Goal: Task Accomplishment & Management: Manage account settings

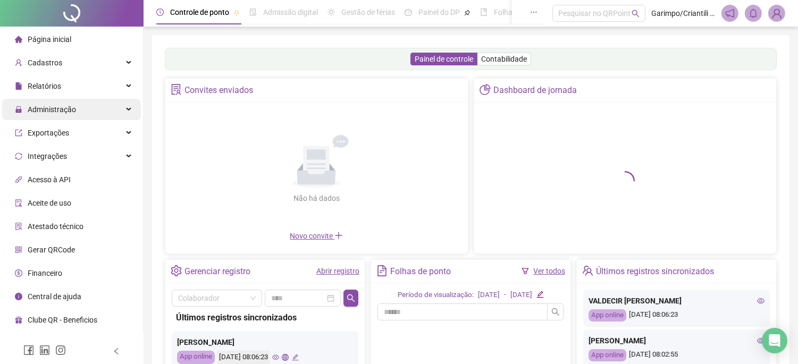
click at [123, 105] on div "Administração" at bounding box center [71, 109] width 139 height 21
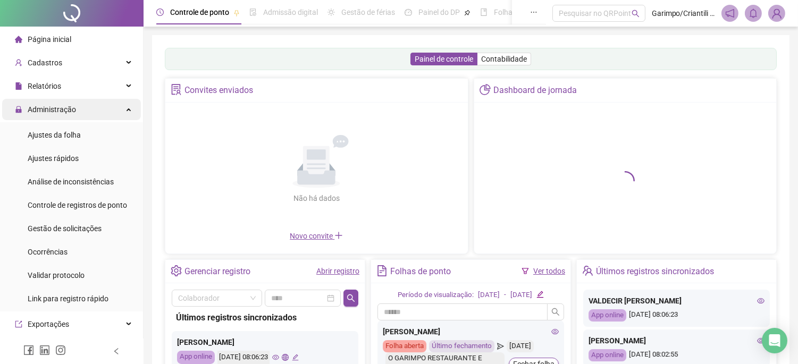
scroll to position [149, 0]
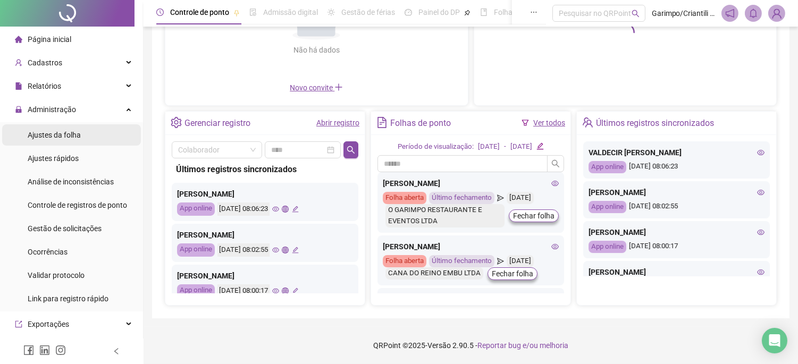
click at [78, 126] on div "Ajustes da folha" at bounding box center [54, 134] width 53 height 21
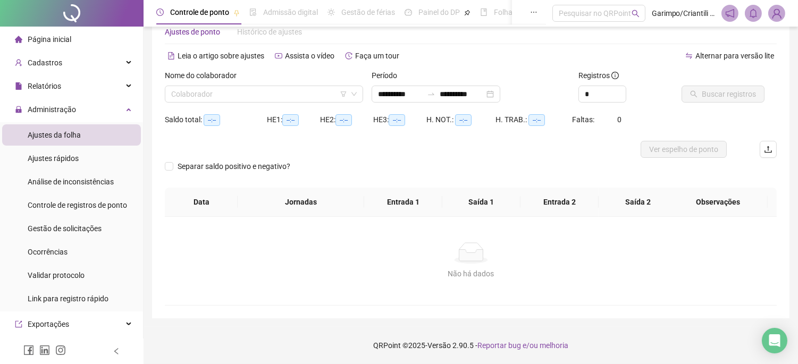
scroll to position [28, 0]
type input "**********"
click at [236, 98] on input "search" at bounding box center [259, 95] width 176 height 16
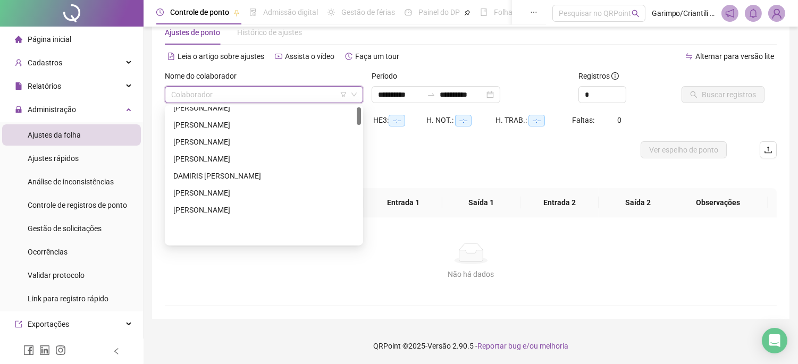
scroll to position [0, 0]
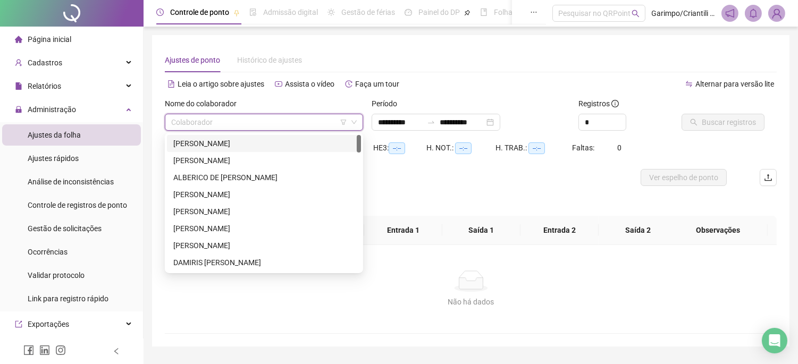
click at [341, 119] on icon "filter" at bounding box center [343, 122] width 6 height 6
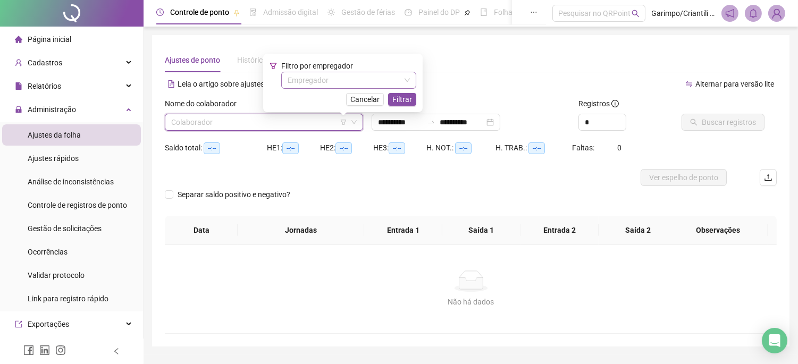
click at [328, 79] on input "search" at bounding box center [343, 80] width 113 height 16
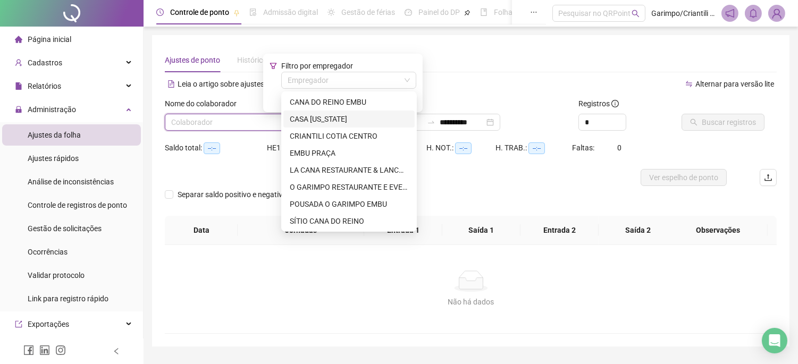
click at [339, 121] on div "CASA [US_STATE]" at bounding box center [349, 119] width 118 height 12
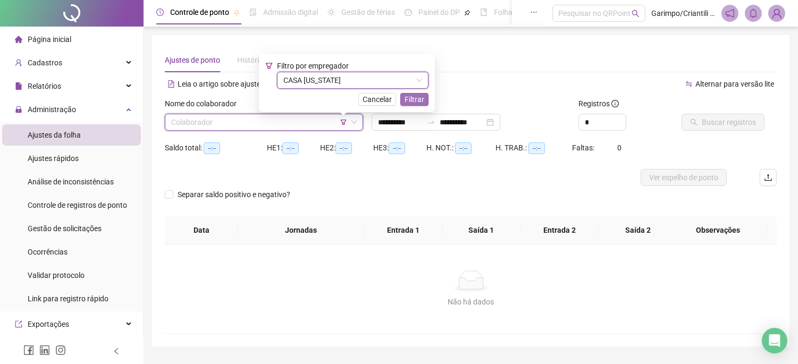
click at [420, 100] on button "Filtrar" at bounding box center [414, 99] width 28 height 13
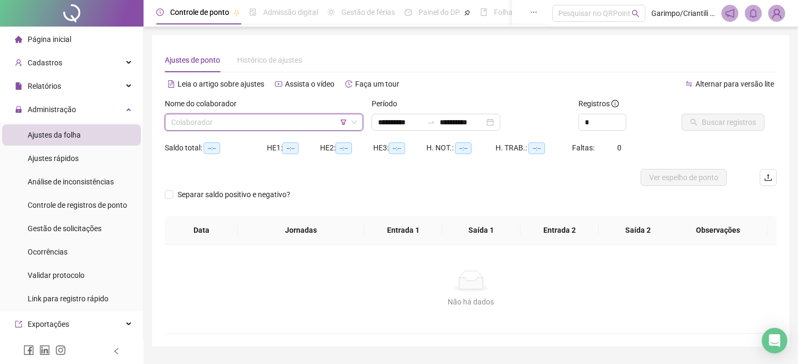
click at [278, 122] on input "search" at bounding box center [259, 122] width 176 height 16
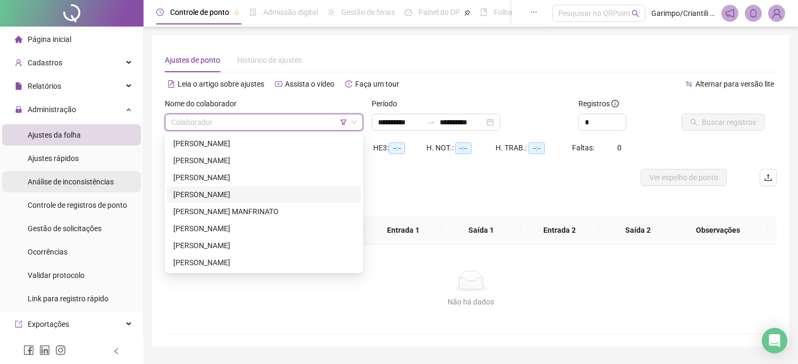
click at [206, 191] on div "[PERSON_NAME]" at bounding box center [263, 195] width 181 height 12
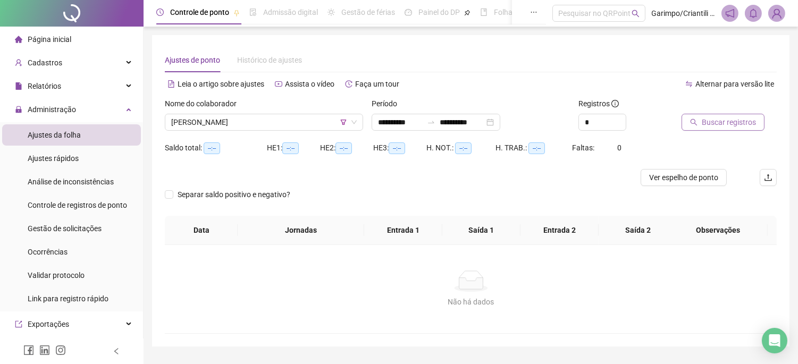
click at [740, 120] on span "Buscar registros" at bounding box center [728, 122] width 54 height 12
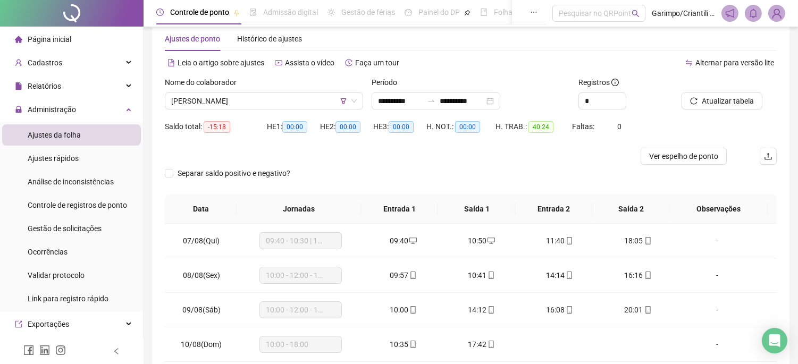
scroll to position [59, 0]
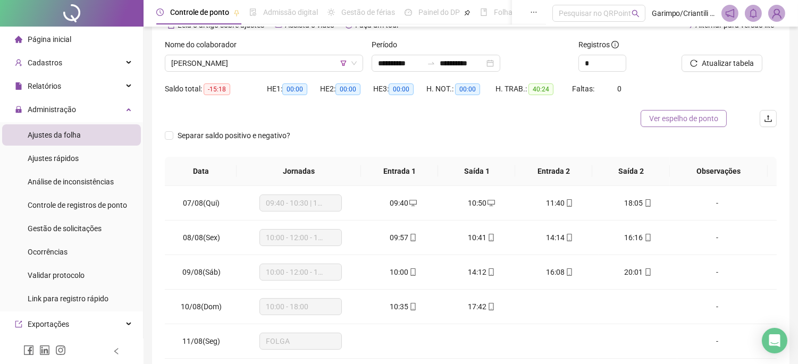
click at [668, 116] on span "Ver espelho de ponto" at bounding box center [683, 119] width 69 height 12
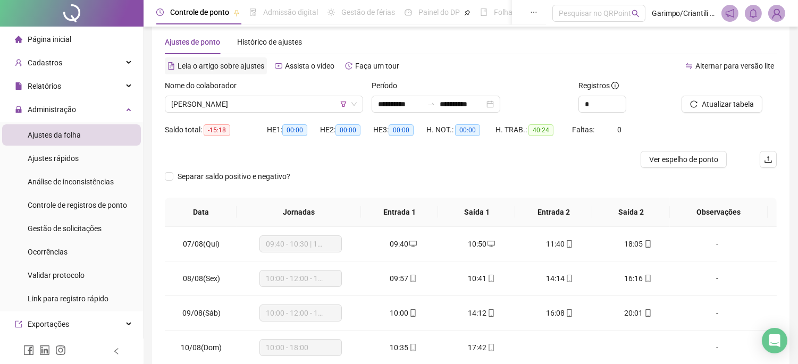
scroll to position [0, 0]
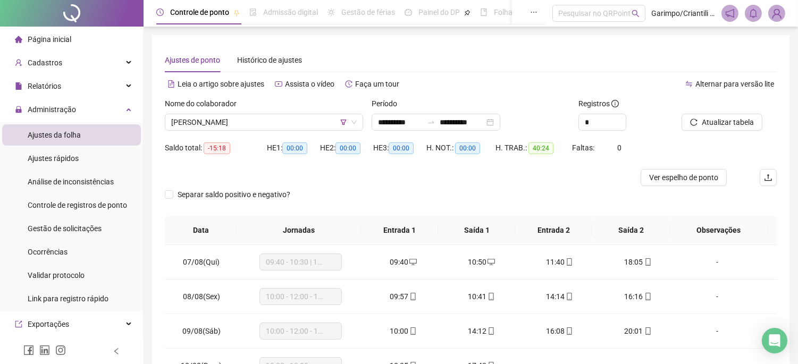
click at [83, 13] on div at bounding box center [71, 13] width 143 height 27
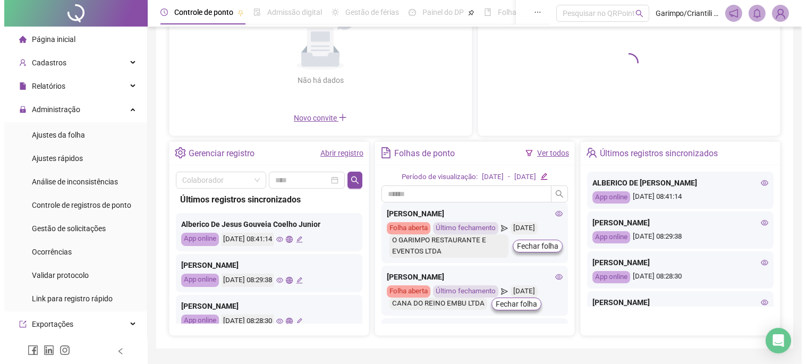
scroll to position [59, 0]
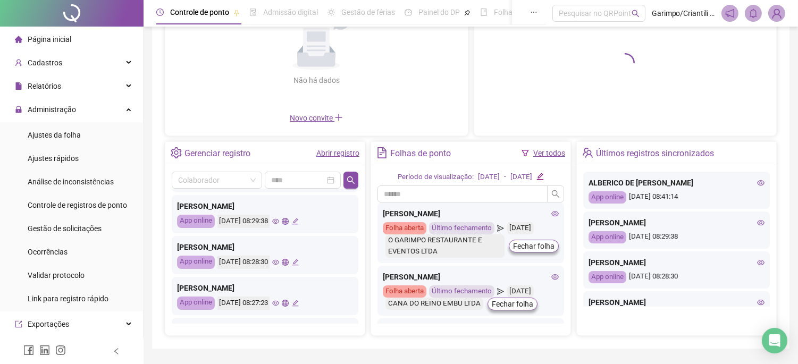
click at [279, 219] on icon "eye" at bounding box center [275, 221] width 7 height 7
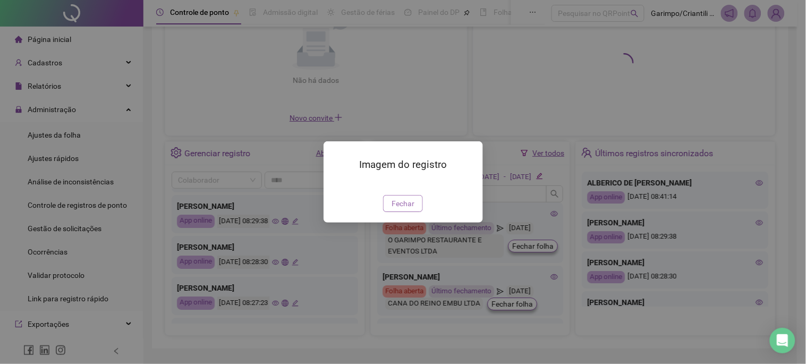
click at [401, 209] on span "Fechar" at bounding box center [403, 204] width 23 height 12
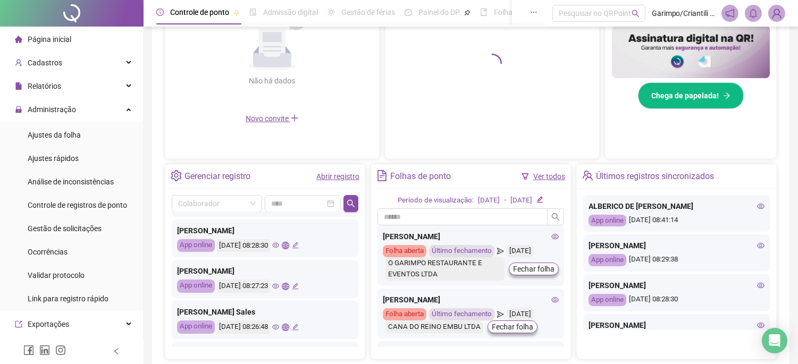
scroll to position [118, 0]
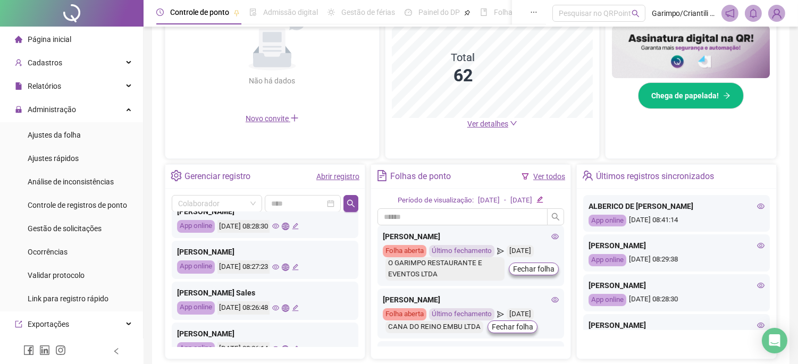
click at [279, 267] on icon "eye" at bounding box center [275, 267] width 7 height 7
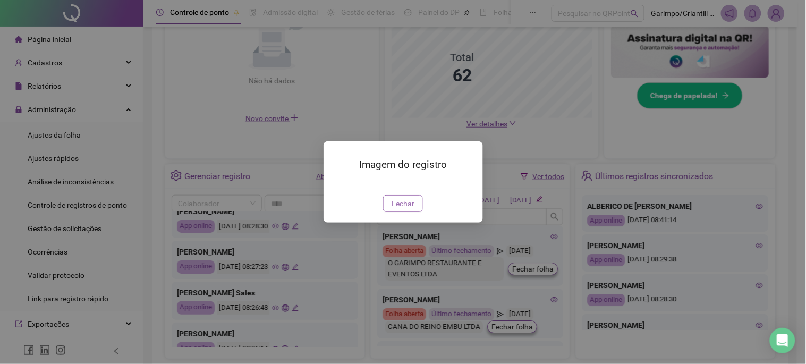
click at [402, 209] on span "Fechar" at bounding box center [403, 204] width 23 height 12
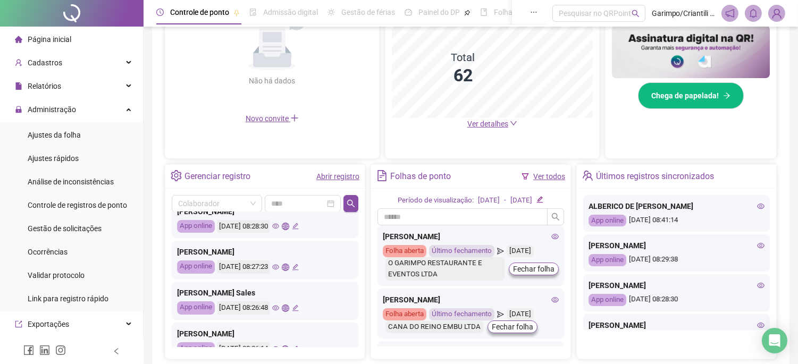
click at [279, 307] on icon "eye" at bounding box center [275, 308] width 7 height 5
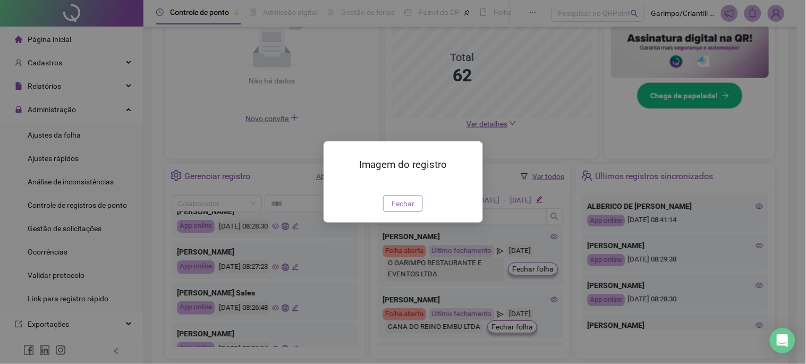
click at [401, 212] on button "Fechar" at bounding box center [403, 203] width 40 height 17
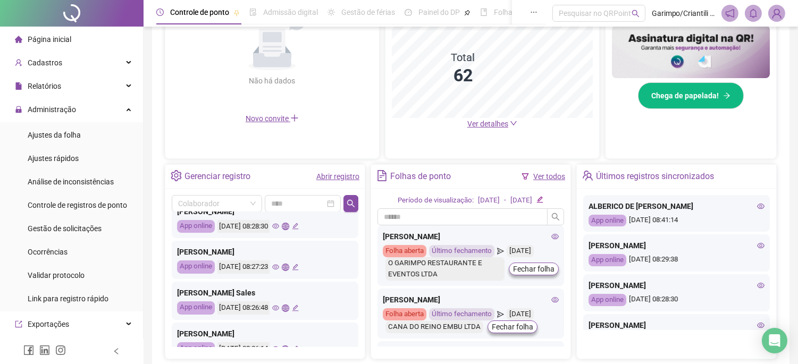
scroll to position [177, 0]
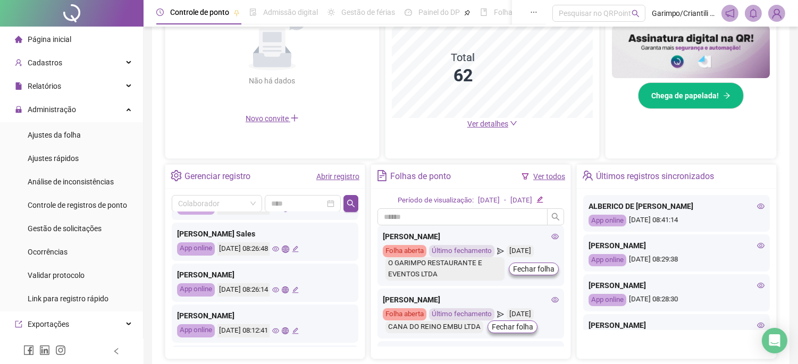
click at [288, 290] on div "[DATE] 08:26:14" at bounding box center [257, 289] width 81 height 13
click at [279, 289] on icon "eye" at bounding box center [275, 289] width 7 height 5
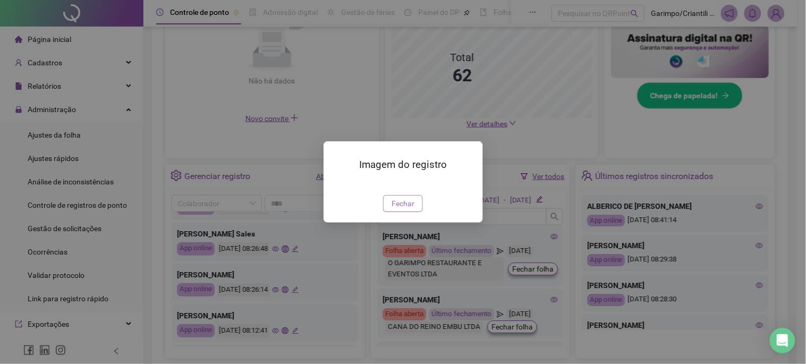
click at [402, 209] on span "Fechar" at bounding box center [403, 204] width 23 height 12
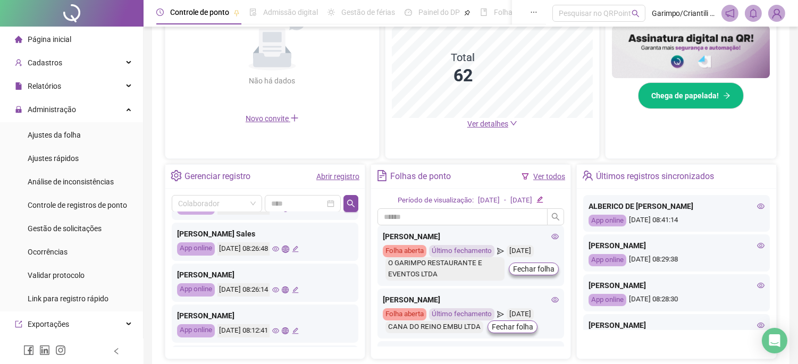
scroll to position [236, 0]
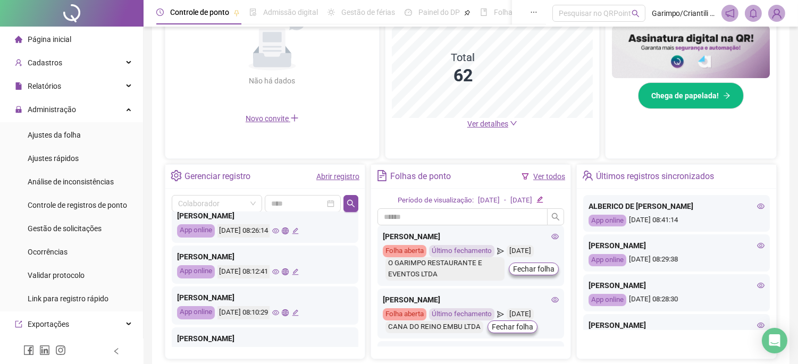
click at [279, 309] on icon "eye" at bounding box center [275, 312] width 7 height 7
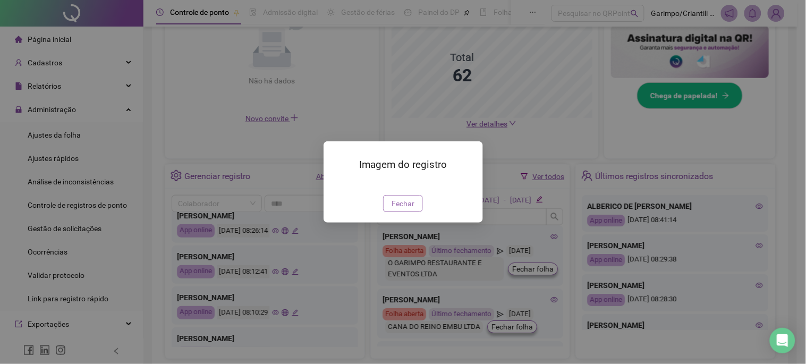
click at [400, 212] on button "Fechar" at bounding box center [403, 203] width 40 height 17
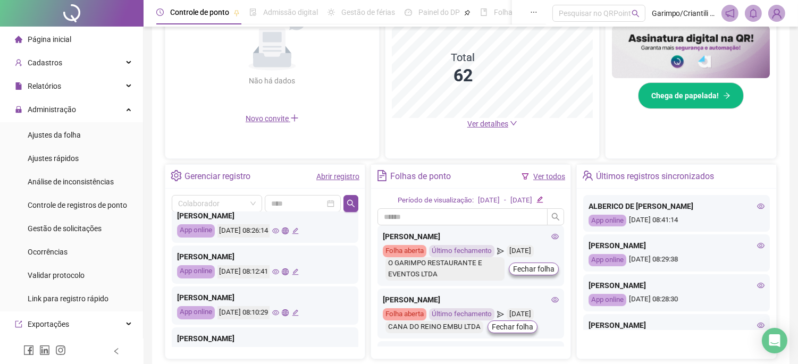
click at [279, 271] on icon "eye" at bounding box center [275, 271] width 7 height 5
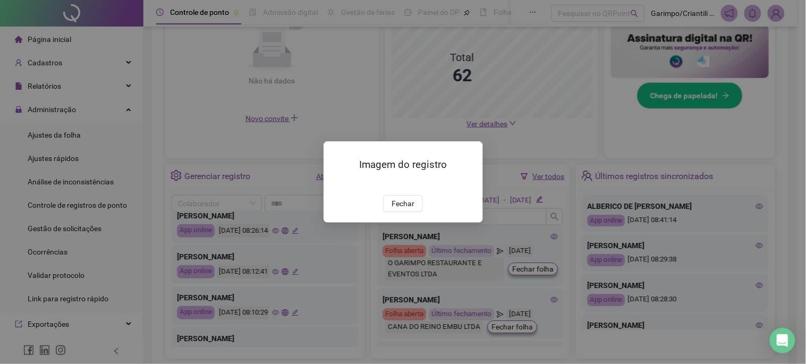
click at [410, 223] on div "Imagem do registro Fechar" at bounding box center [403, 181] width 159 height 81
click at [402, 209] on span "Fechar" at bounding box center [403, 204] width 23 height 12
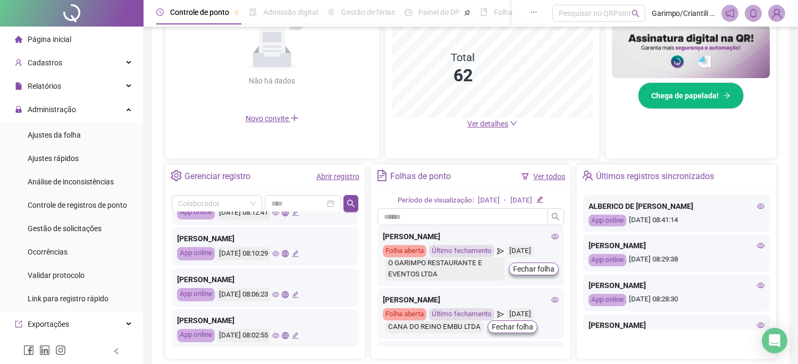
scroll to position [354, 0]
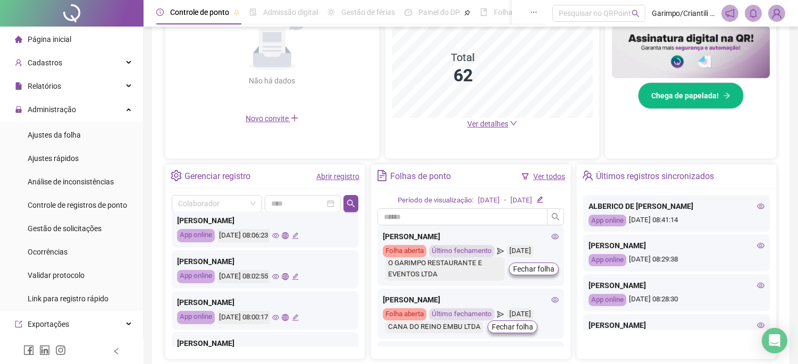
click at [279, 318] on icon "eye" at bounding box center [275, 317] width 7 height 5
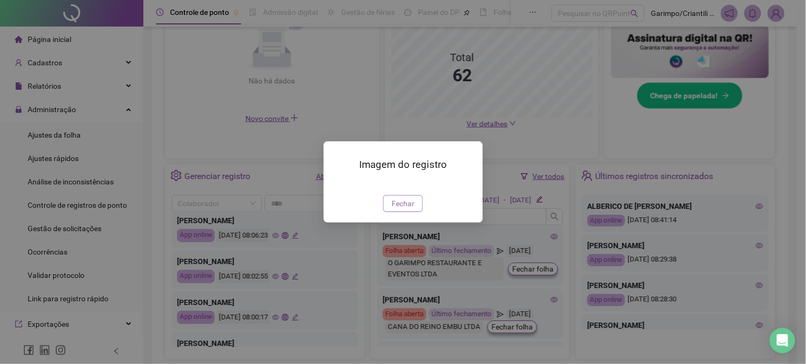
click at [404, 209] on span "Fechar" at bounding box center [403, 204] width 23 height 12
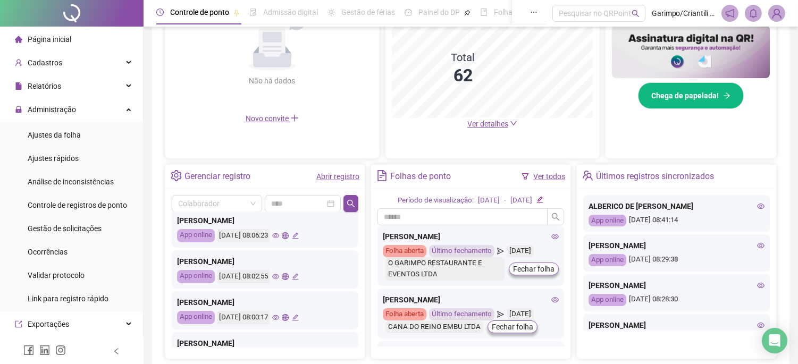
scroll to position [413, 0]
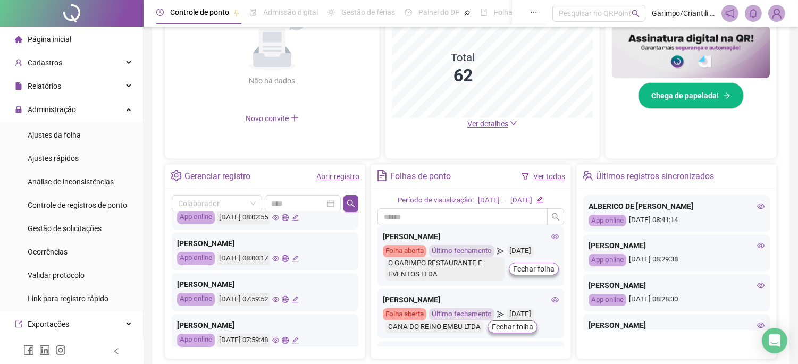
click at [279, 258] on icon "eye" at bounding box center [275, 258] width 7 height 7
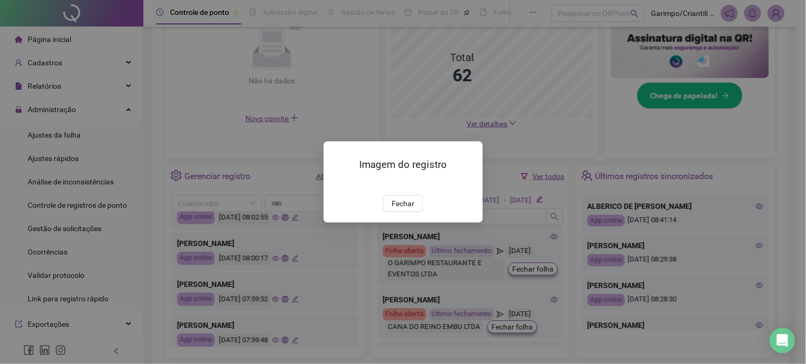
click at [400, 157] on h3 "Imagem do registro" at bounding box center [403, 164] width 134 height 15
click at [336, 184] on img at bounding box center [336, 184] width 0 height 0
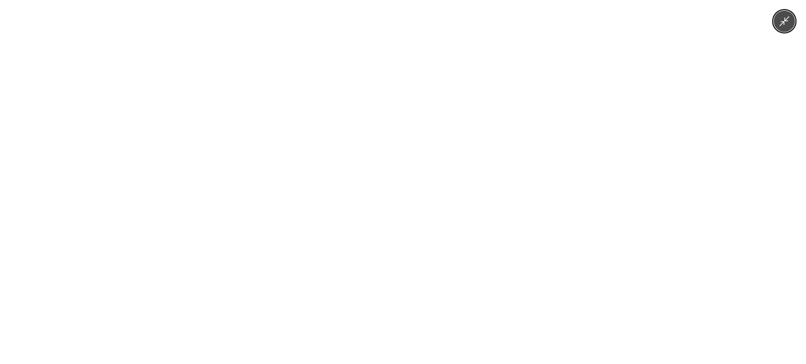
click at [562, 167] on div at bounding box center [403, 182] width 806 height 364
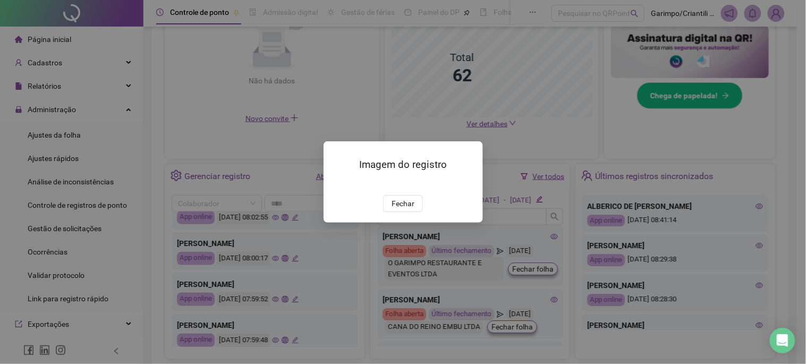
click at [563, 159] on div "Imagem do registro Fechar" at bounding box center [403, 182] width 806 height 364
click at [401, 209] on span "Fechar" at bounding box center [403, 204] width 23 height 12
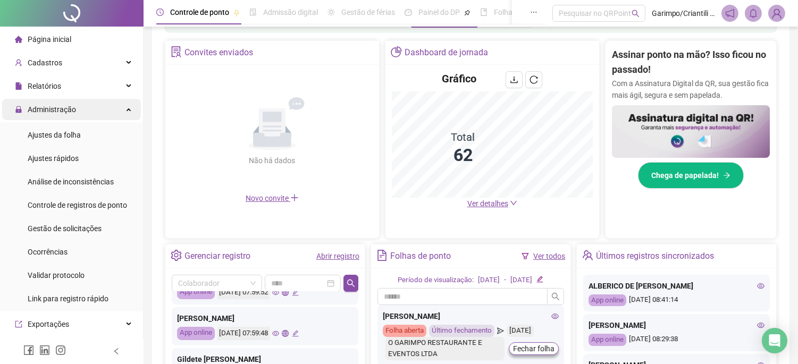
scroll to position [215, 0]
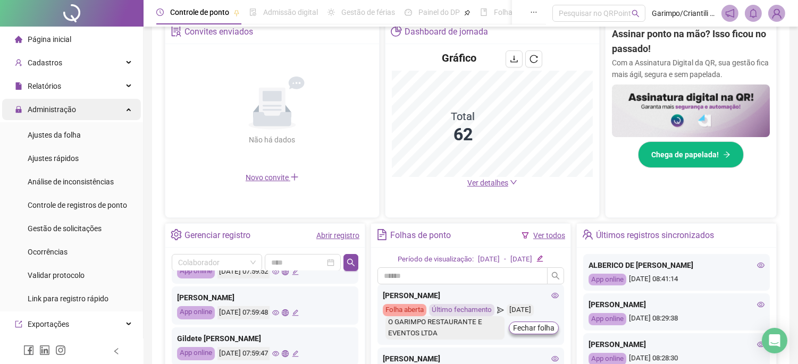
click at [49, 105] on span "Administração" at bounding box center [52, 109] width 48 height 9
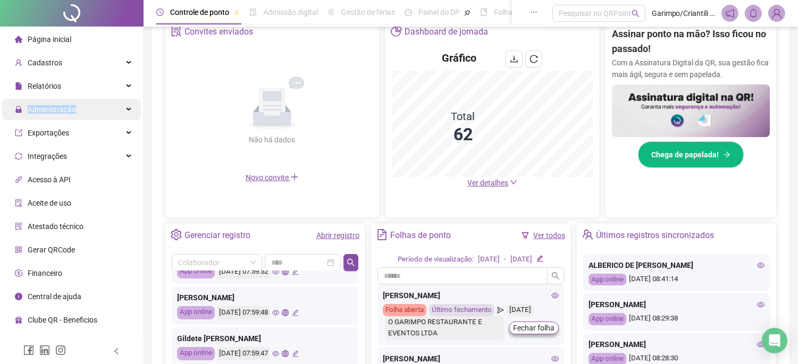
click at [49, 105] on span "Administração" at bounding box center [52, 109] width 48 height 9
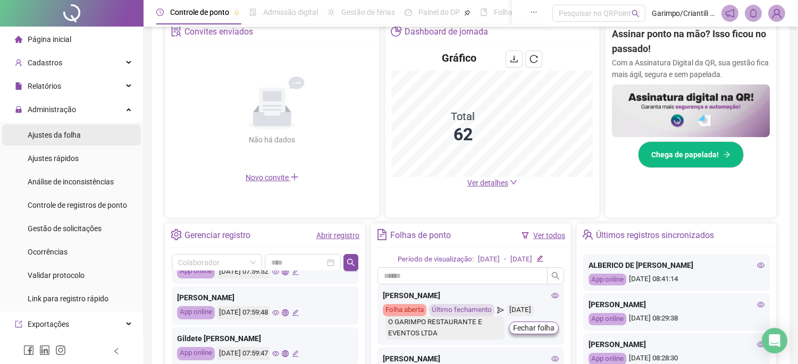
click at [54, 134] on span "Ajustes da folha" at bounding box center [54, 135] width 53 height 9
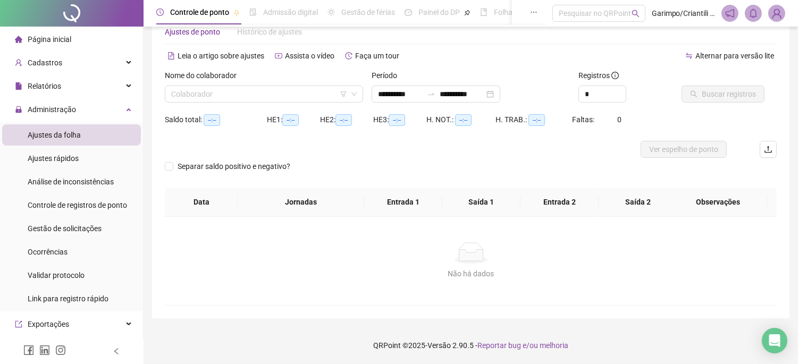
scroll to position [28, 0]
type input "**********"
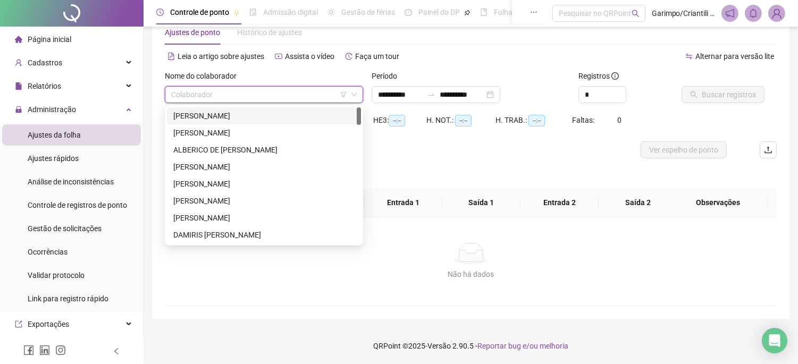
click at [258, 100] on input "search" at bounding box center [259, 95] width 176 height 16
click at [342, 92] on icon "filter" at bounding box center [343, 94] width 6 height 6
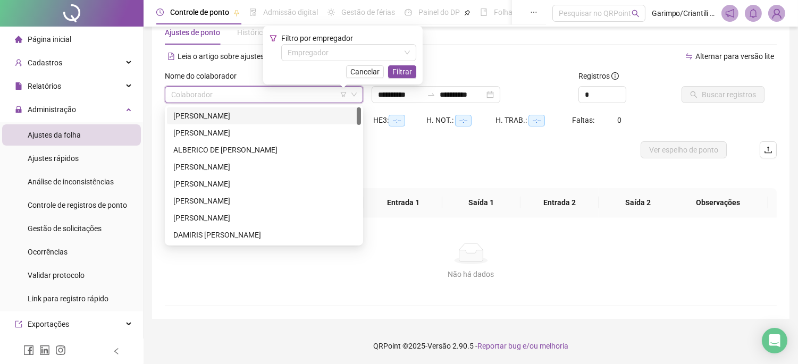
click at [324, 43] on span "Filtro por empregador" at bounding box center [317, 38] width 72 height 9
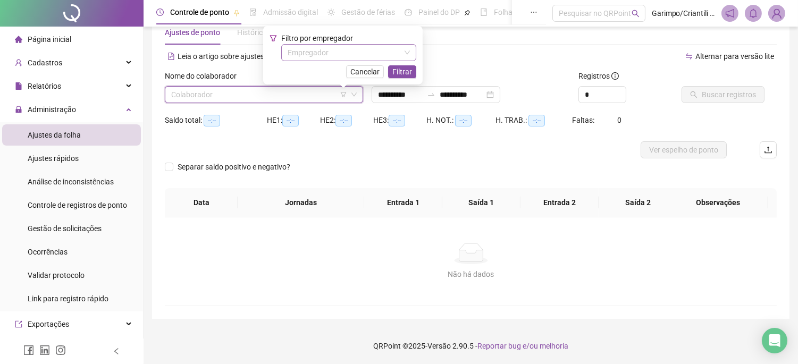
click at [321, 52] on input "search" at bounding box center [343, 53] width 113 height 16
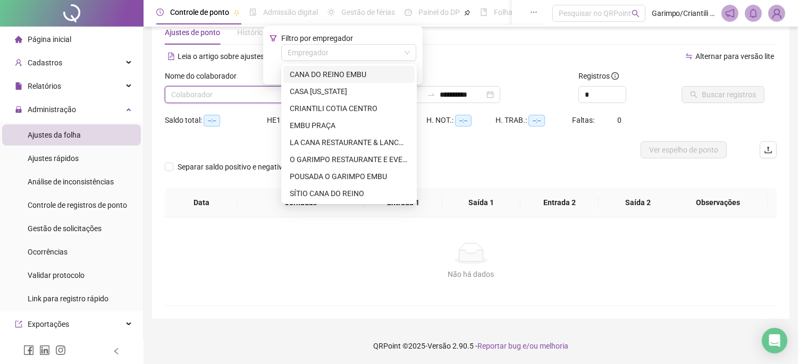
click at [319, 72] on div "CANA DO REINO EMBU" at bounding box center [349, 75] width 118 height 12
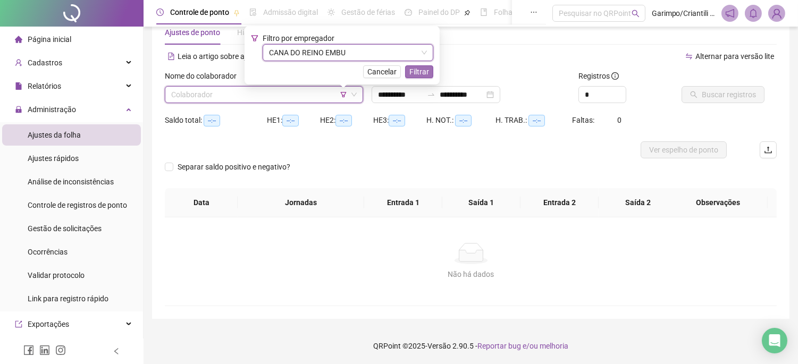
click at [414, 72] on span "Filtrar" at bounding box center [419, 72] width 20 height 12
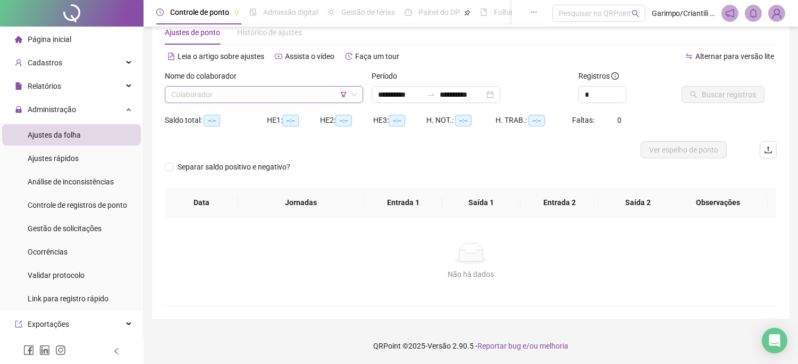
click at [309, 98] on input "search" at bounding box center [259, 95] width 176 height 16
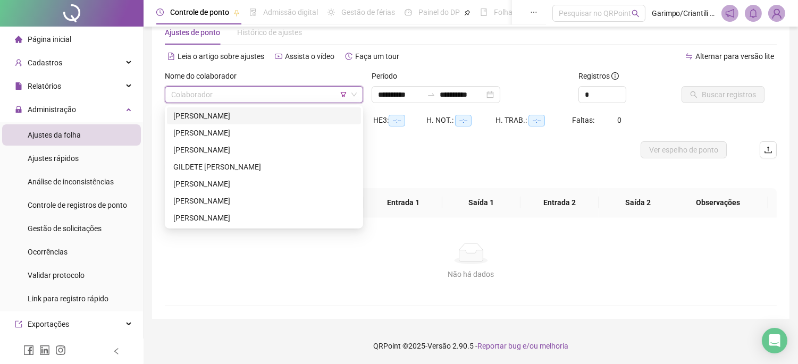
click at [285, 113] on div "[PERSON_NAME]" at bounding box center [263, 116] width 181 height 12
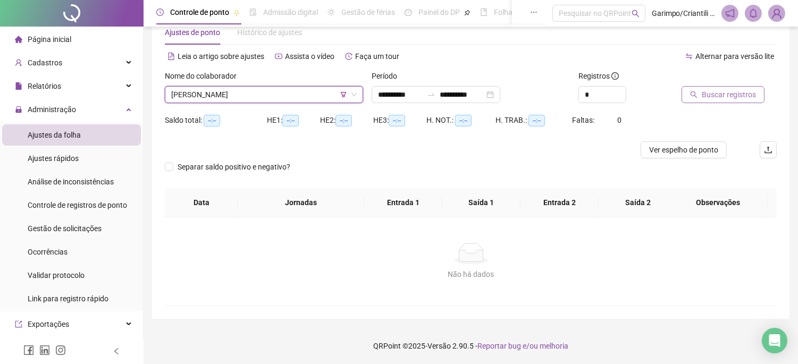
click at [710, 98] on span "Buscar registros" at bounding box center [728, 95] width 54 height 12
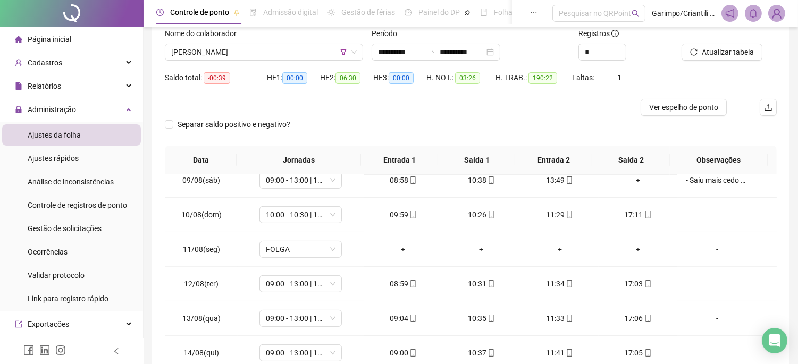
scroll to position [48, 0]
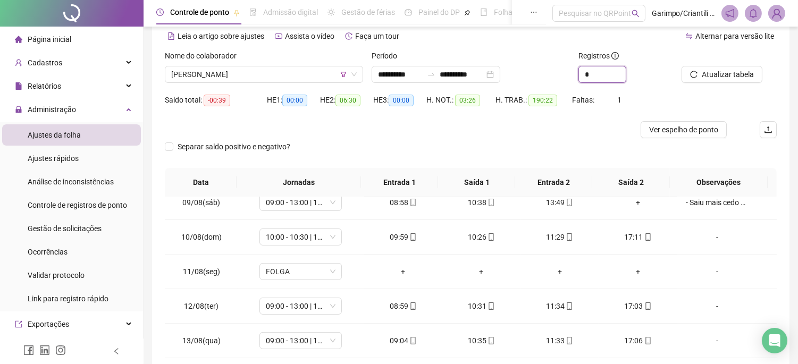
click at [624, 71] on icon "up" at bounding box center [626, 71] width 4 height 4
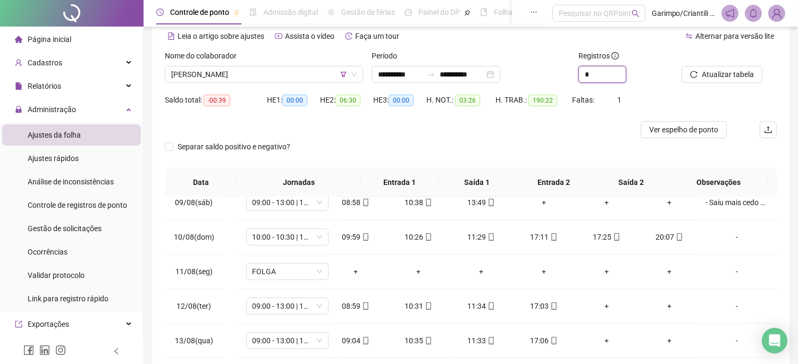
type input "*"
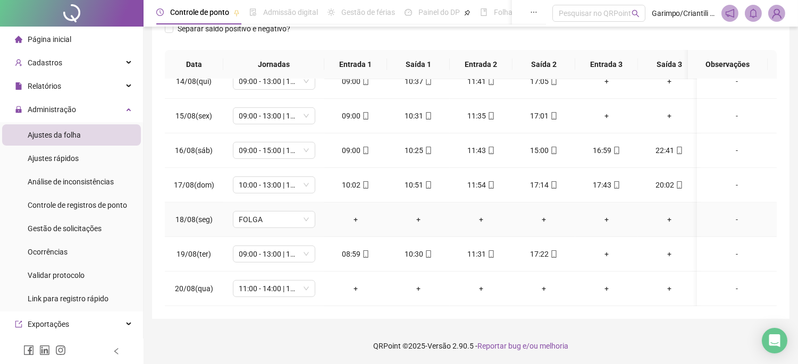
scroll to position [854, 0]
click at [298, 281] on span "11:00 - 14:00 | 16:00 - 20:20" at bounding box center [274, 289] width 70 height 16
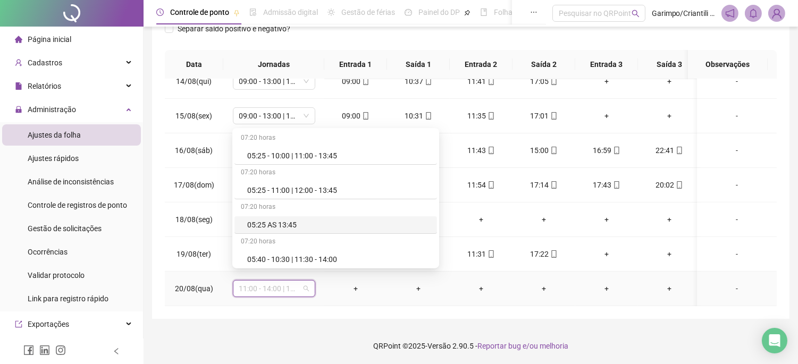
scroll to position [59, 0]
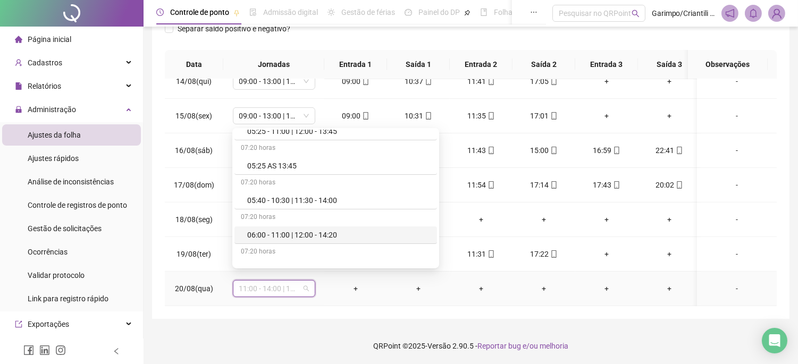
click at [332, 318] on div "**********" at bounding box center [470, 93] width 637 height 449
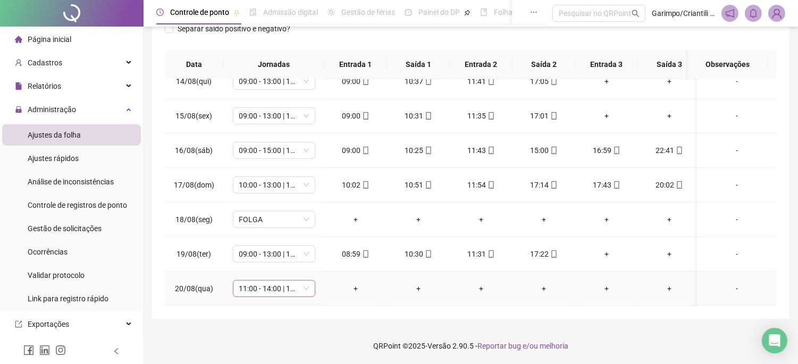
click at [291, 281] on span "11:00 - 14:00 | 16:00 - 20:20" at bounding box center [274, 289] width 70 height 16
click at [313, 311] on div "**********" at bounding box center [470, 93] width 637 height 449
click at [283, 281] on span "11:00 - 14:00 | 16:00 - 20:20" at bounding box center [274, 289] width 70 height 16
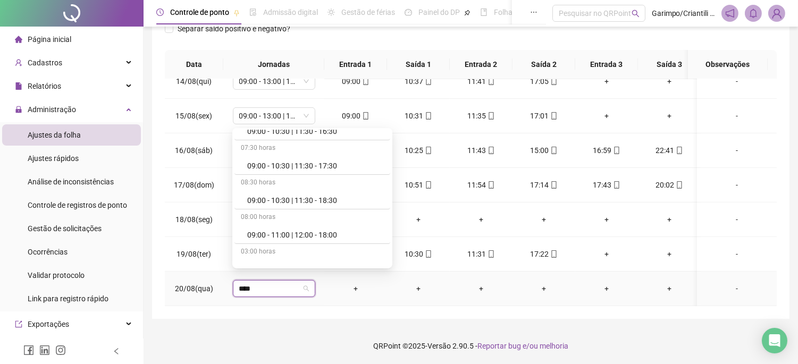
type input "*****"
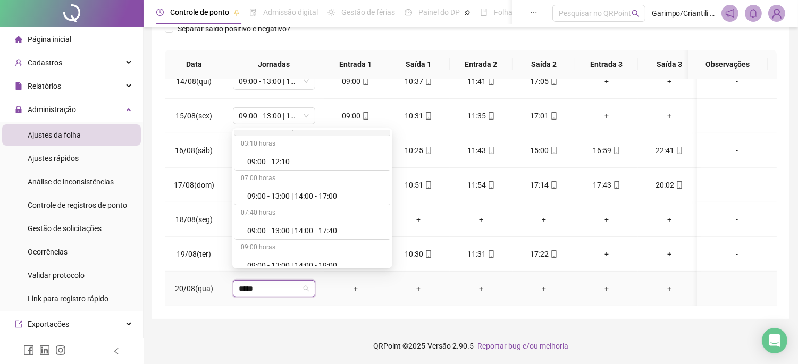
scroll to position [472, 0]
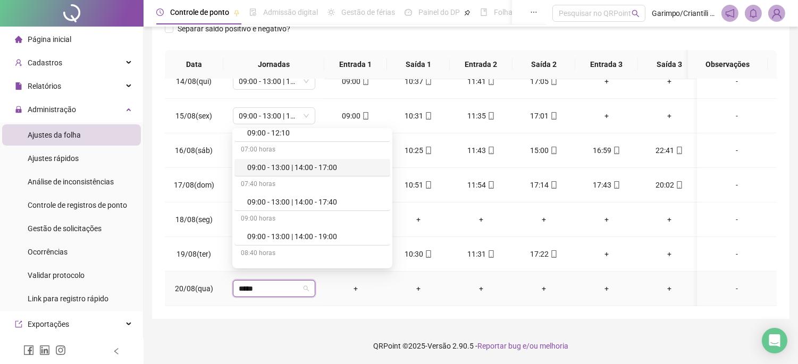
click at [317, 168] on div "09:00 - 13:00 | 14:00 - 17:00" at bounding box center [315, 168] width 137 height 12
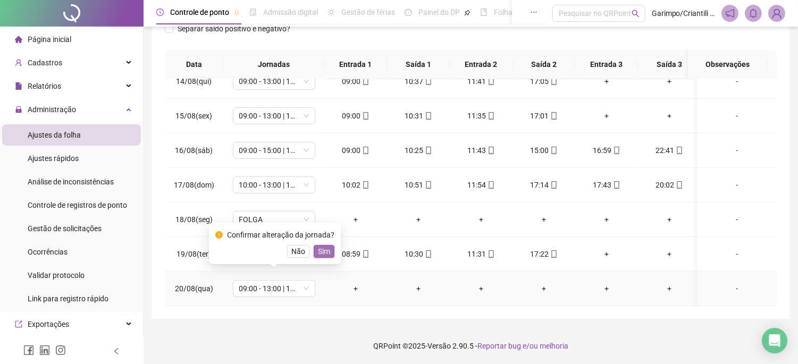
click at [328, 251] on button "Sim" at bounding box center [323, 251] width 21 height 13
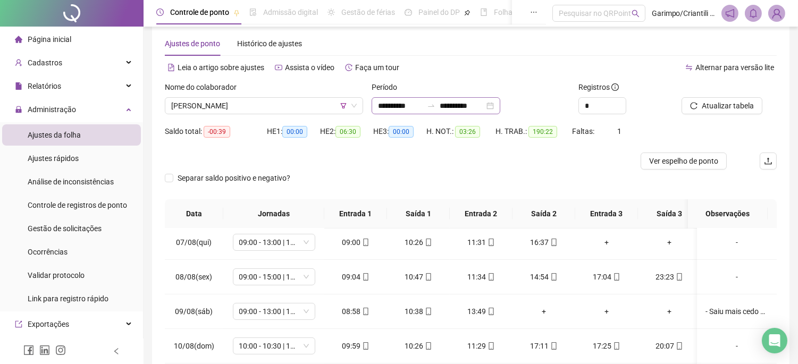
scroll to position [0, 0]
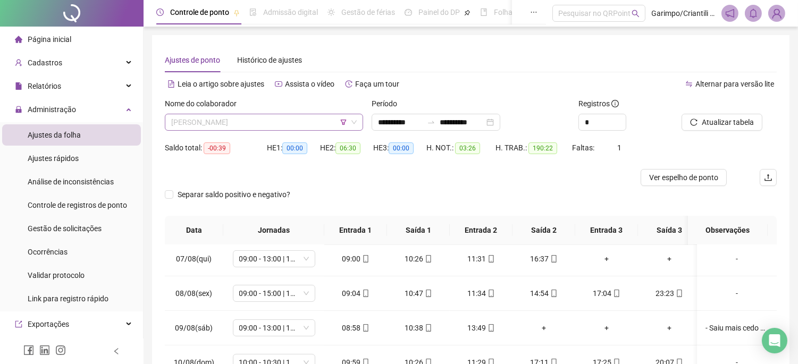
click at [330, 118] on span "[PERSON_NAME]" at bounding box center [263, 122] width 185 height 16
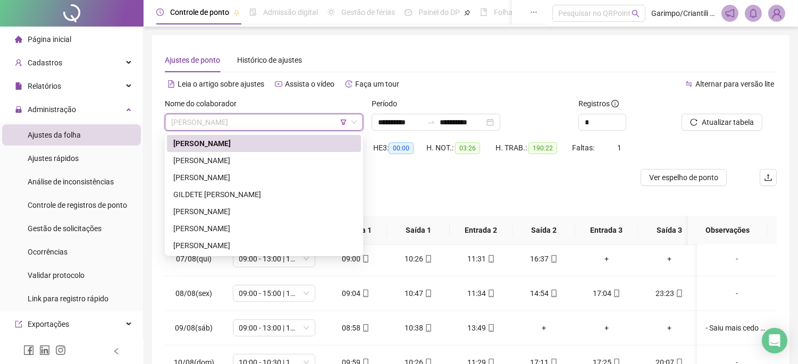
click at [424, 168] on div "HE 3: 00:00" at bounding box center [399, 154] width 53 height 30
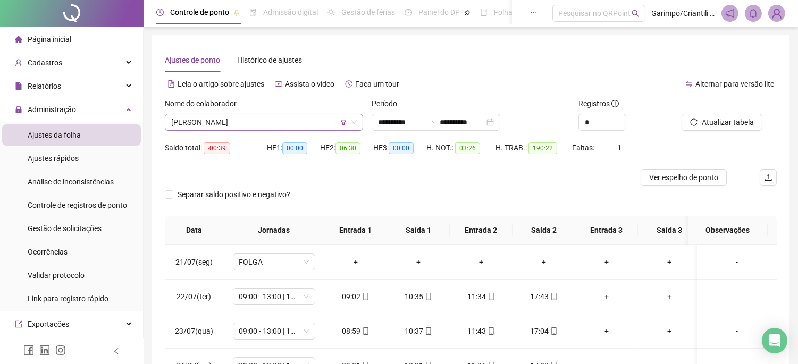
click at [291, 117] on span "[PERSON_NAME]" at bounding box center [263, 122] width 185 height 16
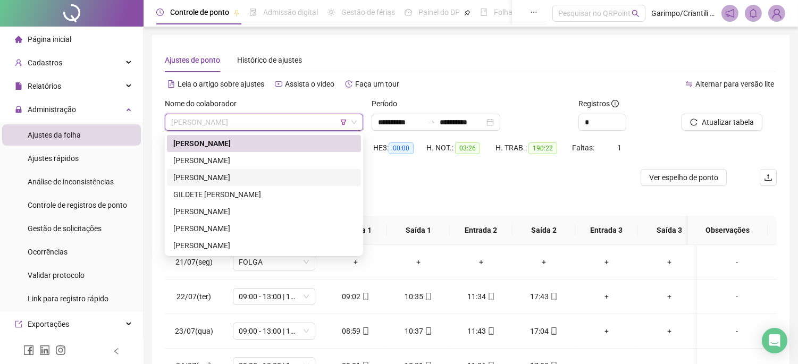
click at [257, 176] on div "[PERSON_NAME]" at bounding box center [263, 178] width 181 height 12
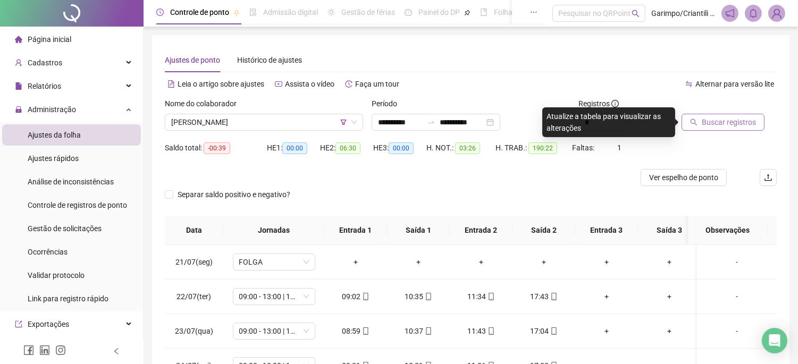
click at [697, 115] on button "Buscar registros" at bounding box center [722, 122] width 83 height 17
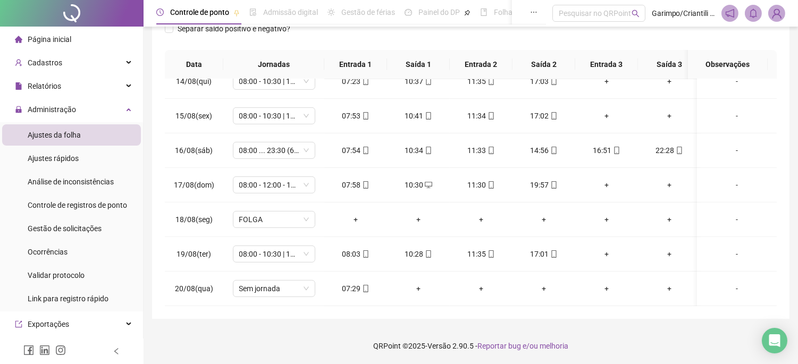
scroll to position [854, 0]
click at [281, 283] on span "Sem jornada" at bounding box center [274, 289] width 70 height 16
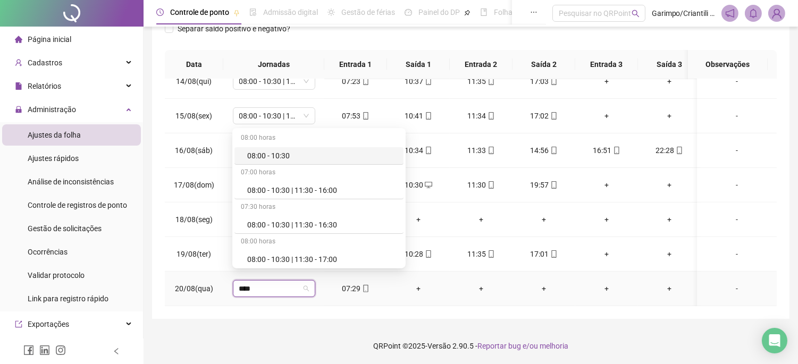
type input "*****"
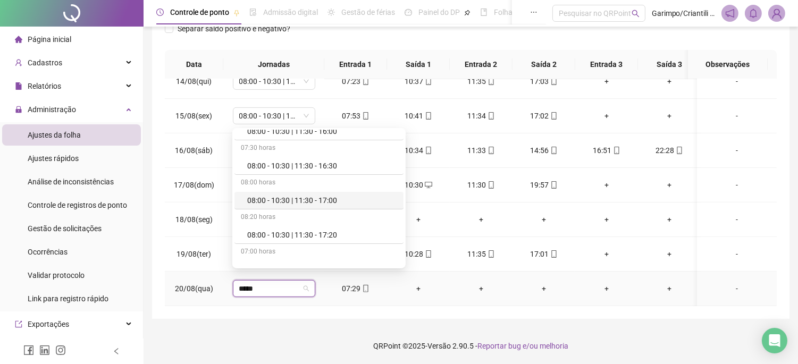
click at [314, 206] on div "08:00 - 10:30 | 11:30 - 17:00" at bounding box center [318, 201] width 169 height 18
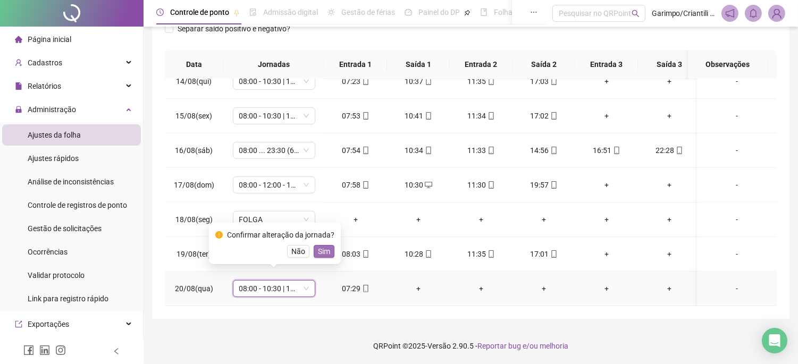
click at [322, 257] on button "Sim" at bounding box center [323, 251] width 21 height 13
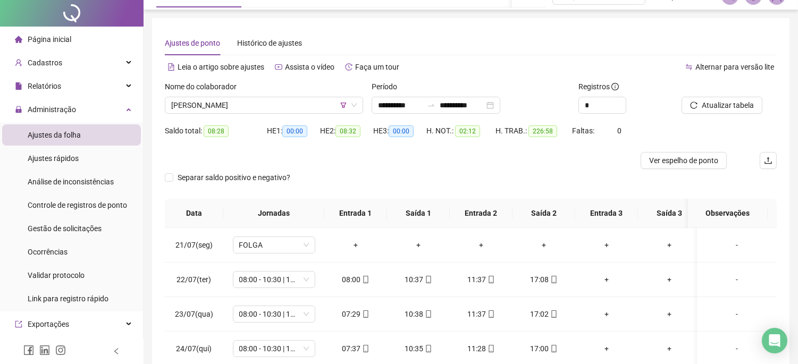
scroll to position [0, 0]
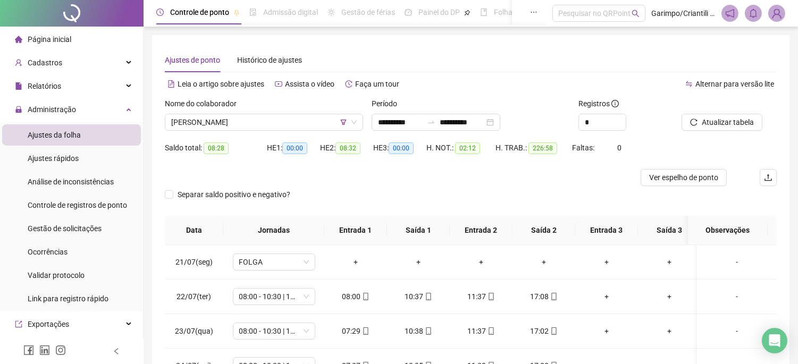
click at [291, 112] on div "Nome do colaborador" at bounding box center [264, 106] width 198 height 16
click at [291, 114] on span "[PERSON_NAME]" at bounding box center [263, 122] width 185 height 16
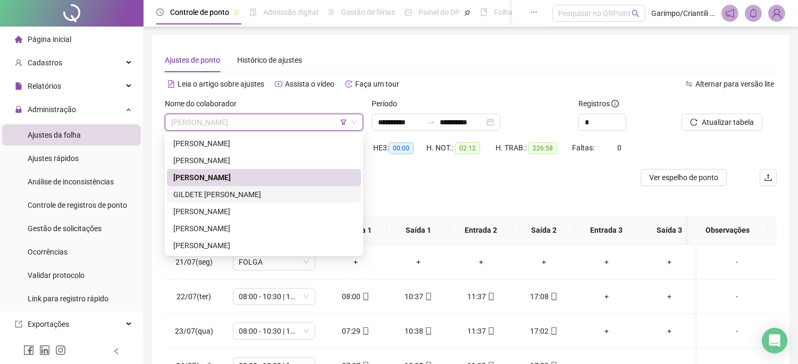
click at [246, 189] on div "GILDETE [PERSON_NAME]" at bounding box center [263, 195] width 181 height 12
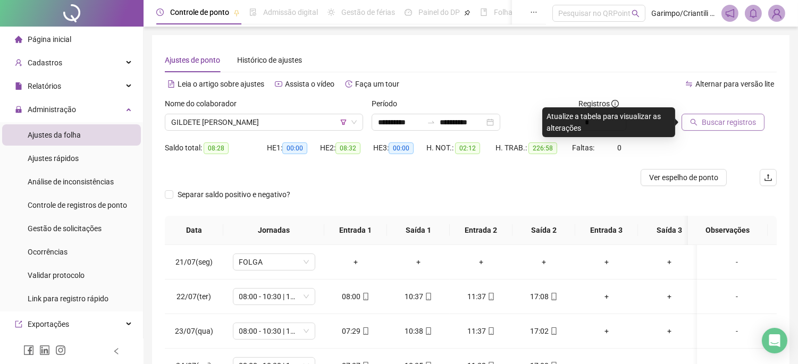
click at [720, 121] on span "Buscar registros" at bounding box center [728, 122] width 54 height 12
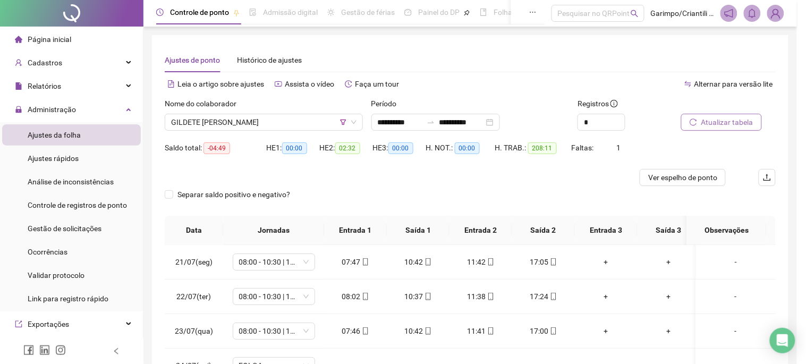
click at [295, 123] on div "Buscando registros Os registros de ponto estão sendo buscados... OK" at bounding box center [403, 182] width 806 height 364
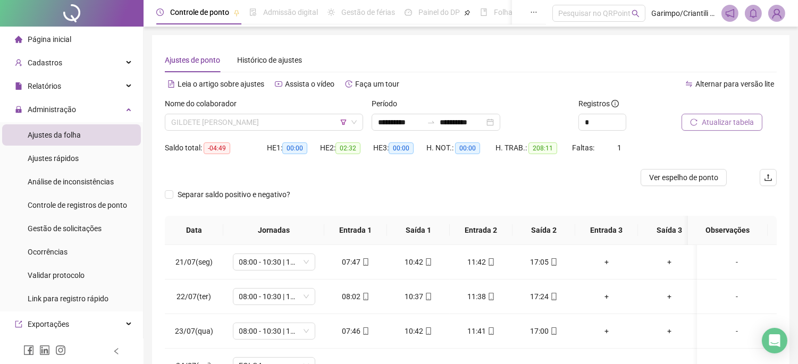
click at [295, 123] on span "GILDETE [PERSON_NAME]" at bounding box center [263, 122] width 185 height 16
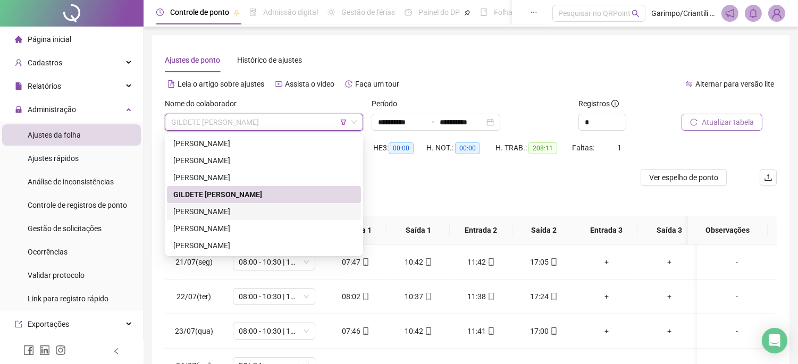
click at [237, 206] on div "[PERSON_NAME]" at bounding box center [263, 212] width 181 height 12
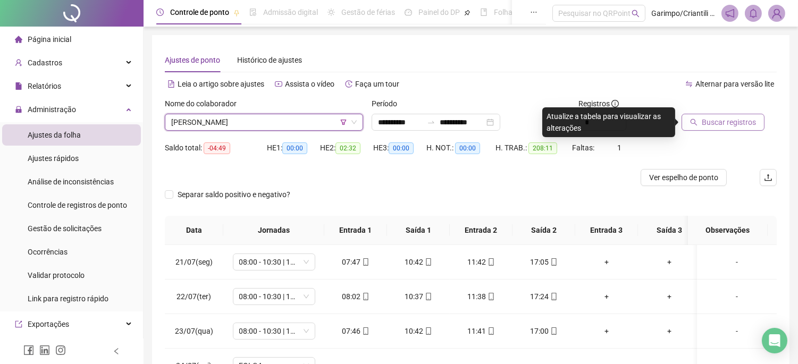
click at [725, 115] on button "Buscar registros" at bounding box center [722, 122] width 83 height 17
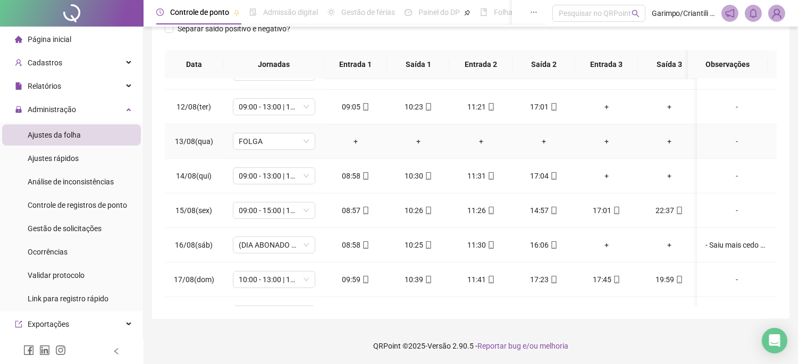
scroll to position [854, 0]
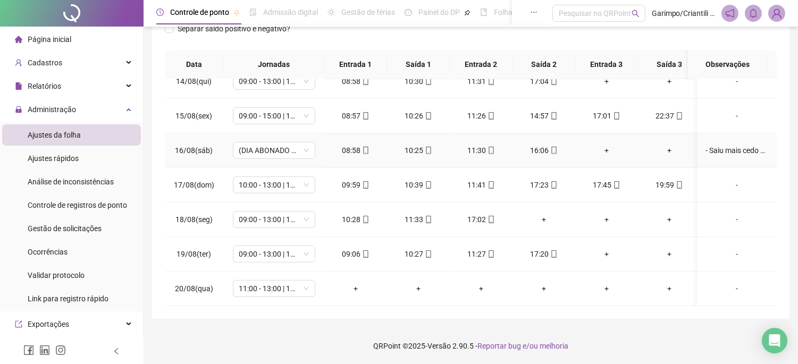
click at [725, 145] on div "- Saiu mais cedo por motivos pessoais (autorizado pela [PERSON_NAME])" at bounding box center [736, 151] width 63 height 12
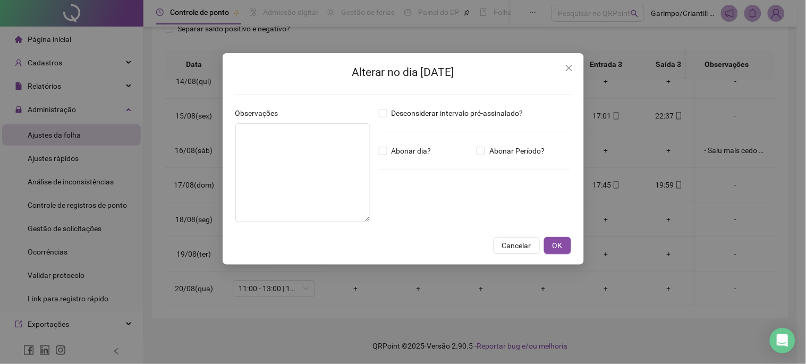
type textarea "**********"
type input "*****"
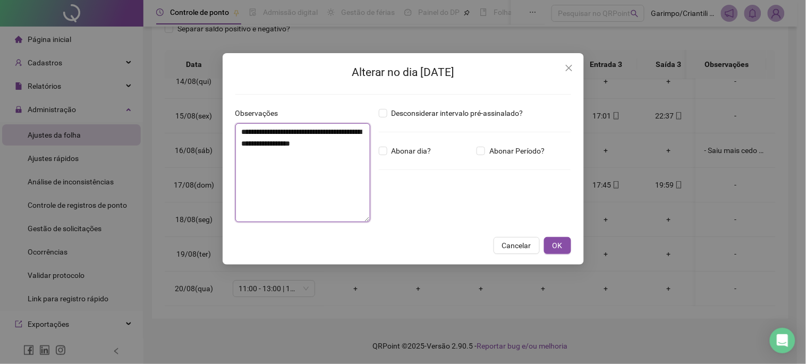
click at [357, 147] on textarea "**********" at bounding box center [302, 172] width 135 height 99
click at [565, 247] on button "OK" at bounding box center [557, 245] width 27 height 17
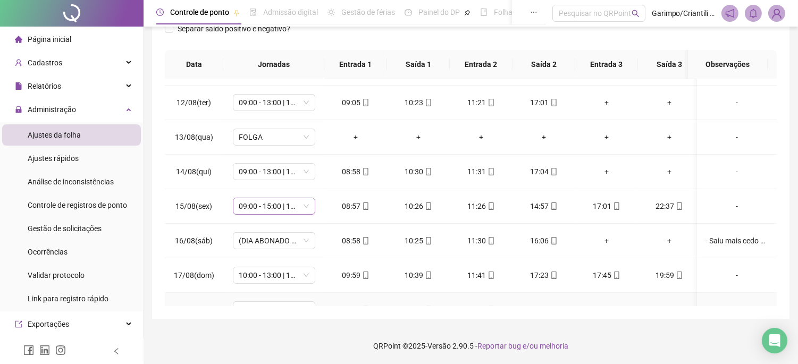
scroll to position [736, 0]
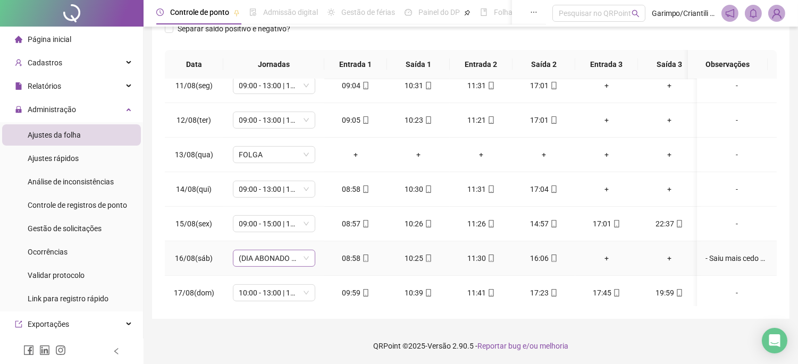
click at [284, 251] on span "(DIA ABONADO PARCIALMENTE)" at bounding box center [274, 258] width 70 height 16
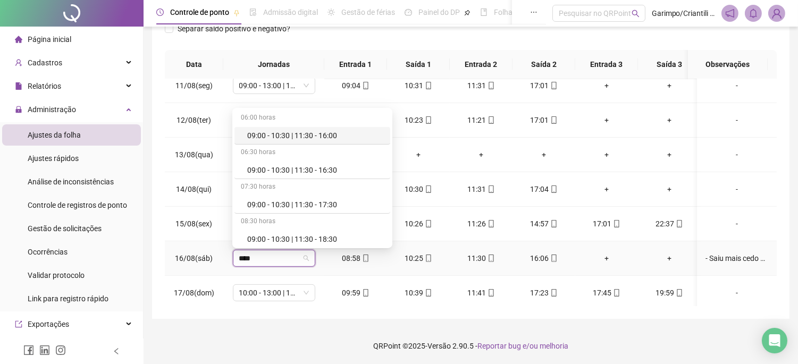
type input "*****"
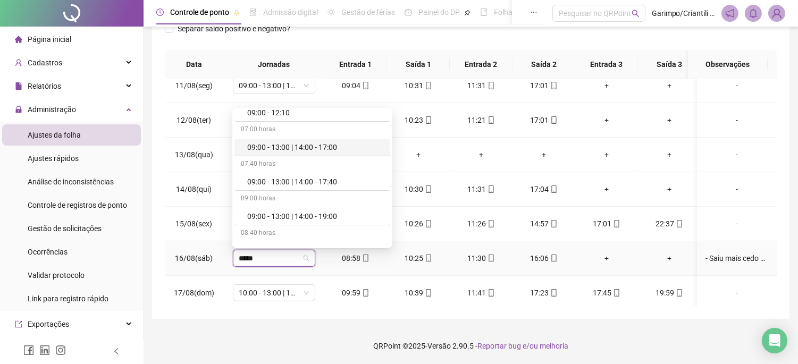
click at [326, 153] on div "09:00 - 13:00 | 14:00 - 17:00" at bounding box center [312, 148] width 156 height 18
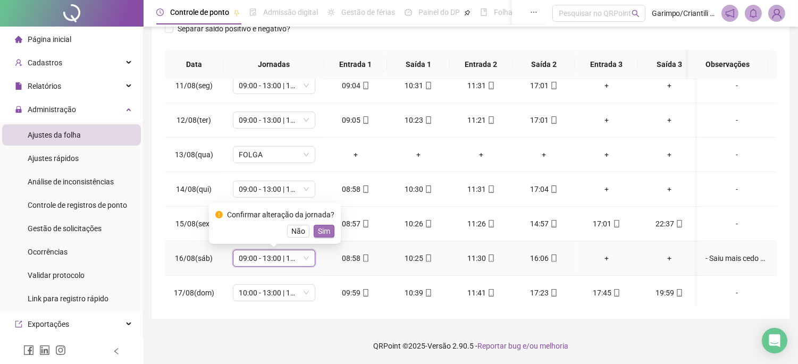
click at [328, 235] on button "Sim" at bounding box center [323, 231] width 21 height 13
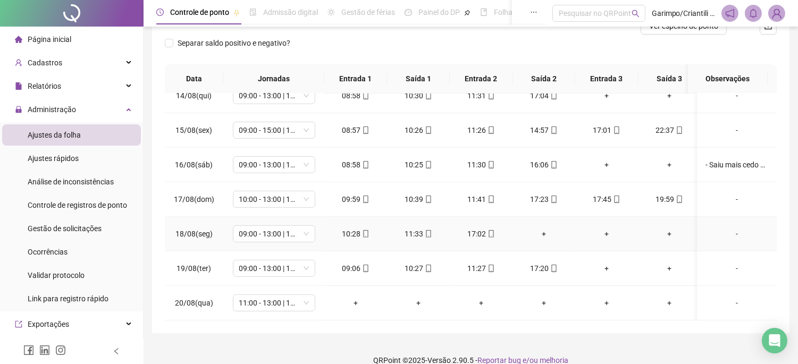
scroll to position [166, 0]
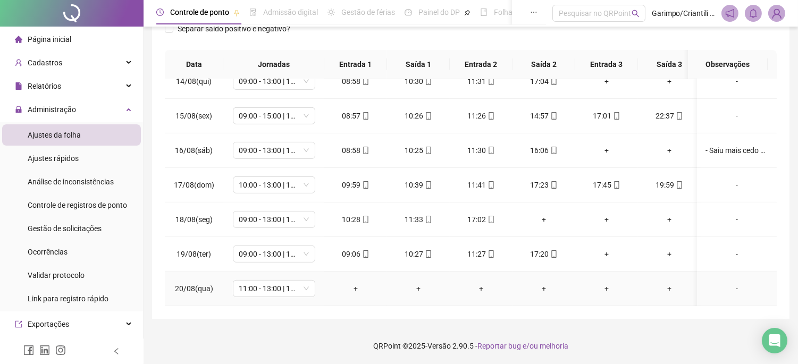
click at [299, 281] on span "11:00 - 13:00 | 15:00 - 20:20" at bounding box center [274, 289] width 70 height 16
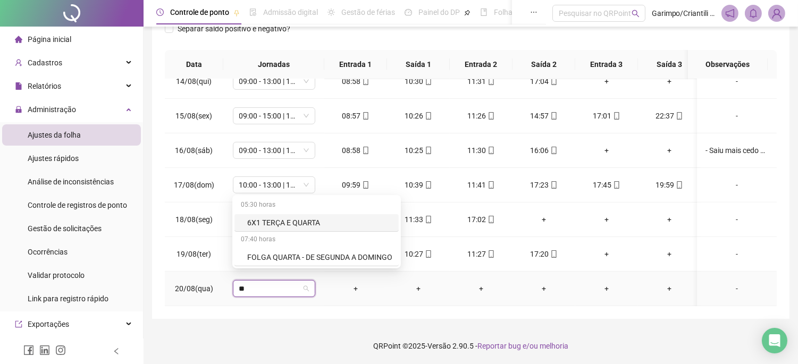
type input "*"
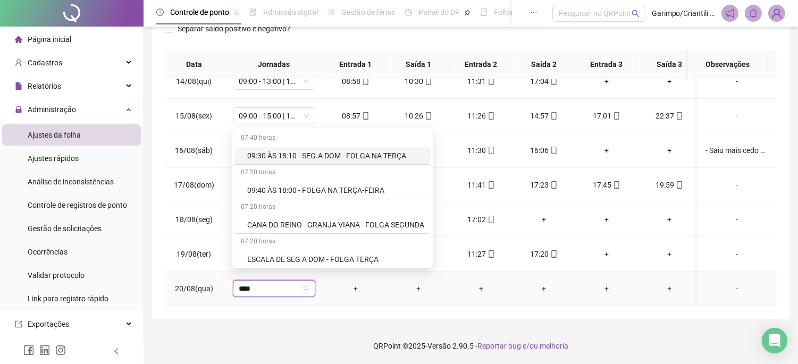
type input "*****"
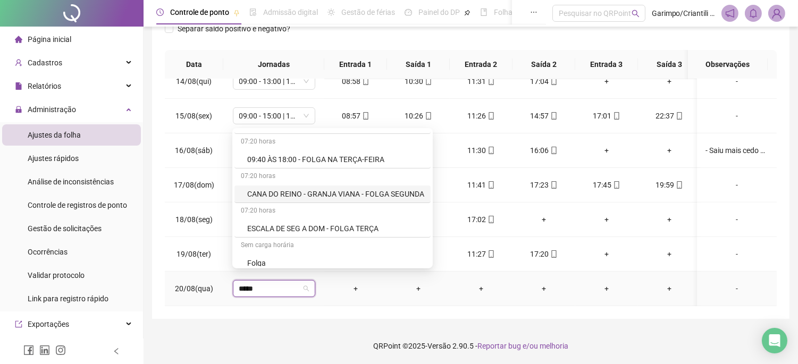
scroll to position [59, 0]
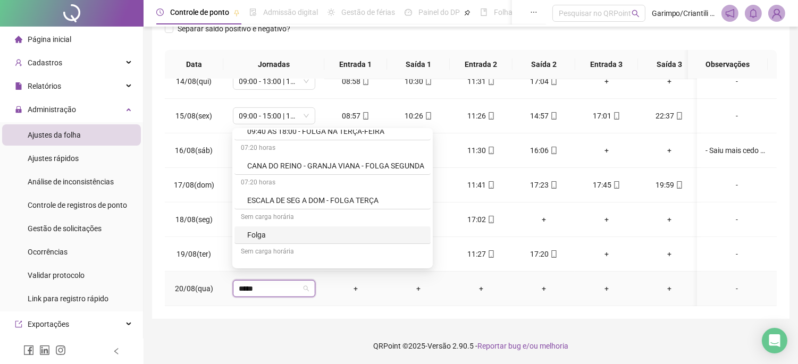
click at [303, 230] on div "Folga" at bounding box center [335, 235] width 177 height 12
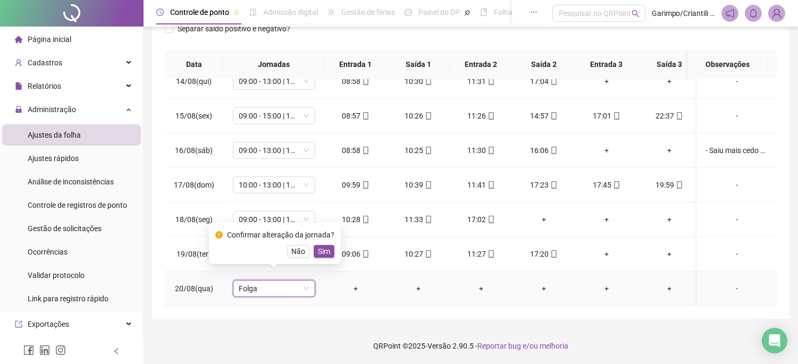
click at [327, 243] on div "Confirmar alteração da jornada? Não Sim" at bounding box center [274, 243] width 119 height 29
click at [325, 253] on span "Sim" at bounding box center [324, 251] width 12 height 12
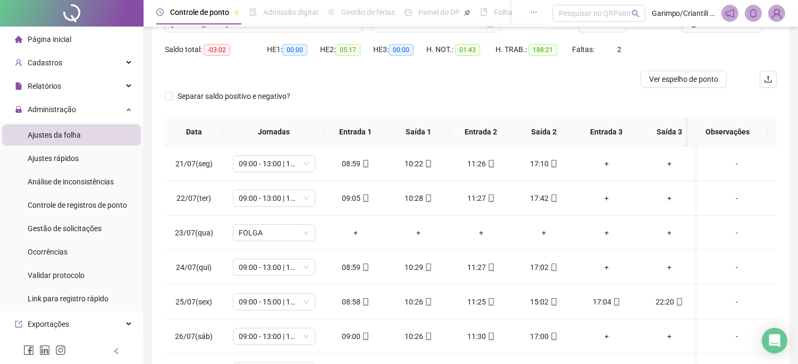
scroll to position [0, 0]
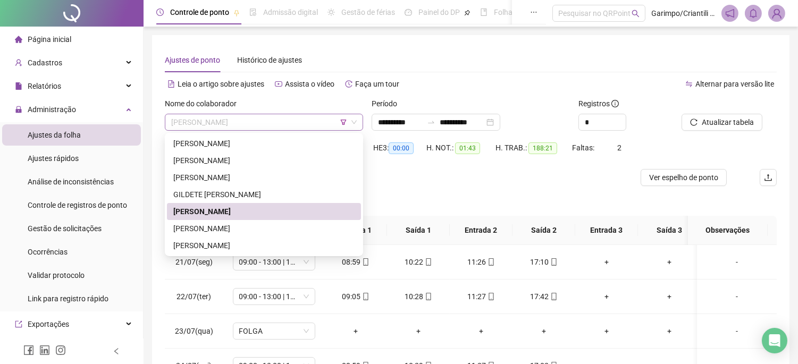
click at [265, 128] on span "[PERSON_NAME]" at bounding box center [263, 122] width 185 height 16
click at [242, 230] on div "[PERSON_NAME]" at bounding box center [263, 229] width 181 height 12
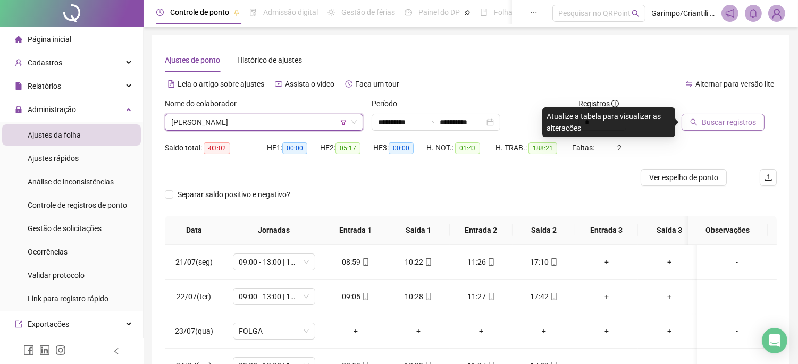
click at [723, 121] on span "Buscar registros" at bounding box center [728, 122] width 54 height 12
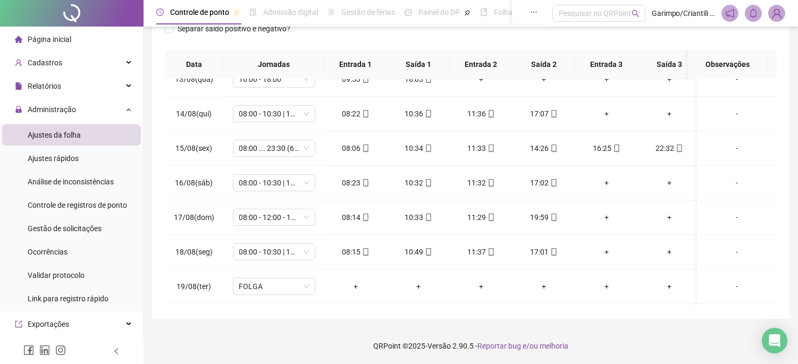
scroll to position [854, 0]
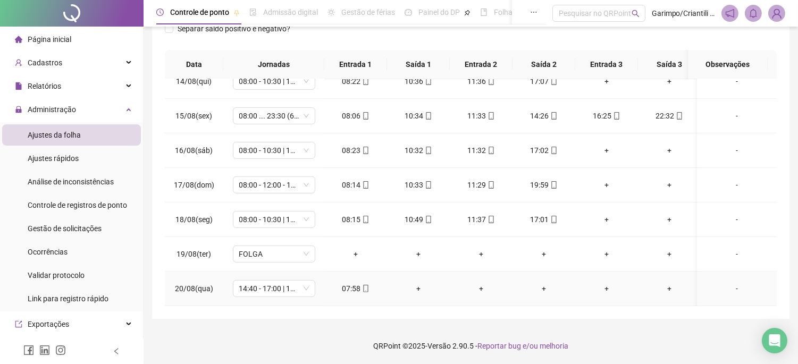
click at [356, 283] on div "07:58" at bounding box center [356, 289] width 46 height 12
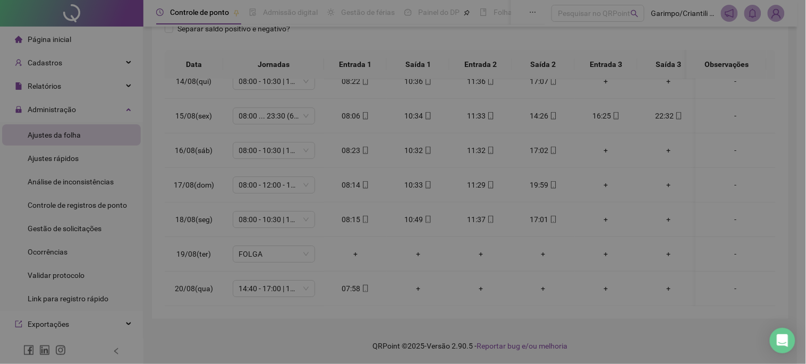
type input "**********"
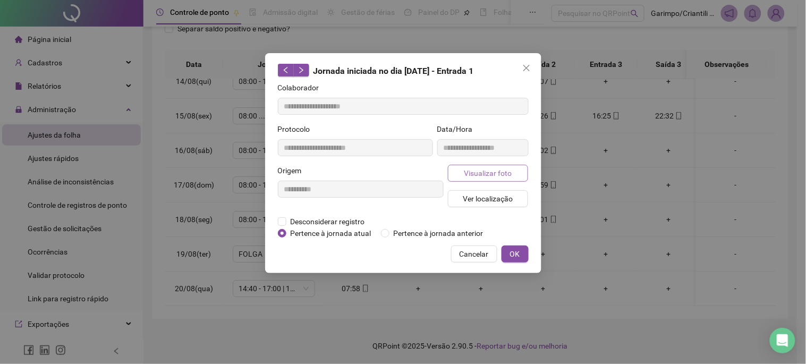
click at [482, 171] on span "Visualizar foto" at bounding box center [488, 173] width 48 height 12
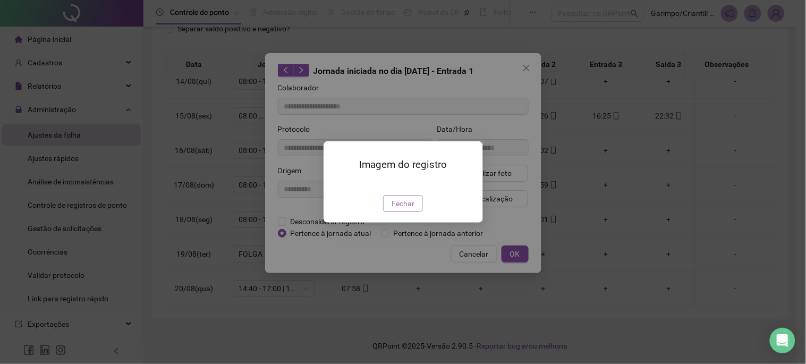
click at [409, 209] on span "Fechar" at bounding box center [403, 204] width 23 height 12
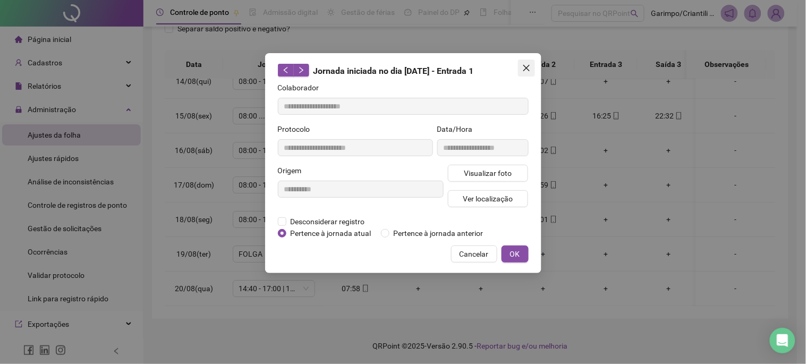
click at [527, 70] on icon "close" at bounding box center [526, 68] width 9 height 9
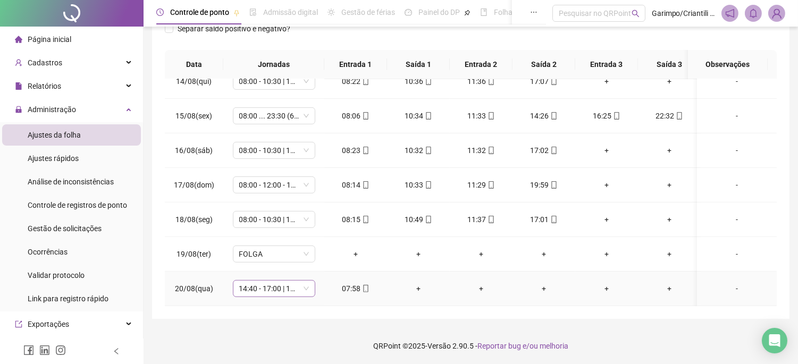
drag, startPoint x: 289, startPoint y: 282, endPoint x: 298, endPoint y: 278, distance: 9.8
click at [289, 282] on span "14:40 - 17:00 | 18:00 - 23:00" at bounding box center [274, 289] width 70 height 16
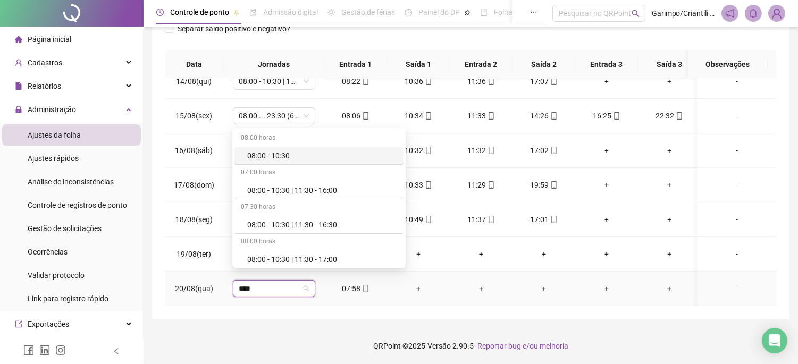
type input "*****"
click at [317, 259] on div "08:00 - 10:30 | 11:30 - 17:00" at bounding box center [322, 259] width 150 height 12
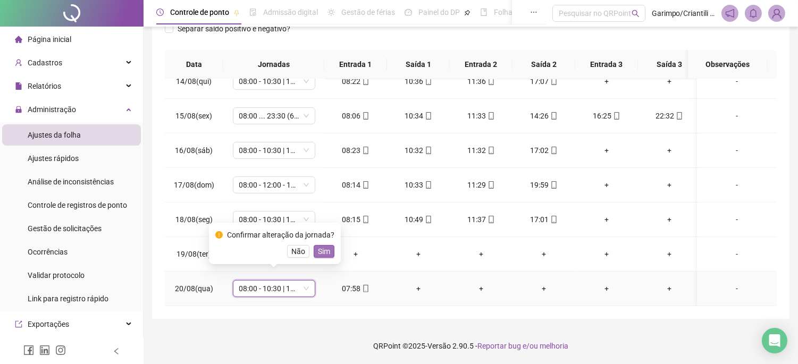
click at [328, 252] on button "Sim" at bounding box center [323, 251] width 21 height 13
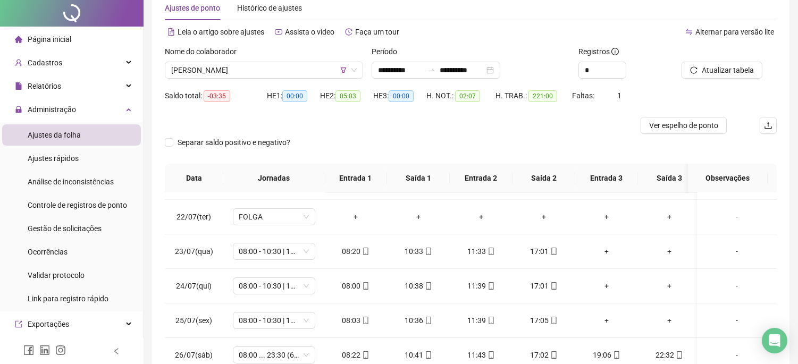
scroll to position [0, 0]
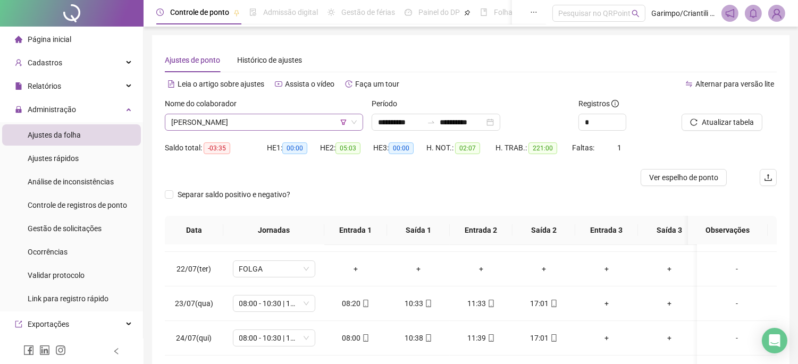
click at [299, 124] on span "[PERSON_NAME]" at bounding box center [263, 122] width 185 height 16
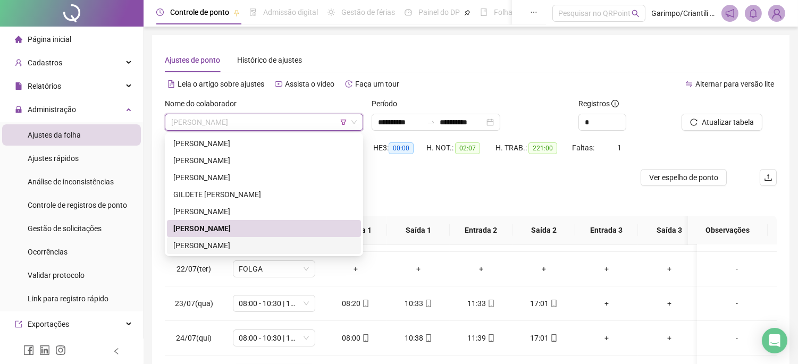
click at [226, 243] on div "[PERSON_NAME]" at bounding box center [263, 246] width 181 height 12
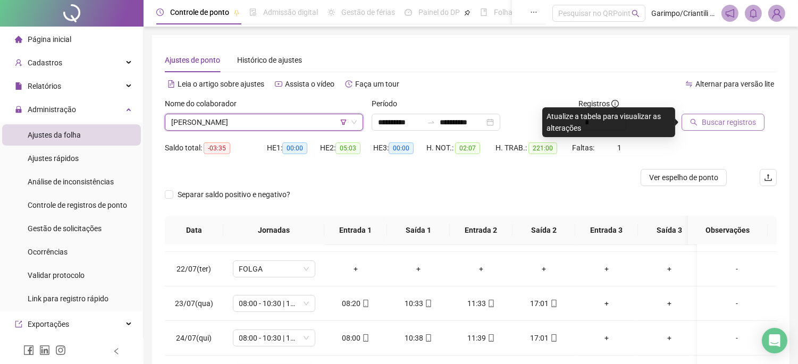
click at [719, 118] on span "Buscar registros" at bounding box center [728, 122] width 54 height 12
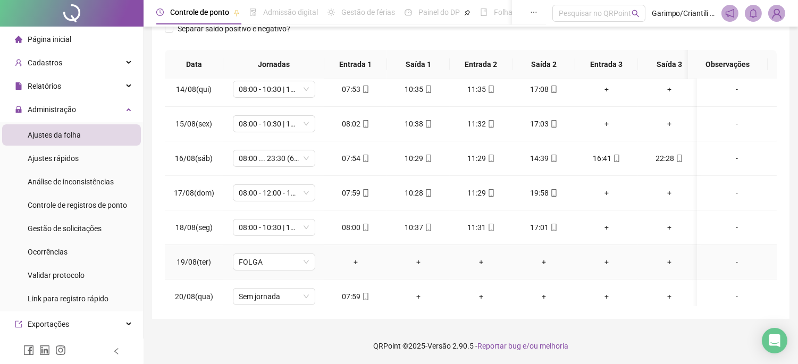
scroll to position [474, 0]
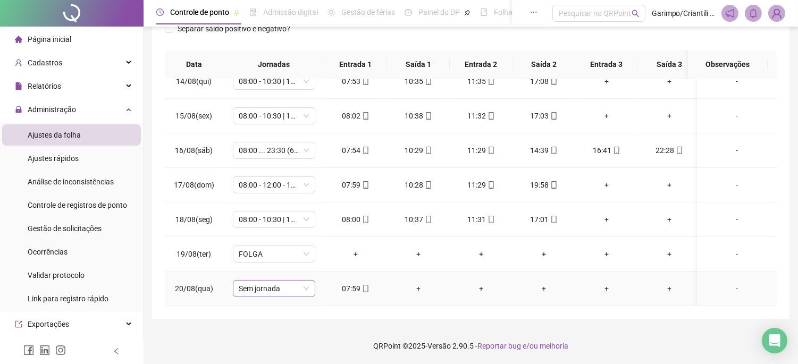
click at [278, 281] on span "Sem jornada" at bounding box center [274, 289] width 70 height 16
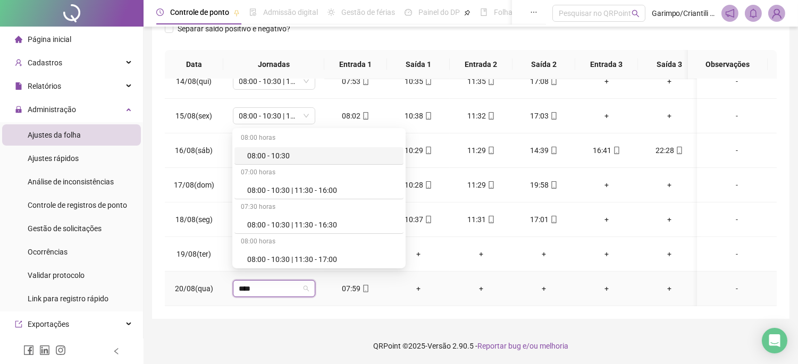
type input "*****"
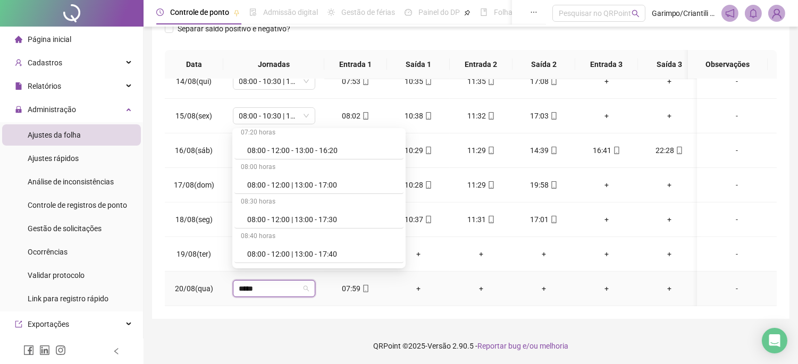
scroll to position [472, 0]
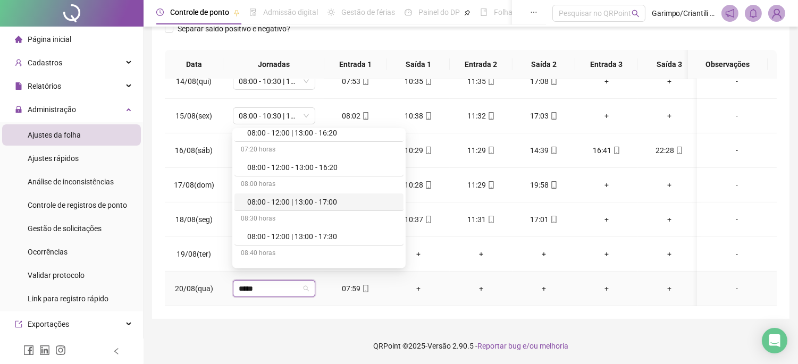
click at [323, 205] on div "08:00 - 12:00 | 13:00 - 17:00" at bounding box center [322, 202] width 150 height 12
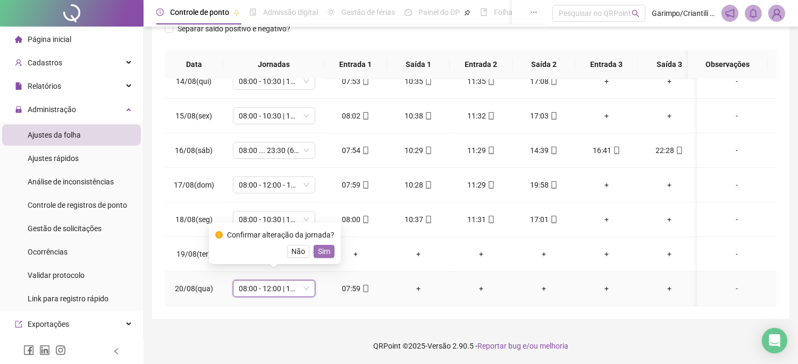
click at [321, 253] on span "Sim" at bounding box center [324, 251] width 12 height 12
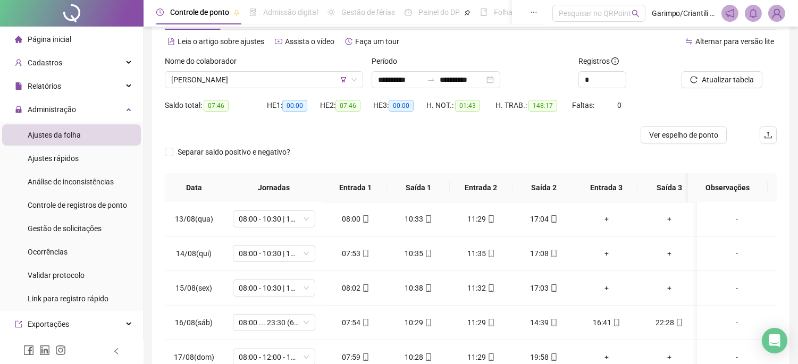
scroll to position [0, 0]
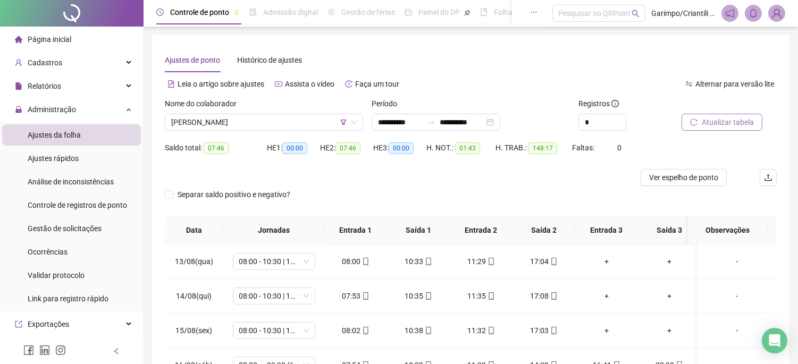
click at [706, 126] on span "Atualizar tabela" at bounding box center [727, 122] width 52 height 12
click at [715, 122] on span "Atualizar tabela" at bounding box center [727, 122] width 52 height 12
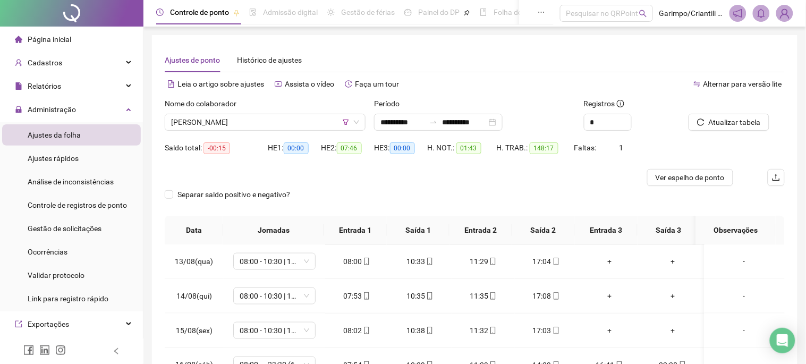
click at [321, 109] on div "Nome do colaborador" at bounding box center [265, 106] width 201 height 16
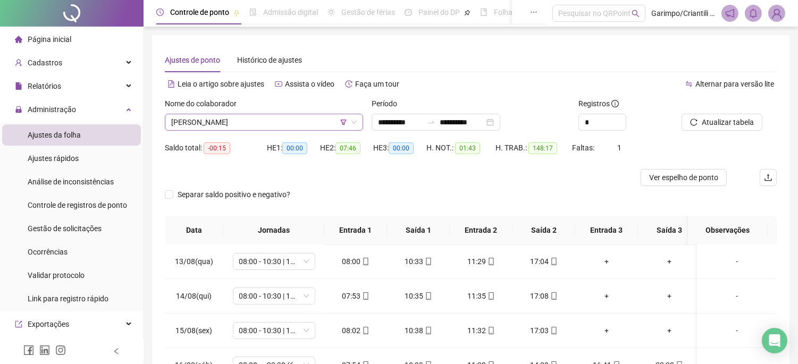
click at [316, 117] on span "[PERSON_NAME]" at bounding box center [263, 122] width 185 height 16
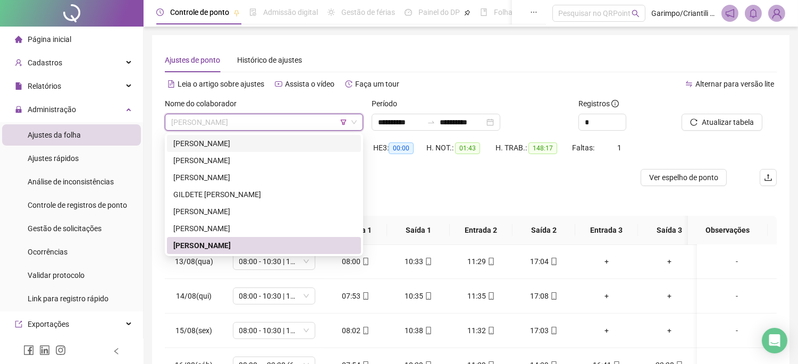
click at [261, 143] on div "[PERSON_NAME]" at bounding box center [263, 144] width 181 height 12
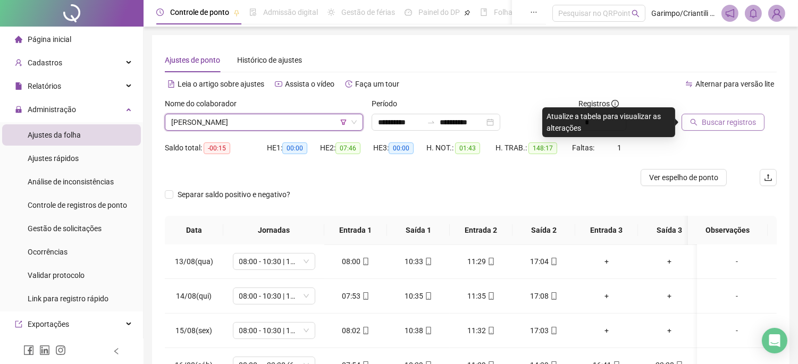
click at [716, 128] on span "Buscar registros" at bounding box center [728, 122] width 54 height 12
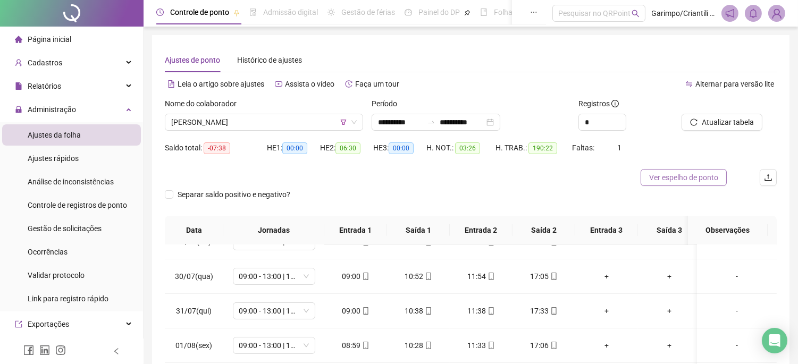
click at [668, 184] on button "Ver espelho de ponto" at bounding box center [683, 177] width 86 height 17
click at [362, 123] on div "[PERSON_NAME]" at bounding box center [264, 122] width 198 height 17
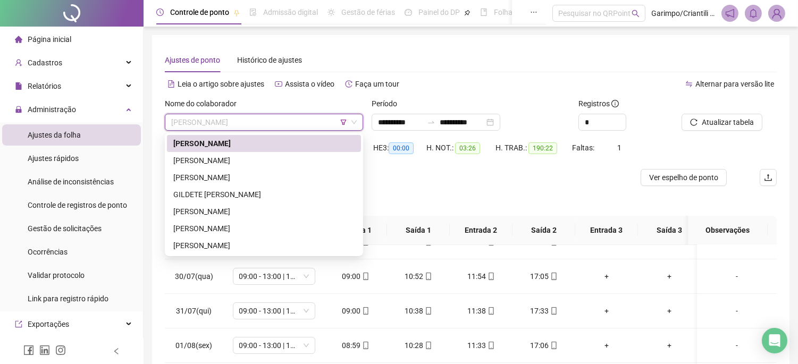
click at [358, 122] on div "[PERSON_NAME]" at bounding box center [264, 122] width 198 height 17
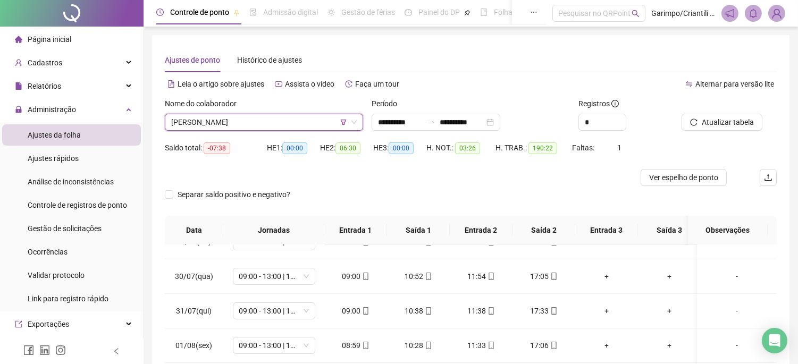
click at [358, 122] on div "[PERSON_NAME]" at bounding box center [264, 122] width 198 height 17
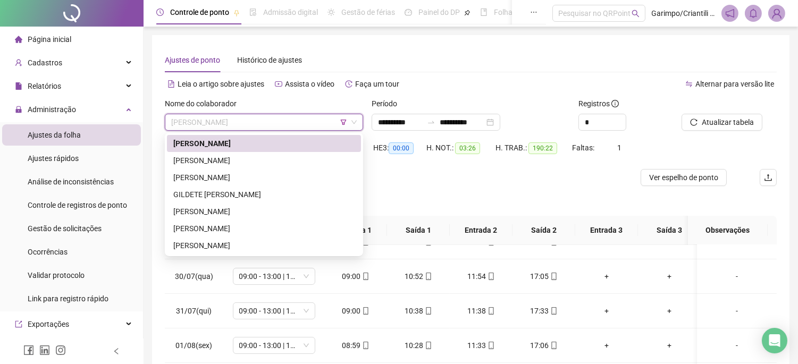
click at [346, 121] on icon "filter" at bounding box center [343, 122] width 6 height 6
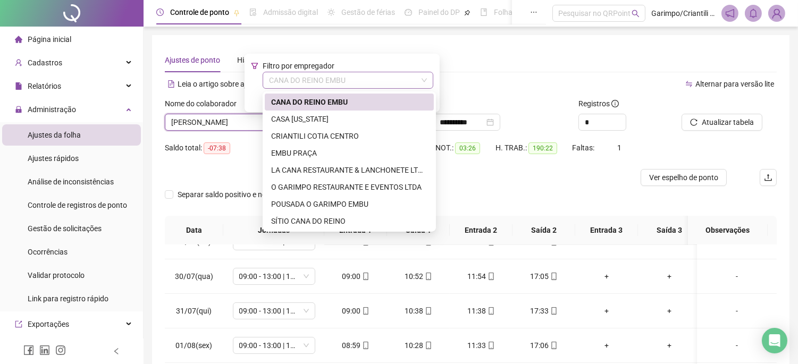
click at [341, 78] on span "CANA DO REINO EMBU" at bounding box center [348, 80] width 158 height 16
click at [348, 220] on div "SÍTIO CANA DO REINO" at bounding box center [349, 221] width 156 height 12
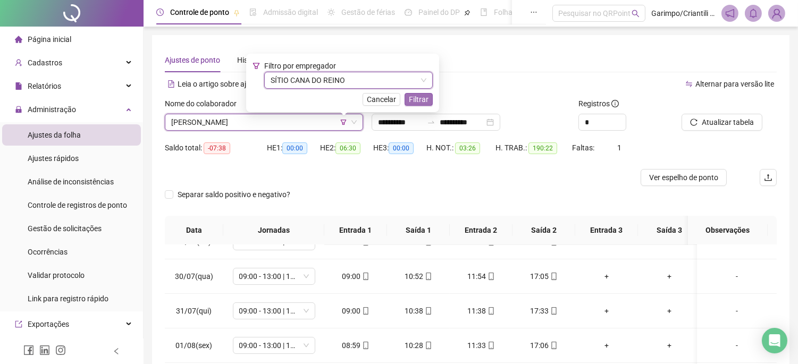
click at [424, 96] on span "Filtrar" at bounding box center [419, 100] width 20 height 12
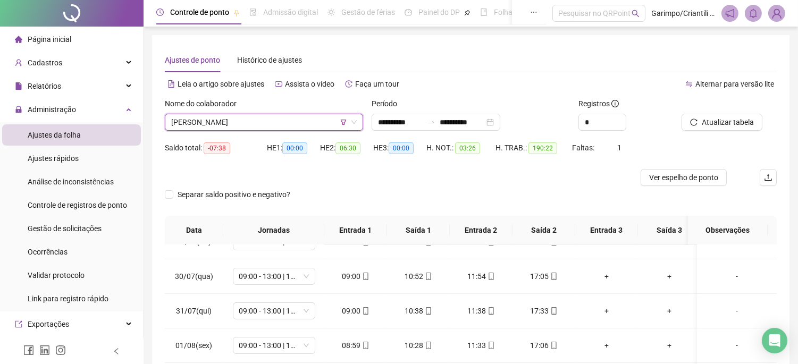
click at [263, 114] on span "[PERSON_NAME]" at bounding box center [263, 122] width 185 height 16
click at [259, 116] on span "[PERSON_NAME]" at bounding box center [263, 122] width 185 height 16
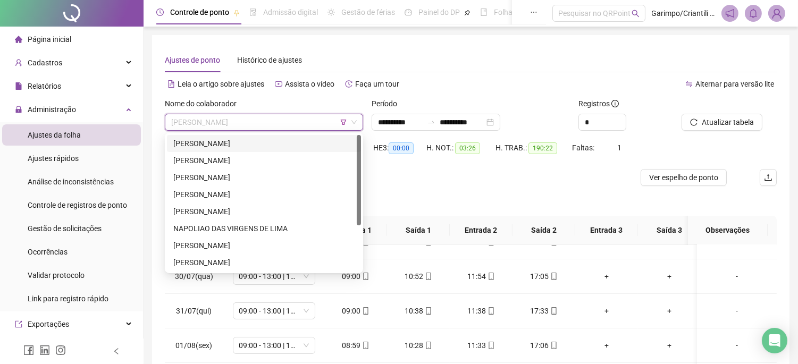
click at [249, 140] on div "[PERSON_NAME]" at bounding box center [263, 144] width 181 height 12
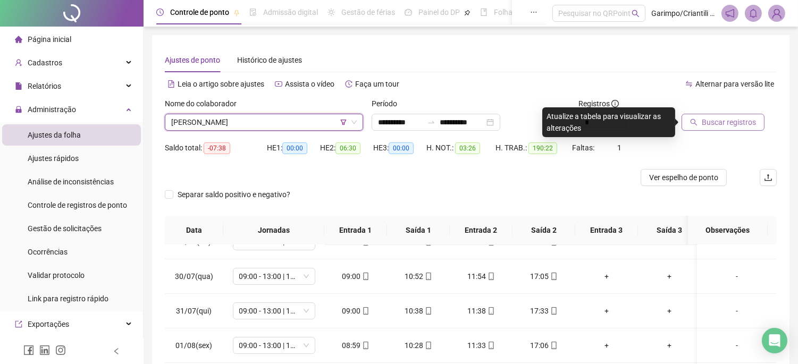
click at [730, 121] on span "Buscar registros" at bounding box center [728, 122] width 54 height 12
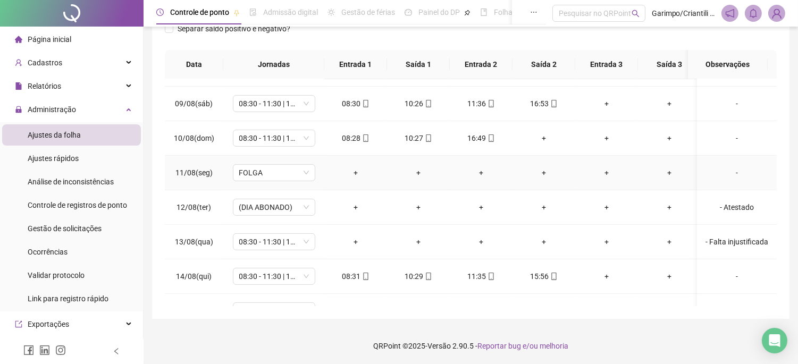
scroll to position [649, 0]
click at [277, 363] on footer "QRPoint © 2025 - Versão 2.90.5 - Reportar bug e/ou melhoria" at bounding box center [470, 345] width 654 height 37
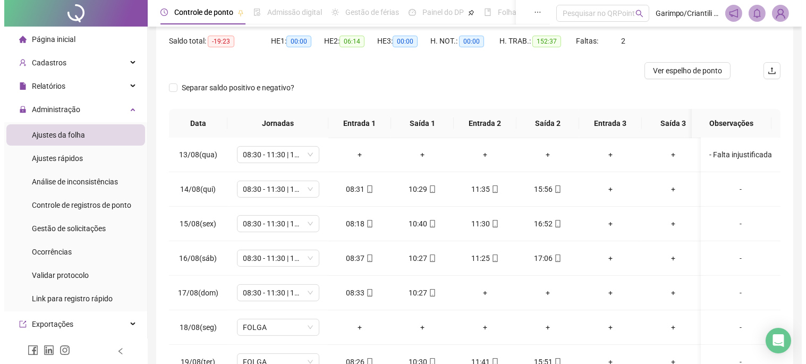
scroll to position [0, 0]
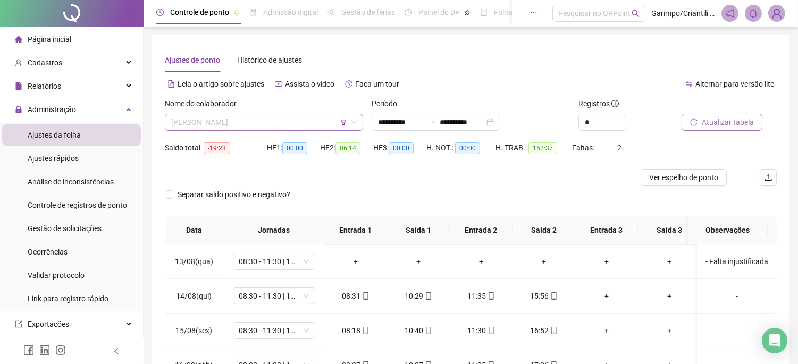
click at [300, 126] on span "[PERSON_NAME]" at bounding box center [263, 122] width 185 height 16
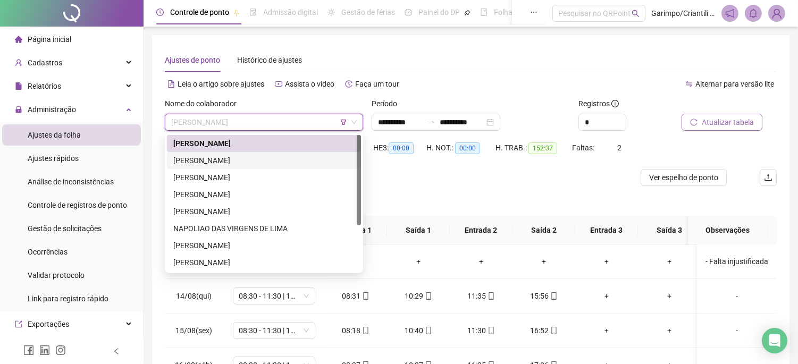
click at [278, 158] on div "[PERSON_NAME]" at bounding box center [263, 161] width 181 height 12
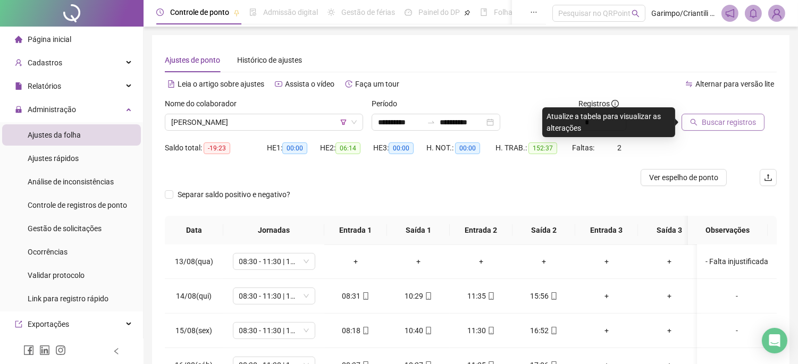
click at [741, 116] on span "Buscar registros" at bounding box center [728, 122] width 54 height 12
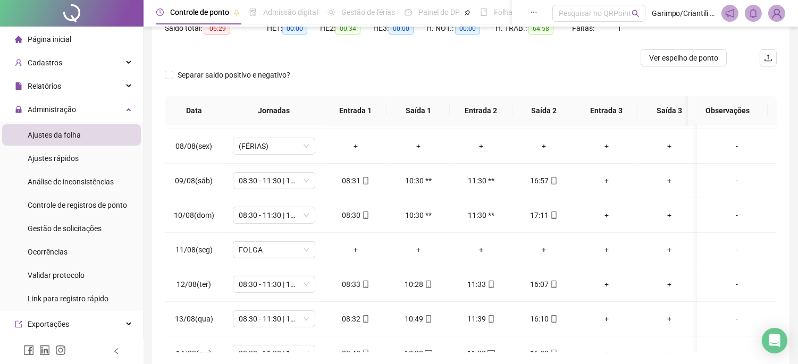
scroll to position [48, 0]
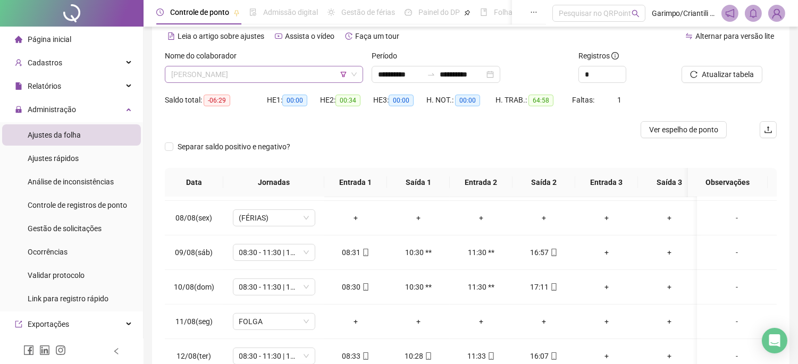
click at [304, 80] on span "[PERSON_NAME]" at bounding box center [263, 74] width 185 height 16
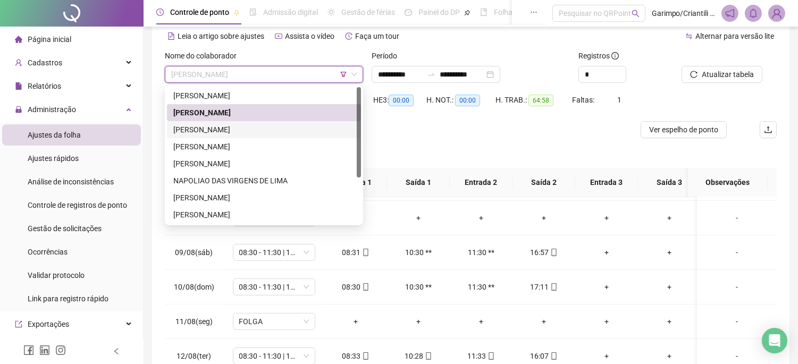
drag, startPoint x: 260, startPoint y: 130, endPoint x: 593, endPoint y: 134, distance: 333.2
click at [259, 130] on div "[PERSON_NAME]" at bounding box center [263, 130] width 181 height 12
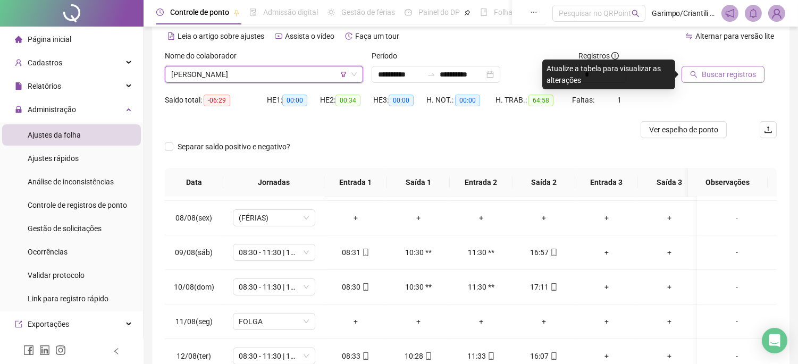
click at [714, 75] on span "Buscar registros" at bounding box center [728, 75] width 54 height 12
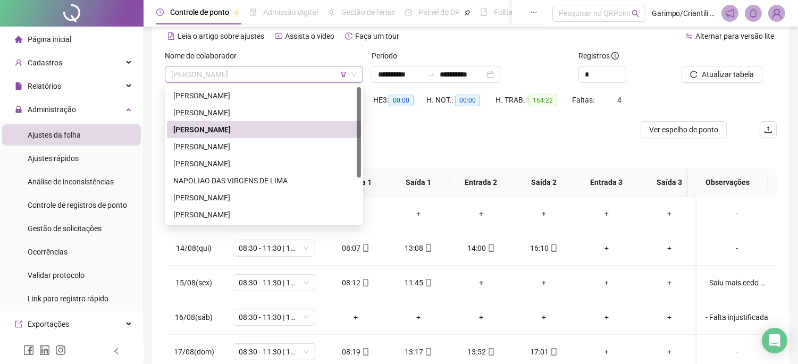
click at [269, 77] on span "[PERSON_NAME]" at bounding box center [263, 74] width 185 height 16
click at [268, 78] on span "[PERSON_NAME]" at bounding box center [263, 74] width 185 height 16
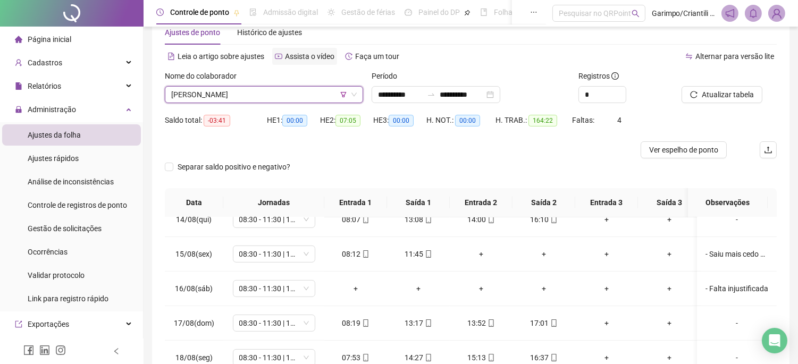
scroll to position [0, 0]
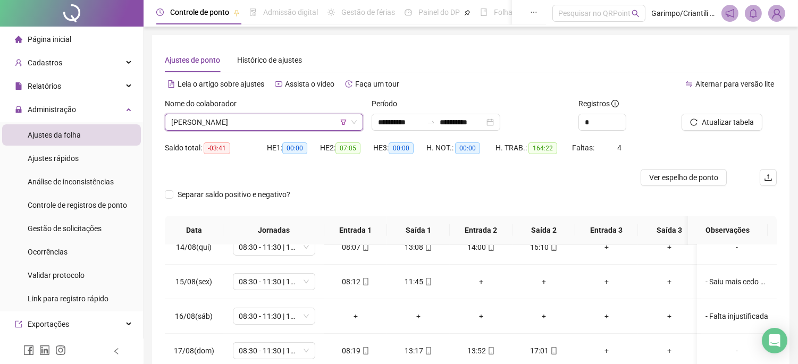
click at [268, 120] on span "[PERSON_NAME]" at bounding box center [263, 122] width 185 height 16
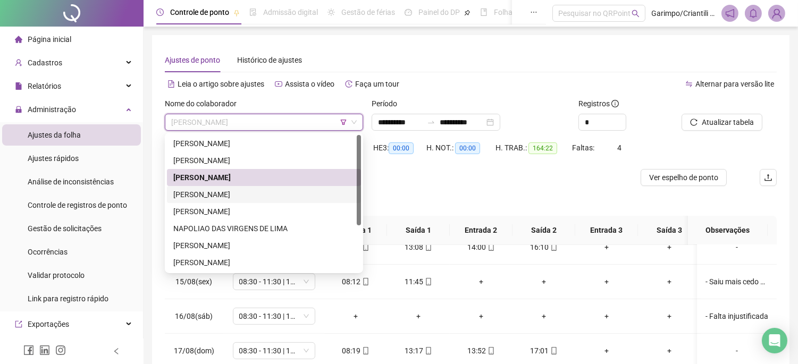
click at [246, 192] on div "[PERSON_NAME]" at bounding box center [263, 195] width 181 height 12
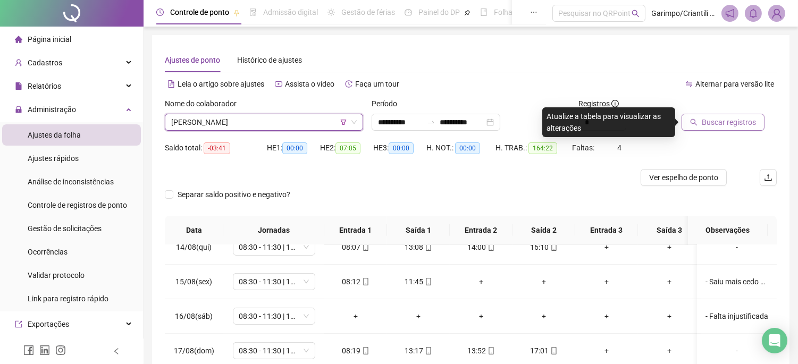
click at [703, 124] on span "Buscar registros" at bounding box center [728, 122] width 54 height 12
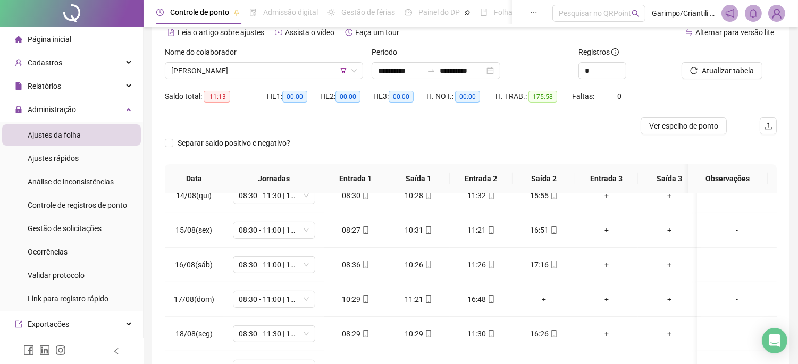
scroll to position [48, 0]
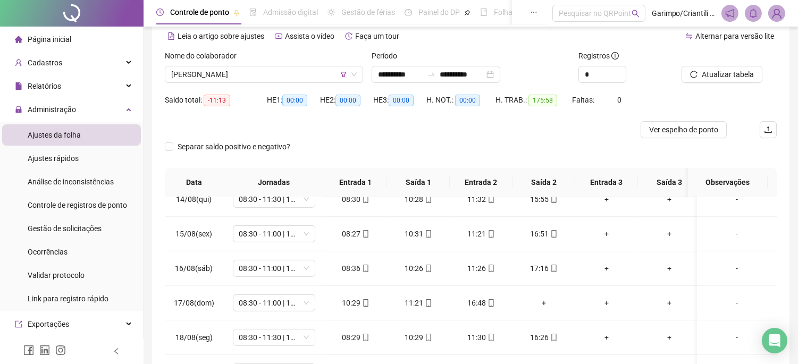
drag, startPoint x: 278, startPoint y: 75, endPoint x: 274, endPoint y: 54, distance: 21.7
click at [278, 65] on div "Nome do colaborador [PERSON_NAME]" at bounding box center [264, 66] width 198 height 33
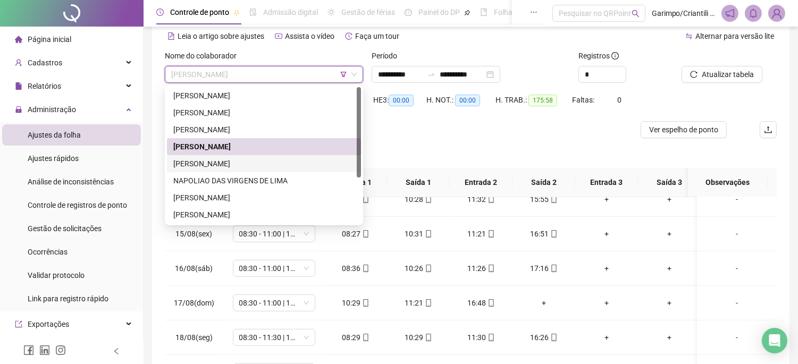
click at [257, 158] on div "[PERSON_NAME]" at bounding box center [263, 164] width 181 height 12
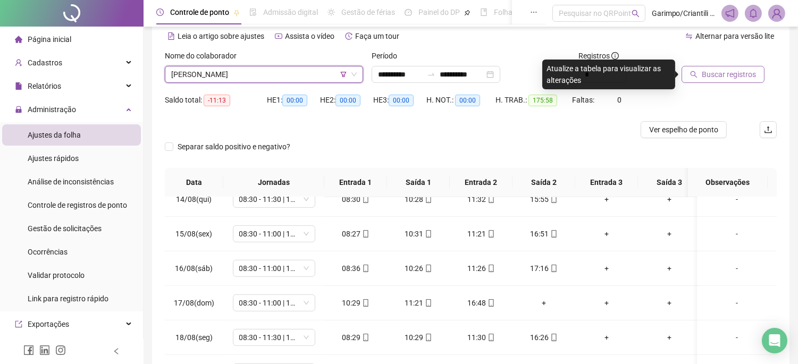
click at [719, 77] on span "Buscar registros" at bounding box center [728, 75] width 54 height 12
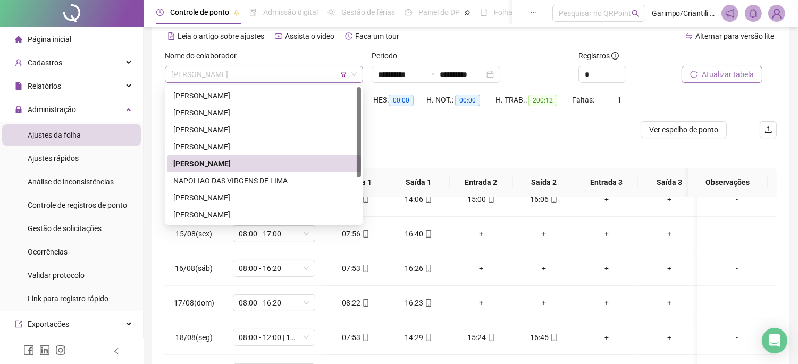
click at [289, 82] on div "[PERSON_NAME]" at bounding box center [264, 74] width 198 height 17
click at [459, 147] on div "Separar saldo positivo e negativo?" at bounding box center [471, 153] width 612 height 30
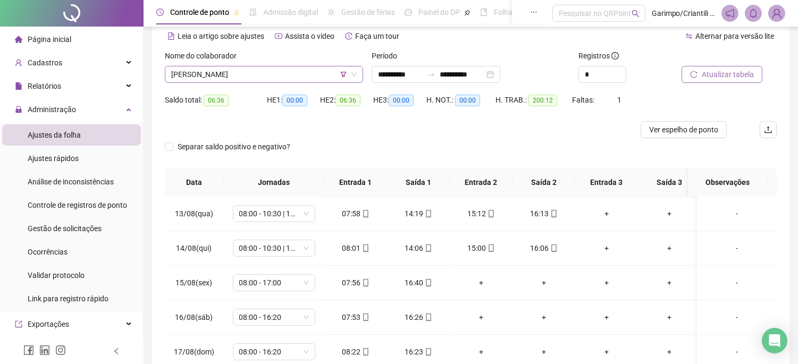
click at [300, 71] on span "[PERSON_NAME]" at bounding box center [263, 74] width 185 height 16
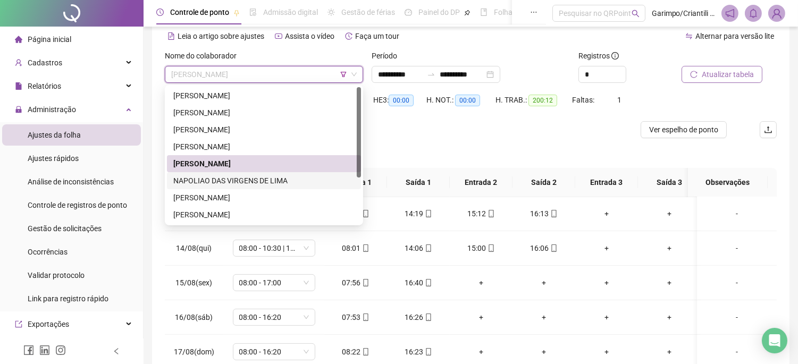
click at [260, 178] on div "NAPOLIAO DAS VIRGENS DE LIMA" at bounding box center [263, 181] width 181 height 12
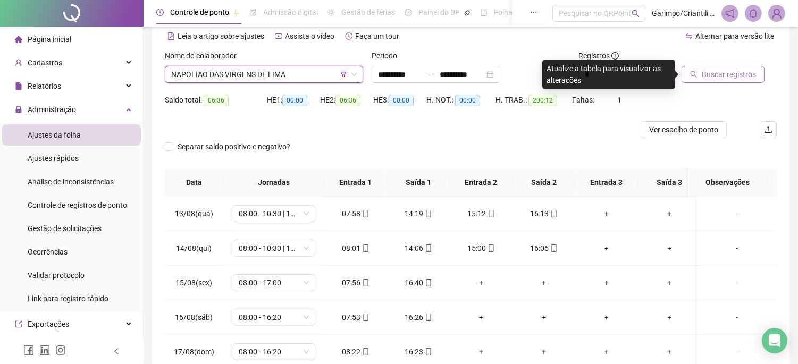
click at [716, 75] on span "Buscar registros" at bounding box center [728, 75] width 54 height 12
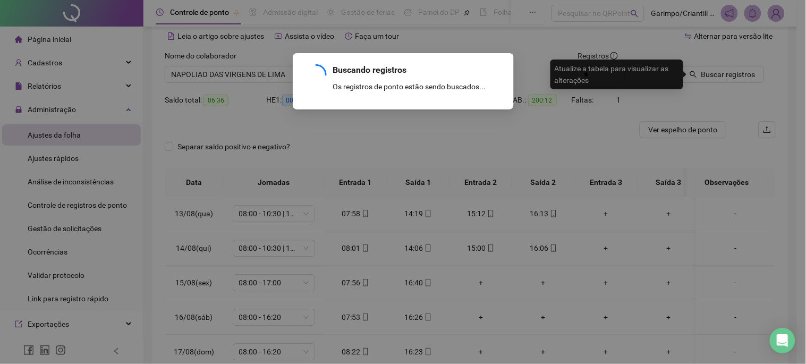
click at [303, 126] on div "Buscando registros Os registros de ponto estão sendo buscados... OK" at bounding box center [403, 182] width 806 height 364
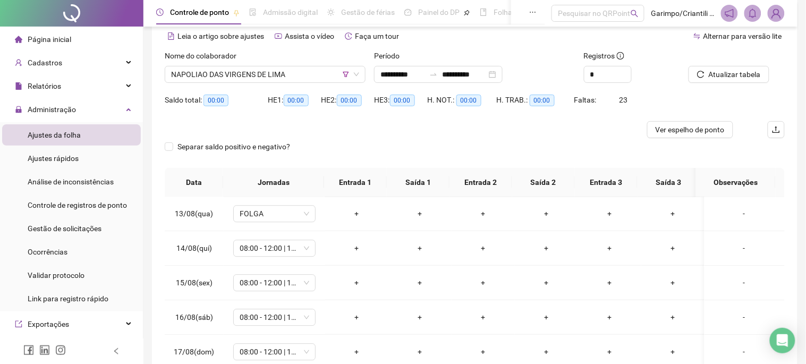
click at [263, 73] on span "NAPOLIAO DAS VIRGENS DE LIMA" at bounding box center [265, 74] width 188 height 16
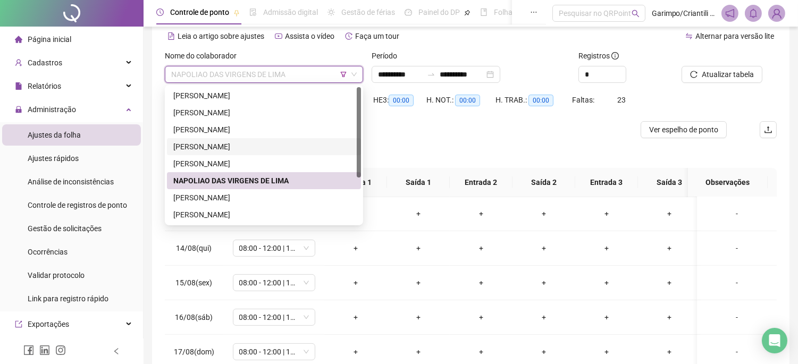
scroll to position [59, 0]
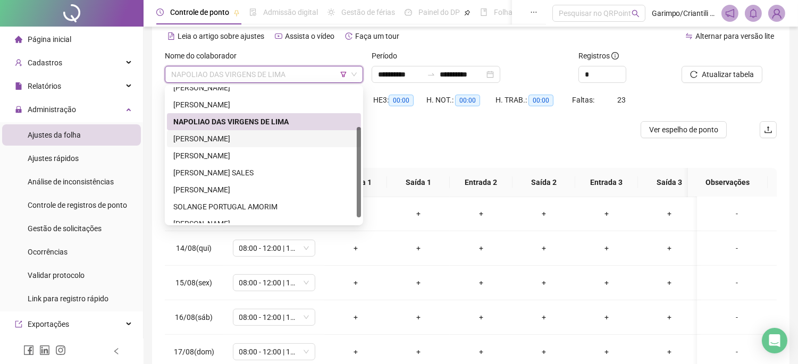
click at [252, 131] on div "[PERSON_NAME]" at bounding box center [264, 138] width 194 height 17
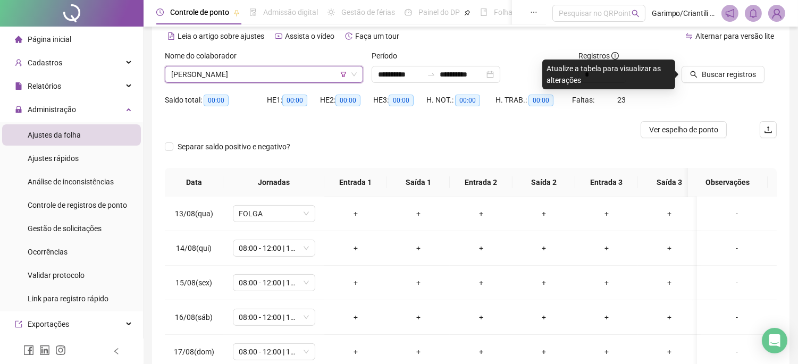
click at [737, 60] on div at bounding box center [715, 58] width 69 height 16
click at [735, 66] on button "Buscar registros" at bounding box center [722, 74] width 83 height 17
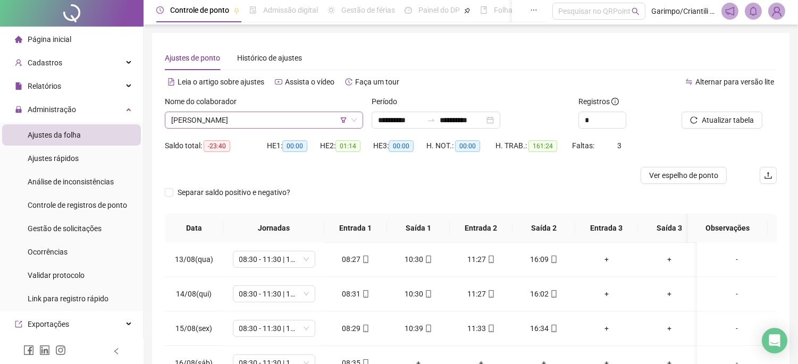
scroll to position [0, 0]
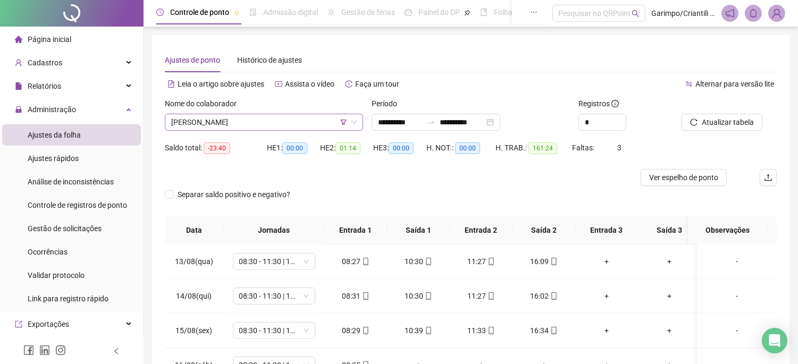
click at [284, 126] on span "[PERSON_NAME]" at bounding box center [263, 122] width 185 height 16
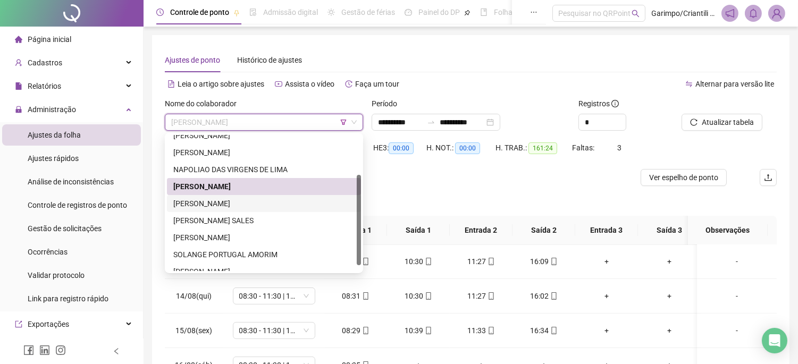
click at [533, 198] on div "Separar saldo positivo e negativo?" at bounding box center [471, 201] width 612 height 30
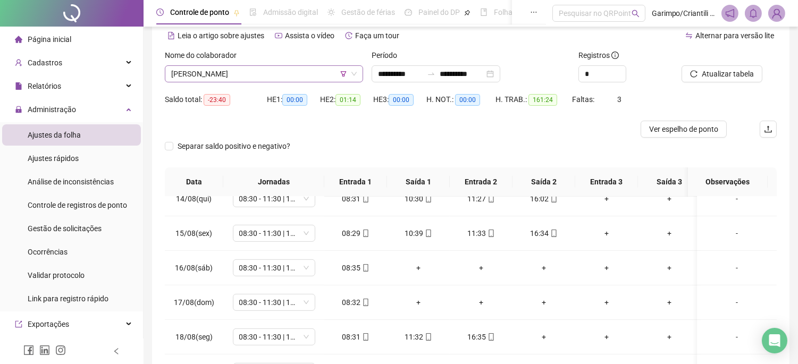
scroll to position [48, 0]
click at [289, 75] on span "[PERSON_NAME]" at bounding box center [263, 74] width 185 height 16
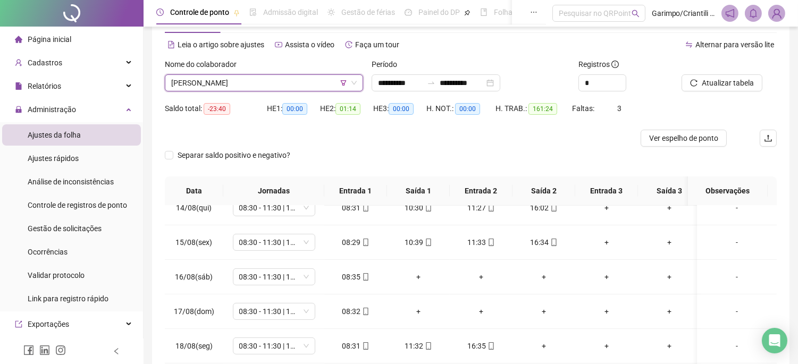
scroll to position [0, 0]
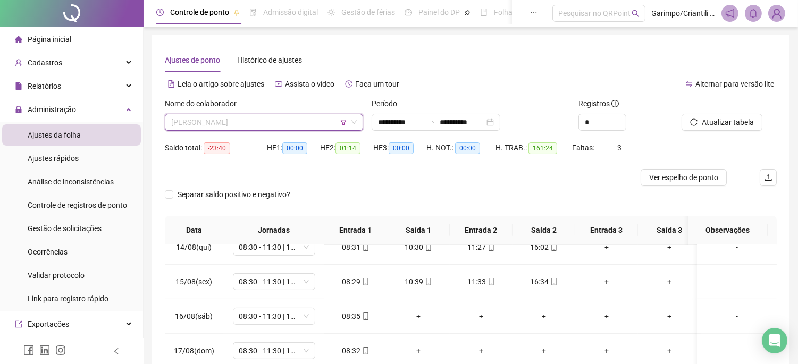
click at [288, 114] on span "[PERSON_NAME]" at bounding box center [263, 122] width 185 height 16
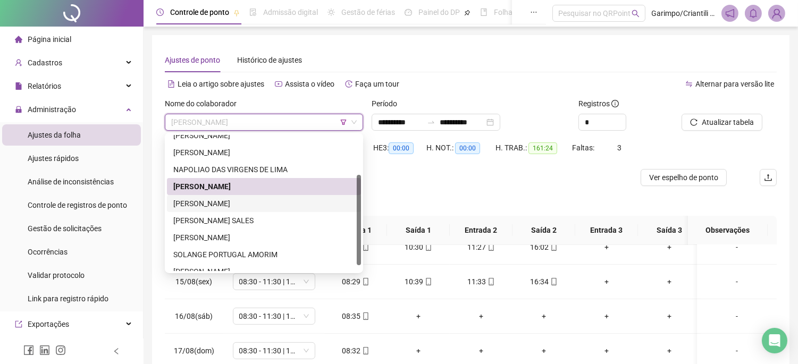
scroll to position [67, 0]
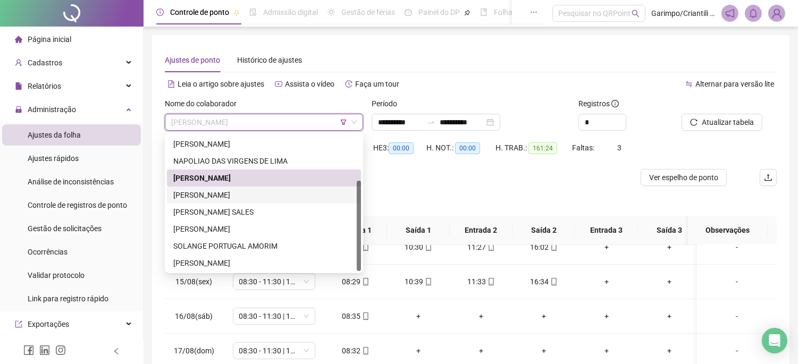
click at [241, 203] on div "[PERSON_NAME] SALES" at bounding box center [264, 211] width 194 height 17
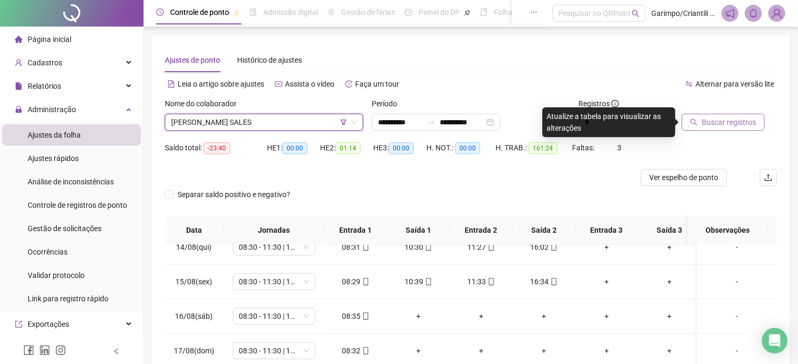
click at [710, 118] on span "Buscar registros" at bounding box center [728, 122] width 54 height 12
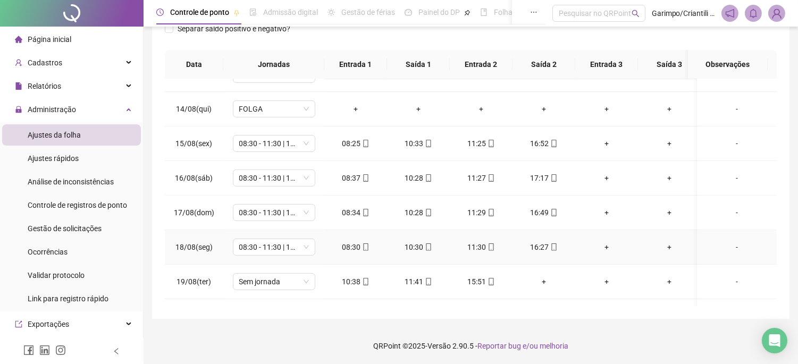
scroll to position [854, 0]
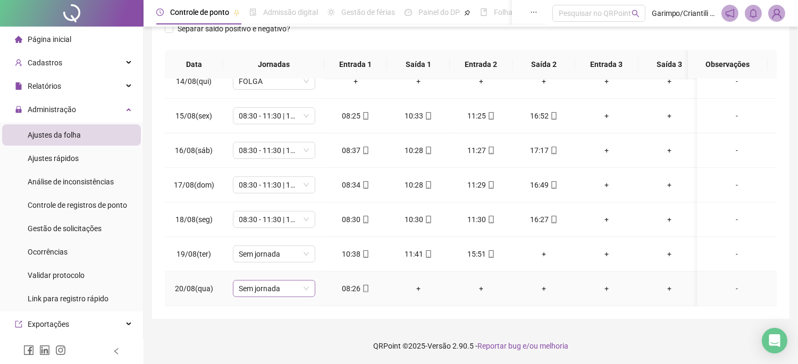
click at [283, 281] on span "Sem jornada" at bounding box center [274, 289] width 70 height 16
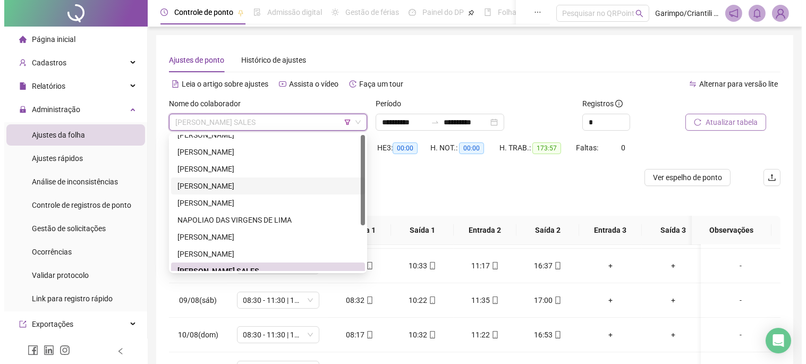
scroll to position [0, 0]
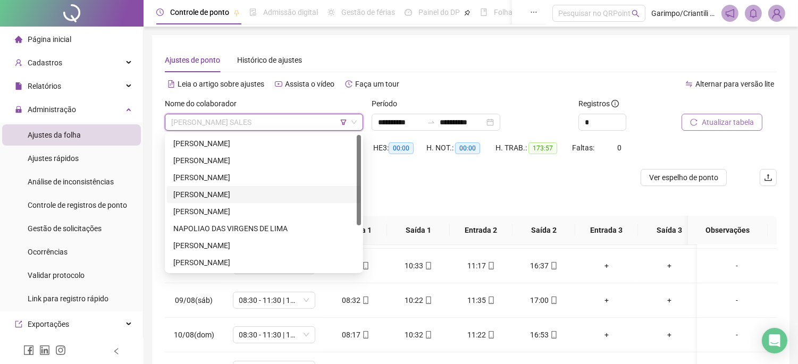
click at [247, 197] on div "[PERSON_NAME]" at bounding box center [263, 195] width 181 height 12
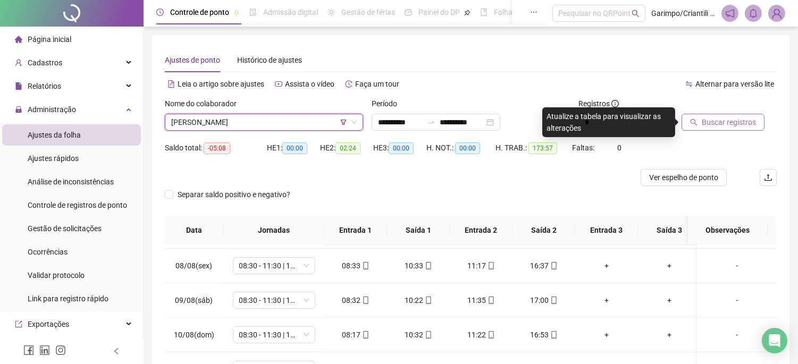
click at [262, 121] on span "[PERSON_NAME]" at bounding box center [263, 122] width 185 height 16
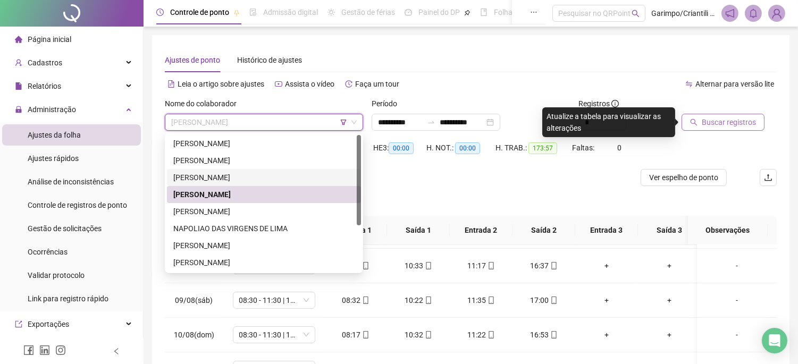
click at [222, 178] on div "[PERSON_NAME]" at bounding box center [263, 178] width 181 height 12
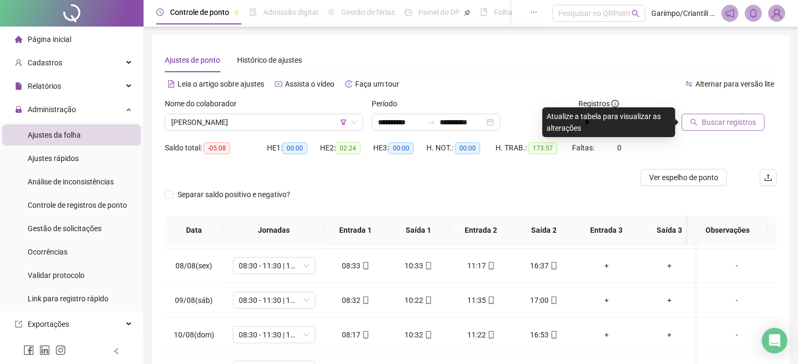
click at [730, 120] on span "Buscar registros" at bounding box center [728, 122] width 54 height 12
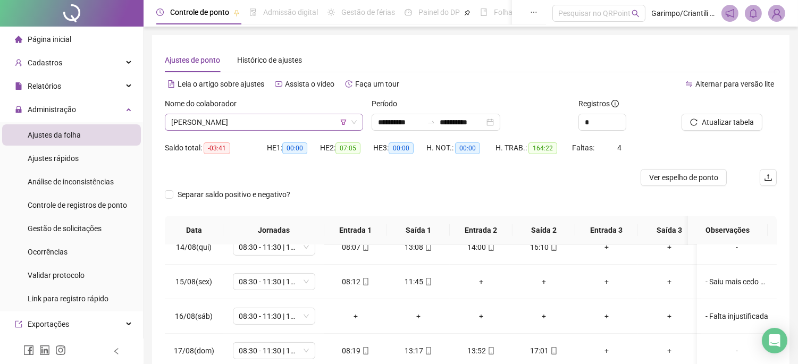
click at [282, 119] on span "[PERSON_NAME]" at bounding box center [263, 122] width 185 height 16
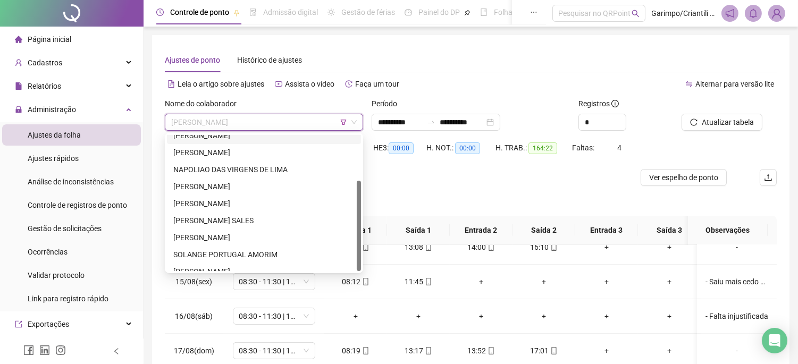
scroll to position [67, 0]
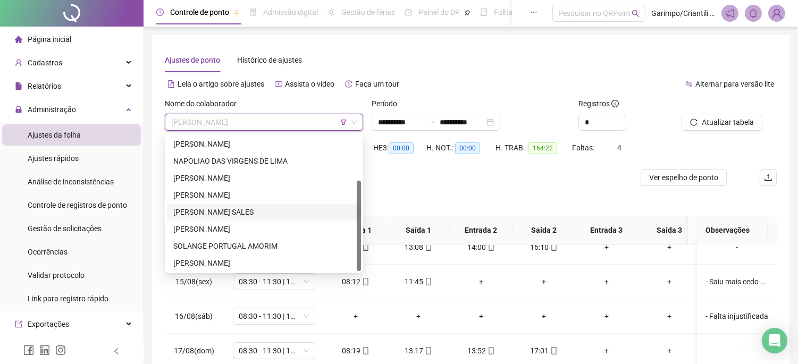
click at [243, 203] on div "[PERSON_NAME] SALES" at bounding box center [264, 211] width 194 height 17
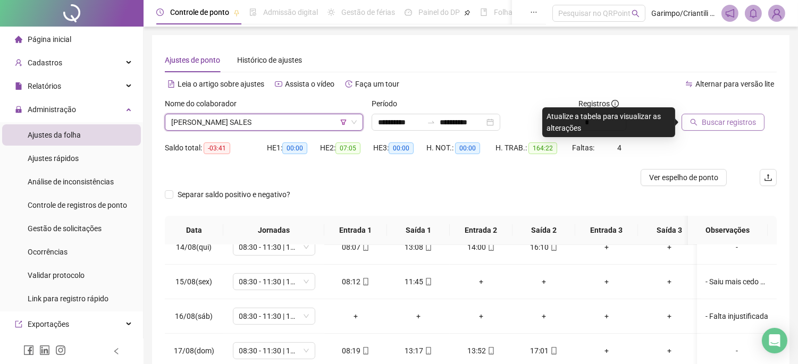
click at [725, 128] on span "Buscar registros" at bounding box center [728, 122] width 54 height 12
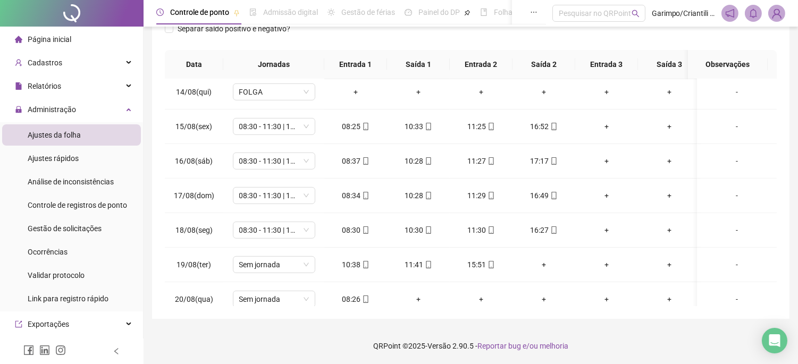
scroll to position [854, 0]
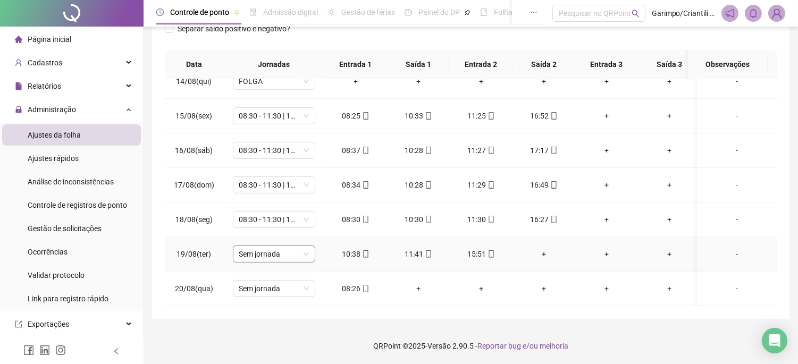
click at [292, 246] on span "Sem jornada" at bounding box center [274, 254] width 70 height 16
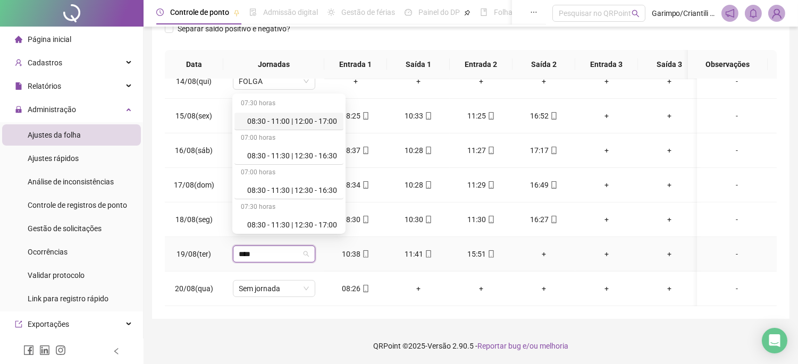
type input "*****"
click at [291, 189] on div "08:30 - 11:30 | 12:30 - 16:30" at bounding box center [292, 190] width 90 height 12
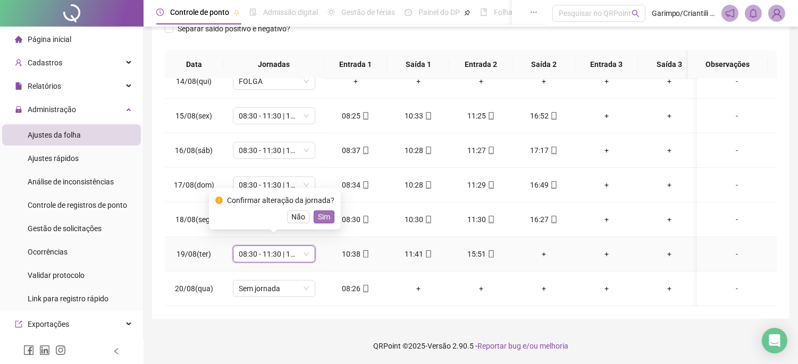
click at [326, 217] on span "Sim" at bounding box center [324, 217] width 12 height 12
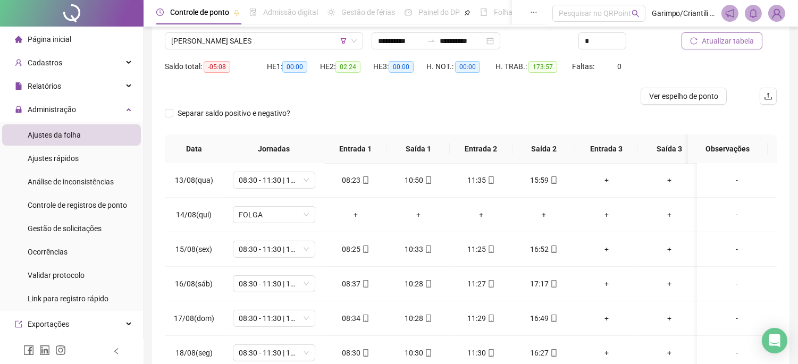
scroll to position [0, 0]
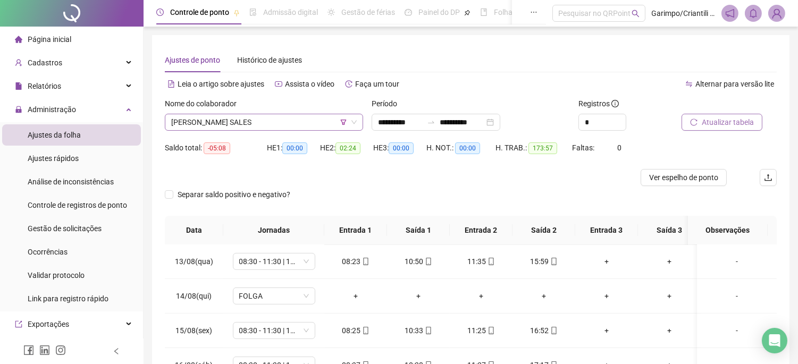
click at [299, 121] on span "[PERSON_NAME] SALES" at bounding box center [263, 122] width 185 height 16
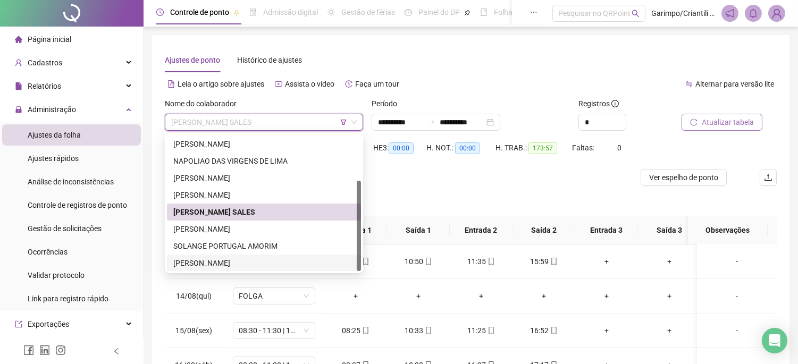
click at [218, 262] on div "[PERSON_NAME]" at bounding box center [263, 263] width 181 height 12
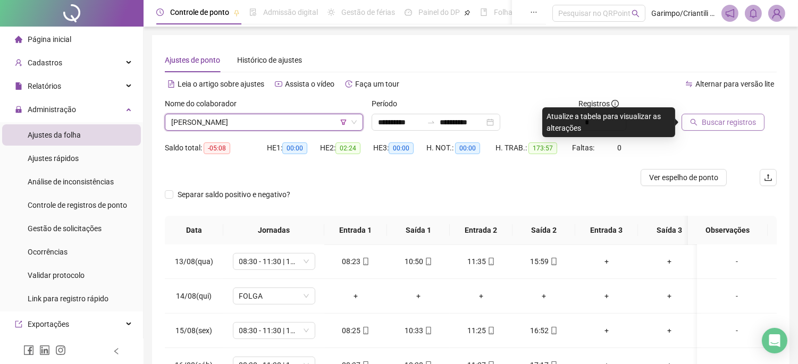
click at [733, 121] on span "Buscar registros" at bounding box center [728, 122] width 54 height 12
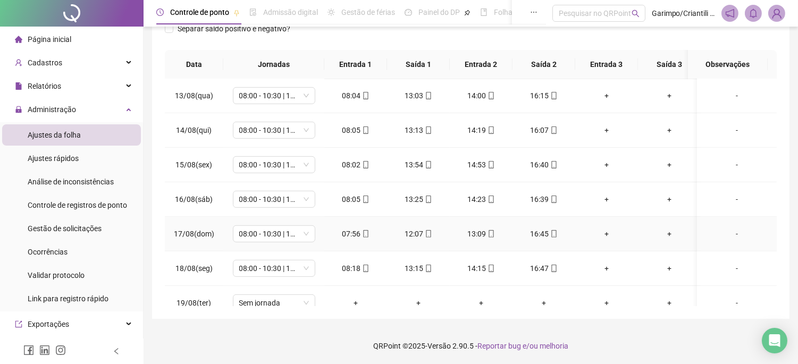
scroll to position [854, 0]
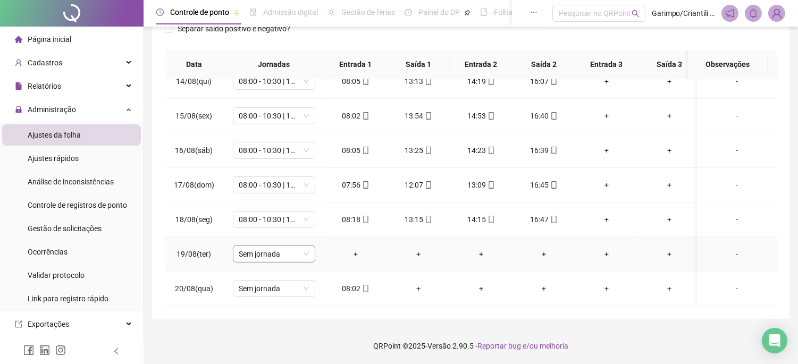
click at [278, 248] on span "Sem jornada" at bounding box center [274, 254] width 70 height 16
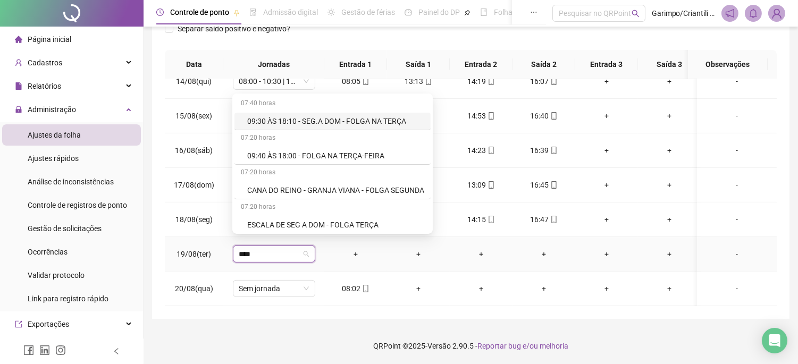
type input "*****"
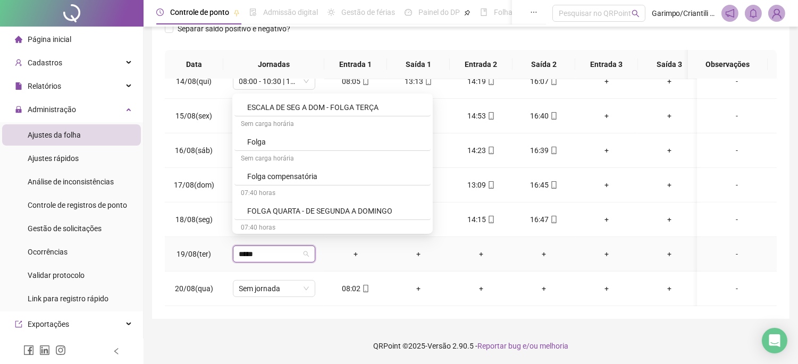
scroll to position [118, 0]
click at [283, 145] on div "Folga" at bounding box center [335, 141] width 177 height 12
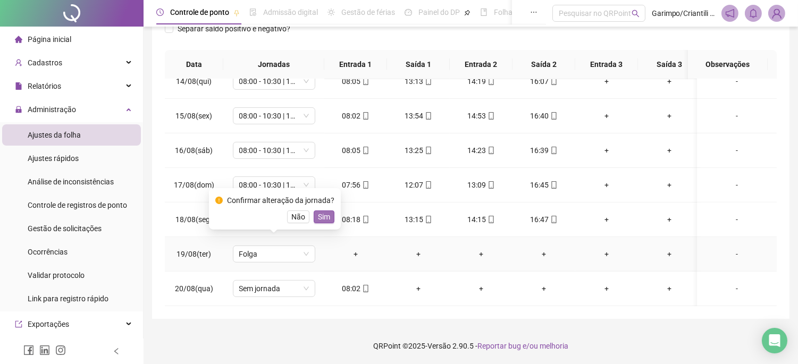
click at [319, 219] on span "Sim" at bounding box center [324, 217] width 12 height 12
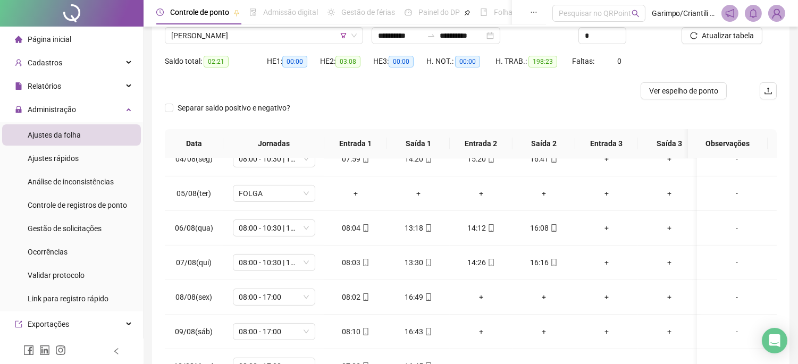
scroll to position [0, 0]
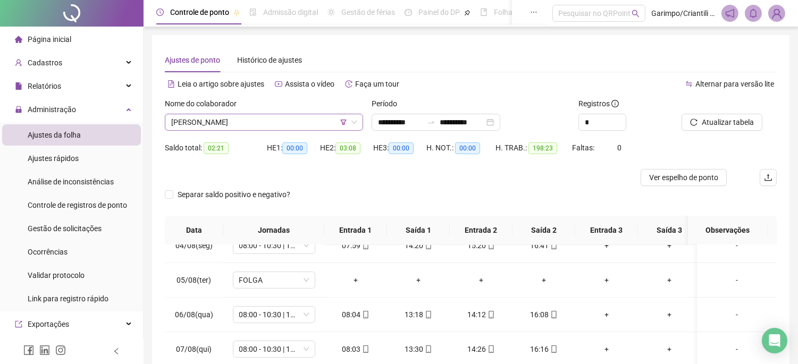
click at [285, 125] on span "[PERSON_NAME]" at bounding box center [263, 122] width 185 height 16
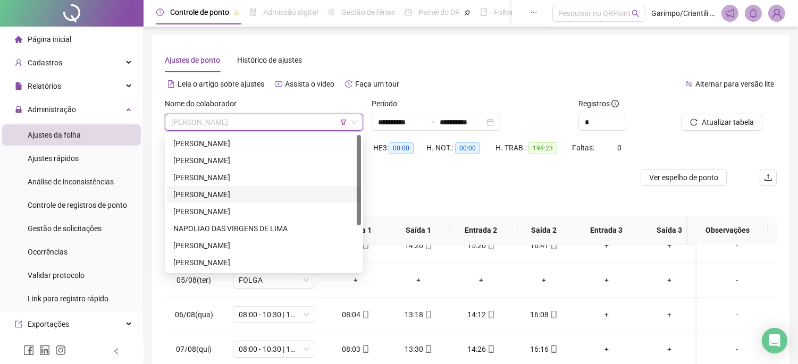
scroll to position [59, 0]
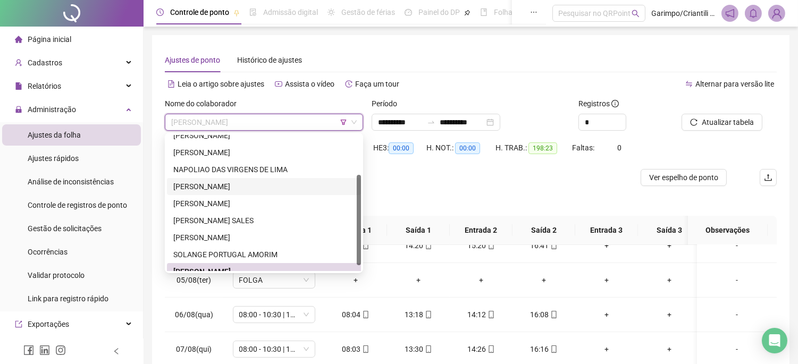
click at [228, 185] on div "[PERSON_NAME]" at bounding box center [263, 187] width 181 height 12
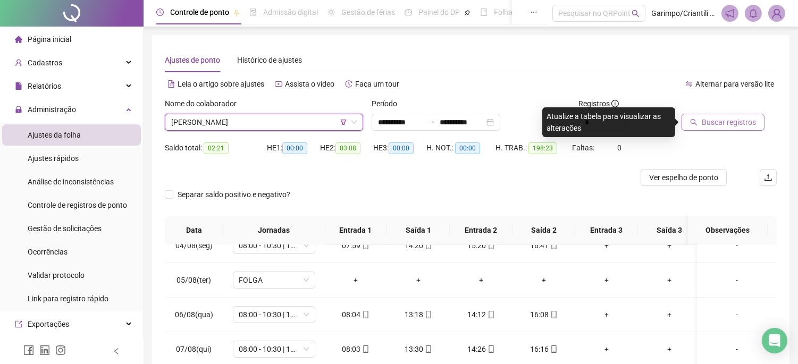
click at [690, 121] on icon "search" at bounding box center [693, 121] width 7 height 7
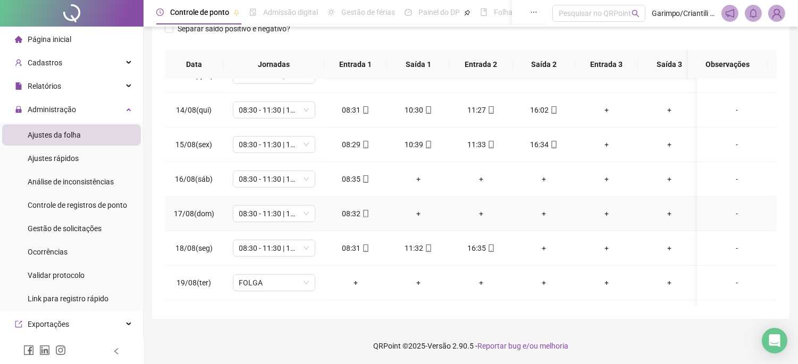
scroll to position [795, 0]
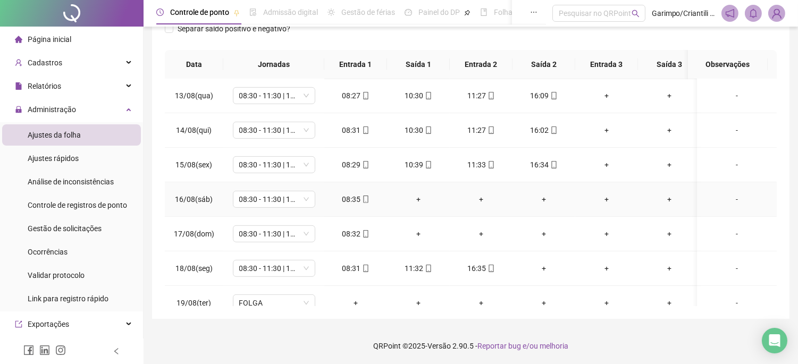
click at [415, 201] on div "+" at bounding box center [418, 199] width 46 height 12
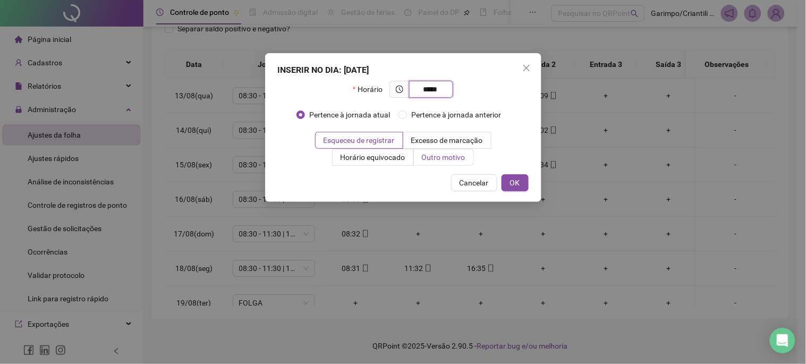
type input "*****"
click at [466, 158] on label "Outro motivo" at bounding box center [444, 157] width 60 height 17
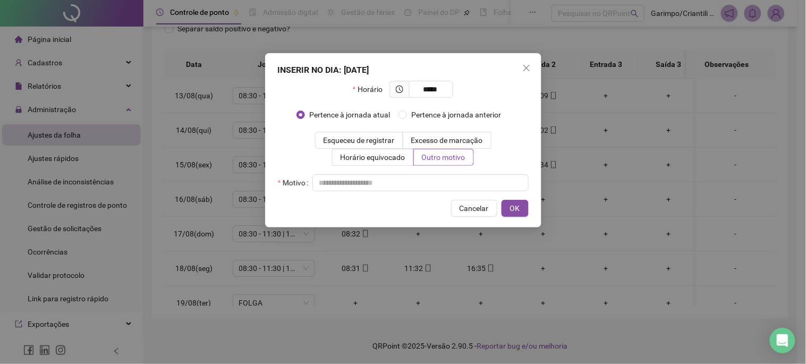
click at [438, 176] on div "Motivo" at bounding box center [403, 182] width 251 height 17
click at [447, 179] on input "text" at bounding box center [420, 182] width 216 height 17
click at [519, 206] on span "OK" at bounding box center [515, 208] width 10 height 12
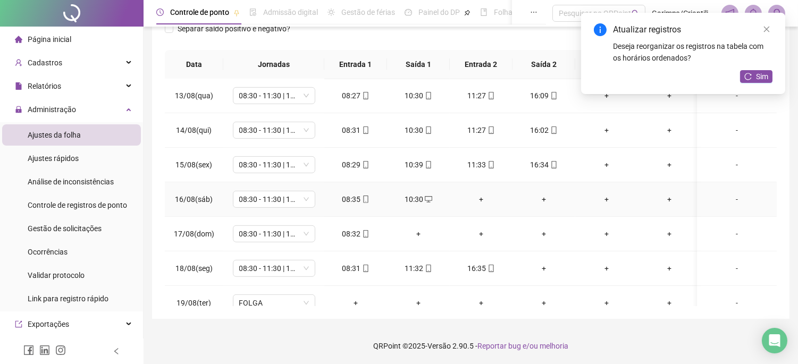
click at [485, 197] on div "+" at bounding box center [481, 199] width 46 height 12
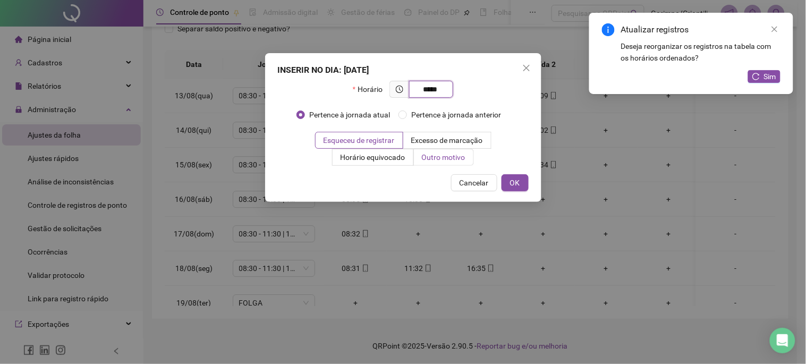
type input "*****"
click at [459, 162] on span "Outro motivo" at bounding box center [444, 157] width 44 height 9
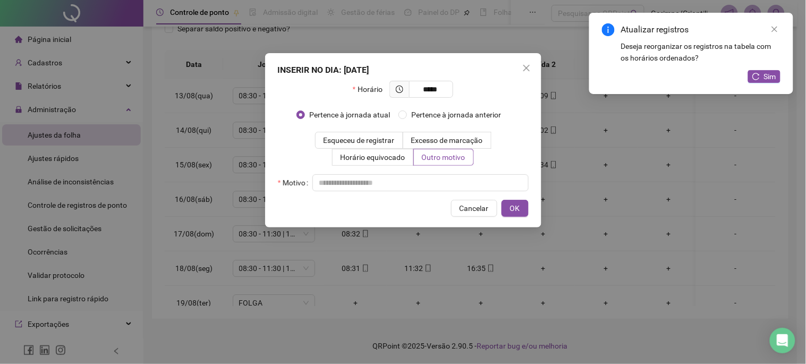
click at [428, 194] on div "INSERIR NO DIA : [DATE] Horário ***** Pertence à jornada atual Pertence à jorna…" at bounding box center [403, 140] width 276 height 174
click at [427, 187] on input "text" at bounding box center [420, 182] width 216 height 17
click at [509, 209] on button "OK" at bounding box center [515, 208] width 27 height 17
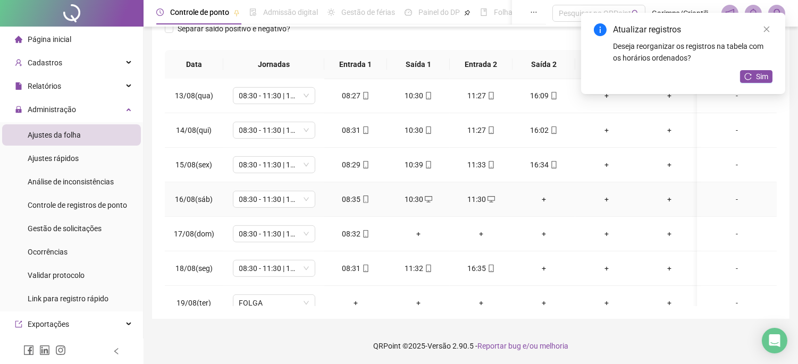
click at [540, 203] on div "+" at bounding box center [544, 199] width 46 height 12
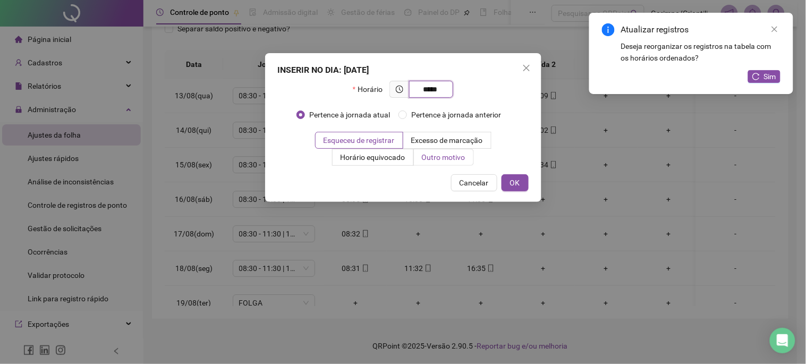
type input "*****"
click at [464, 162] on span "Outro motivo" at bounding box center [444, 157] width 44 height 9
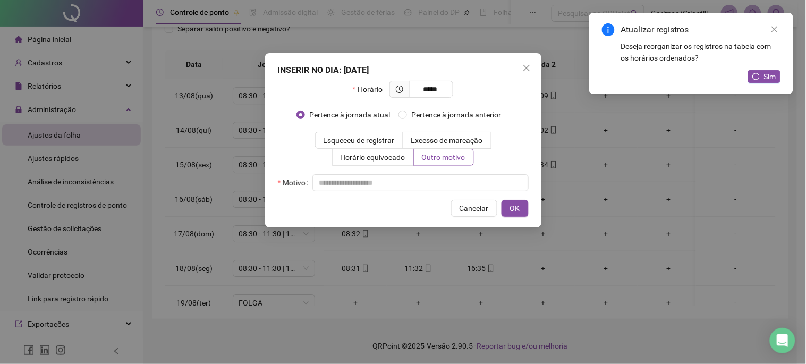
click at [432, 190] on div "Motivo" at bounding box center [403, 182] width 251 height 17
click at [431, 186] on input "text" at bounding box center [420, 182] width 216 height 17
click at [513, 216] on button "OK" at bounding box center [515, 208] width 27 height 17
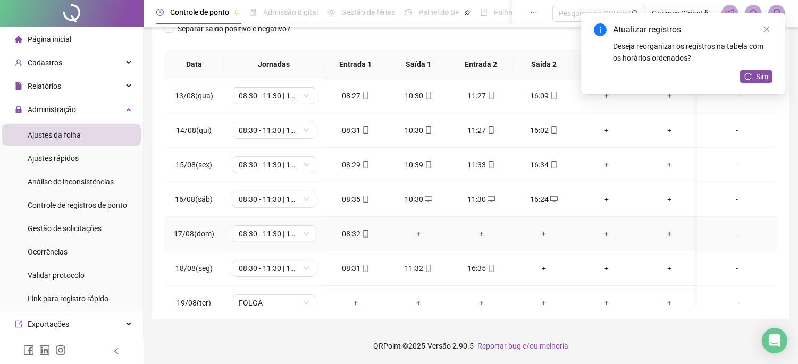
click at [415, 239] on div "+" at bounding box center [418, 234] width 46 height 12
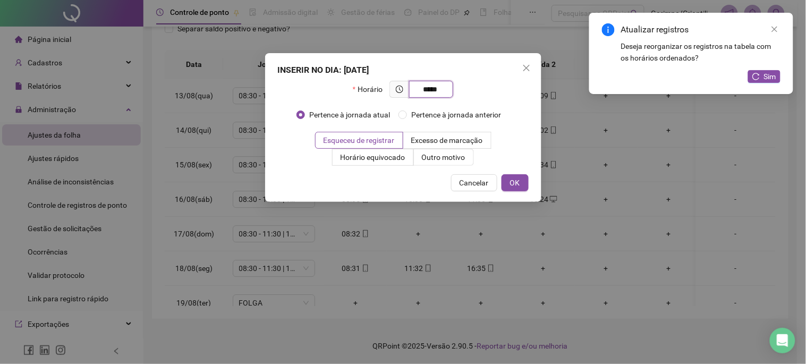
type input "*****"
click at [431, 168] on div "INSERIR NO DIA : [DATE] Horário ***** Pertence à jornada atual Pertence à jorna…" at bounding box center [403, 127] width 276 height 149
click at [436, 163] on label "Outro motivo" at bounding box center [444, 157] width 60 height 17
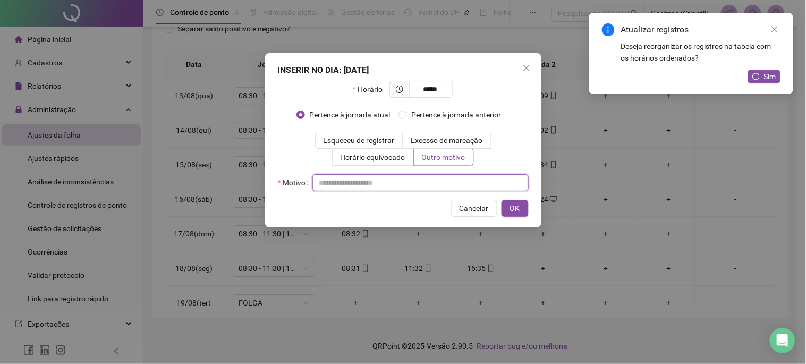
click at [391, 182] on input "text" at bounding box center [420, 182] width 216 height 17
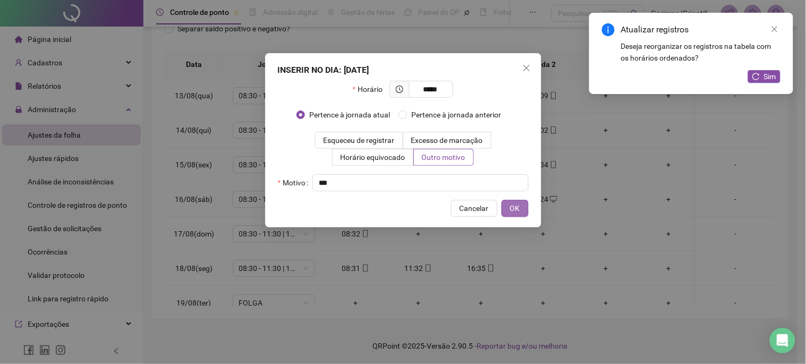
click at [502, 200] on button "OK" at bounding box center [515, 208] width 27 height 17
click at [516, 211] on span "OK" at bounding box center [515, 208] width 10 height 12
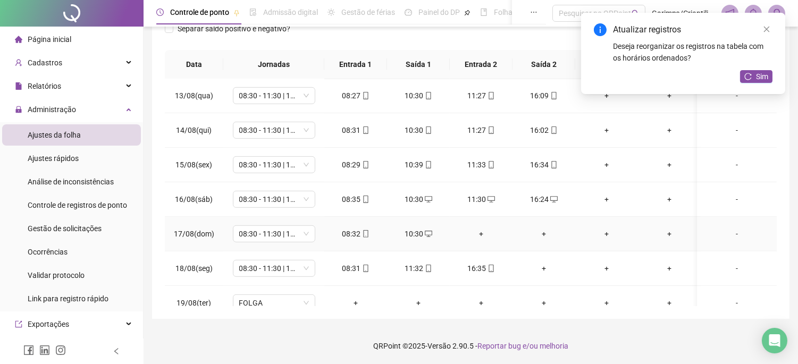
click at [481, 231] on div "+" at bounding box center [481, 234] width 46 height 12
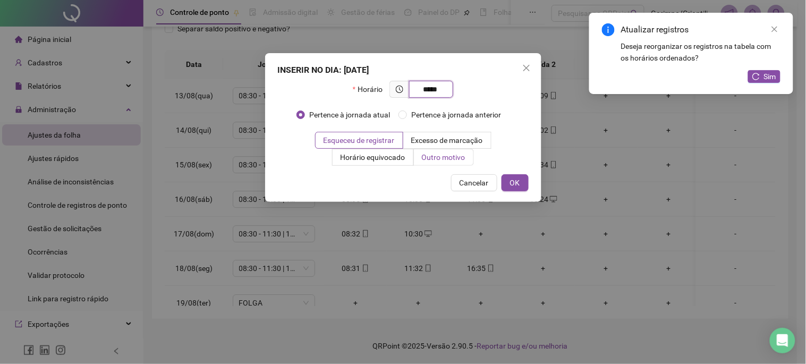
type input "*****"
click at [457, 155] on span "Outro motivo" at bounding box center [444, 157] width 44 height 9
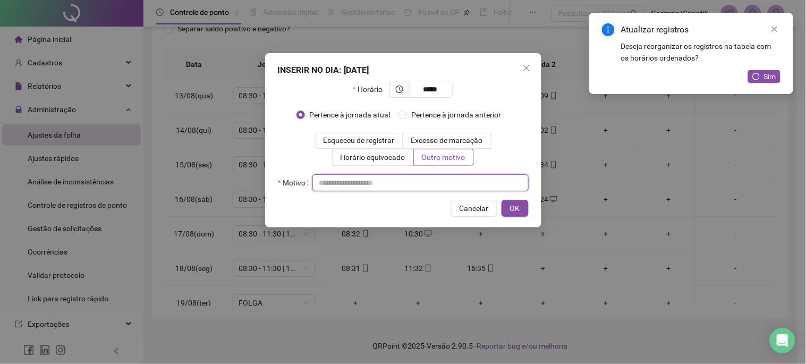
click at [418, 187] on input "text" at bounding box center [420, 182] width 216 height 17
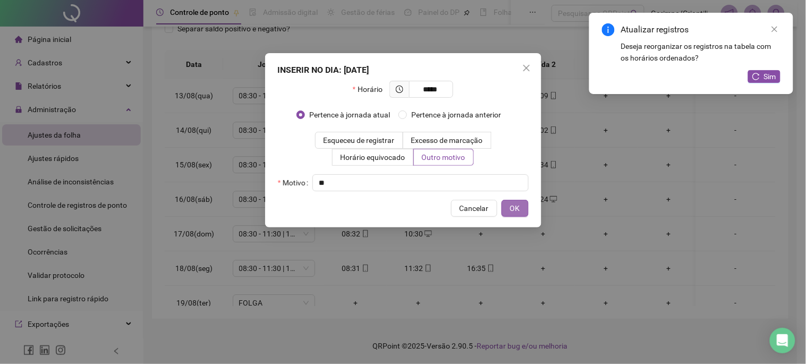
click at [523, 210] on button "OK" at bounding box center [515, 208] width 27 height 17
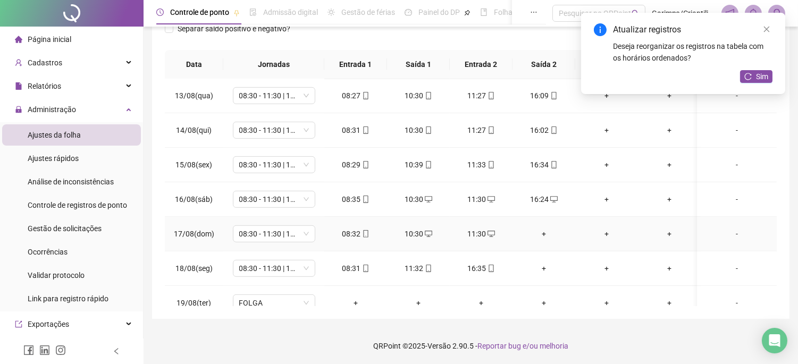
click at [540, 229] on div "+" at bounding box center [544, 234] width 46 height 12
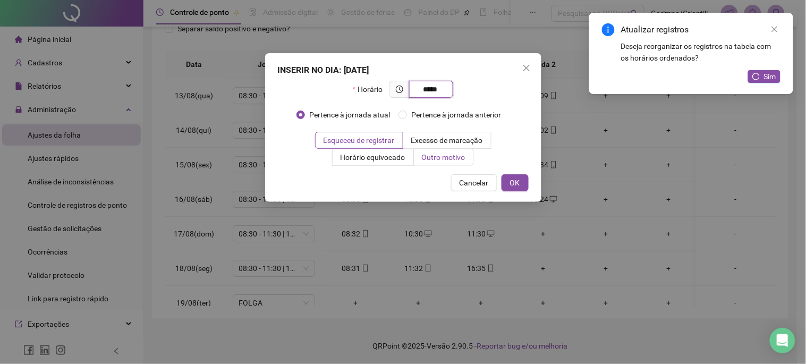
type input "*****"
click at [445, 156] on span "Outro motivo" at bounding box center [444, 157] width 44 height 9
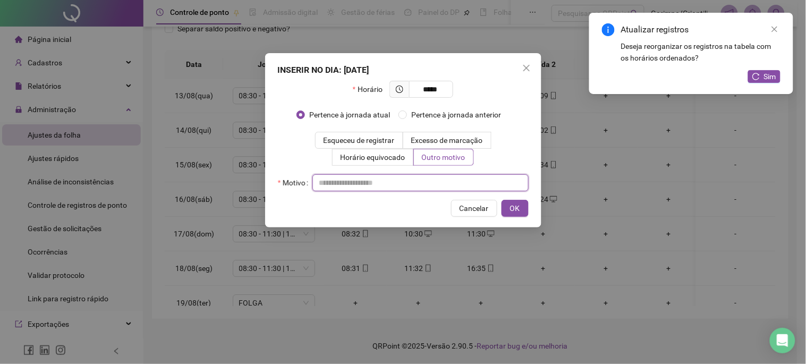
click at [426, 179] on input "text" at bounding box center [420, 182] width 216 height 17
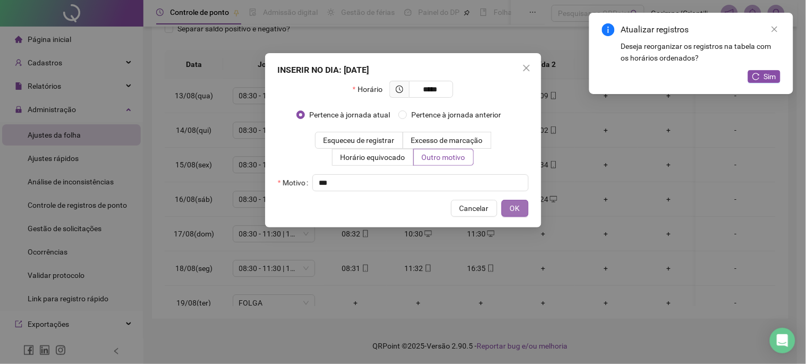
click at [521, 208] on button "OK" at bounding box center [515, 208] width 27 height 17
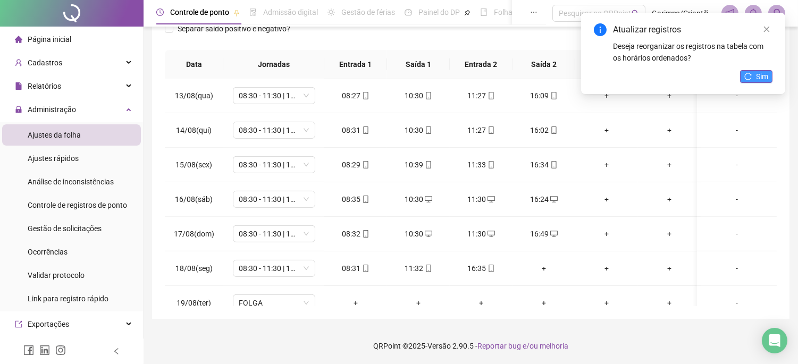
click at [762, 73] on span "Sim" at bounding box center [762, 77] width 12 height 12
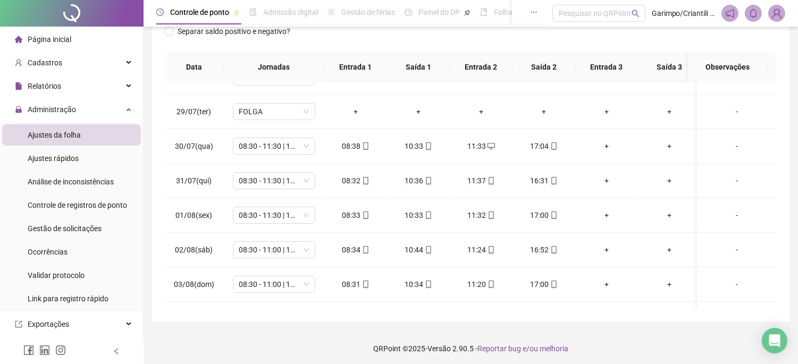
scroll to position [0, 0]
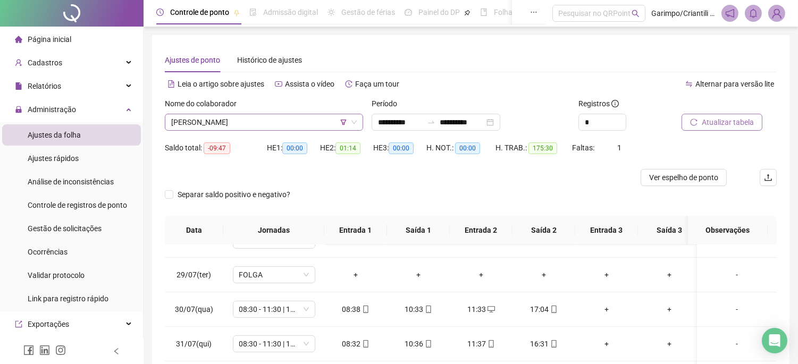
click at [238, 128] on span "[PERSON_NAME]" at bounding box center [263, 122] width 185 height 16
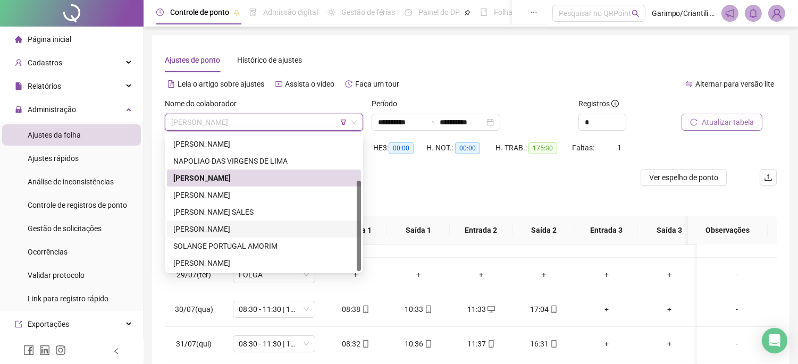
scroll to position [59, 0]
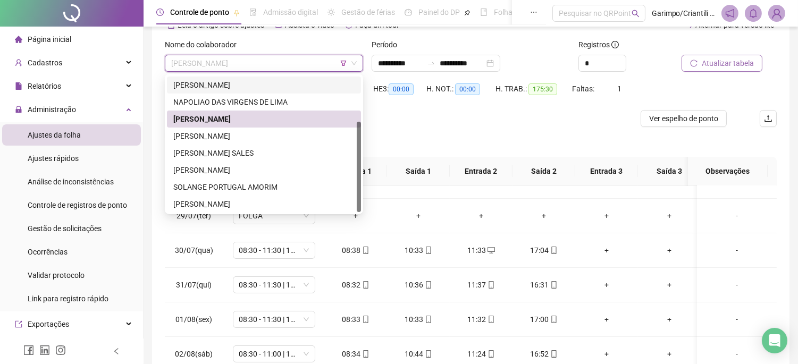
click at [344, 65] on div "Nome do colaborador [PERSON_NAME]" at bounding box center [263, 59] width 207 height 41
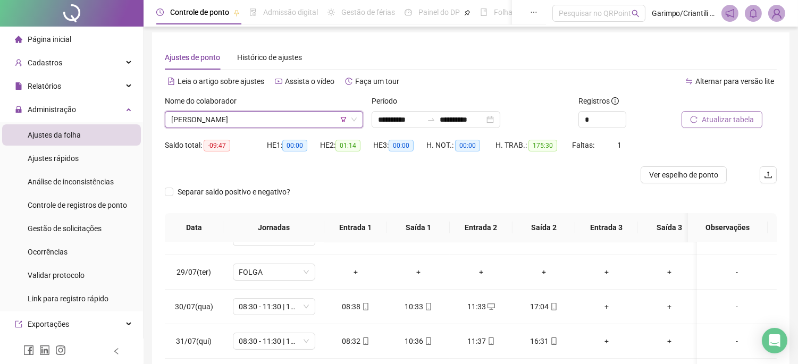
scroll to position [0, 0]
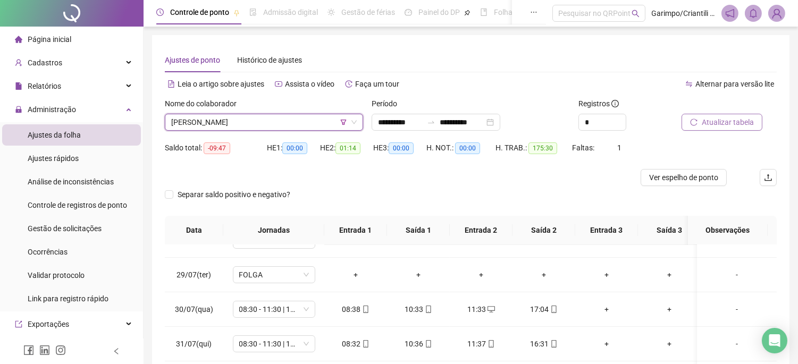
click at [342, 125] on icon "filter" at bounding box center [343, 122] width 6 height 6
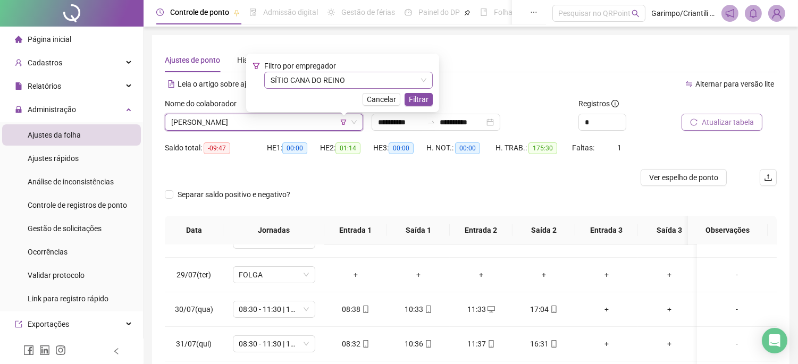
click at [326, 87] on span "SÍTIO CANA DO REINO" at bounding box center [348, 80] width 156 height 16
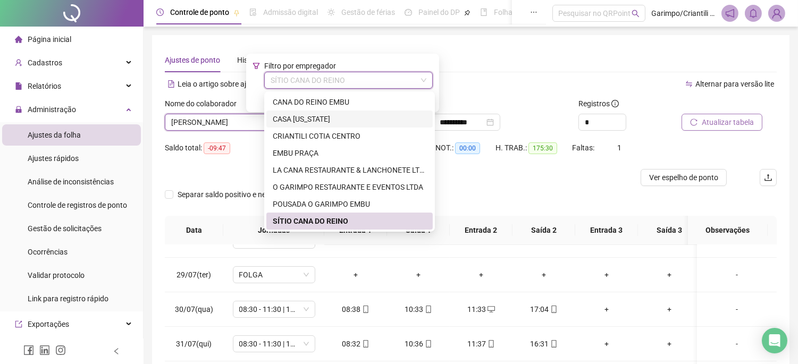
click at [306, 120] on div "CASA [US_STATE]" at bounding box center [350, 119] width 154 height 12
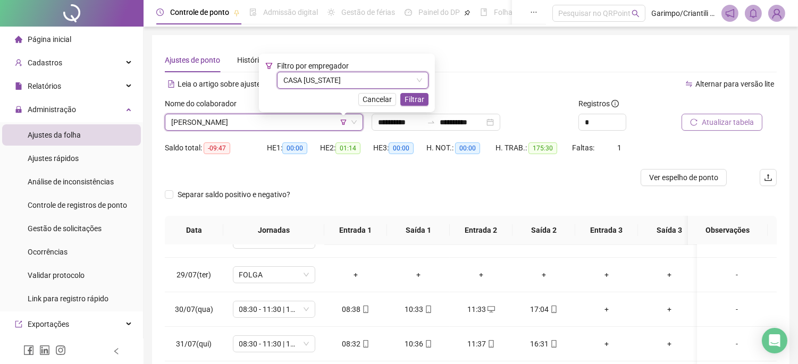
click at [707, 126] on span "Atualizar tabela" at bounding box center [727, 122] width 52 height 12
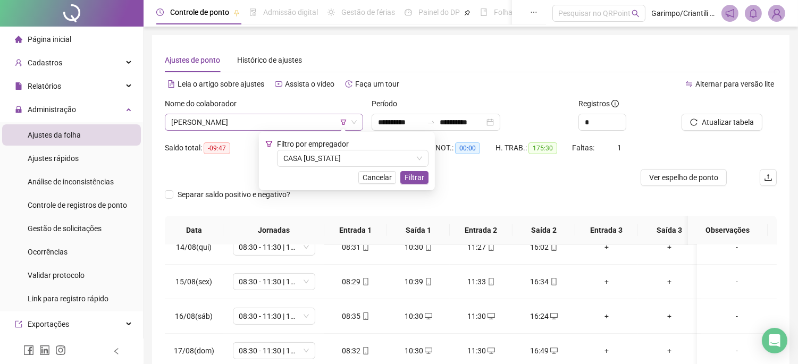
click at [249, 123] on span "[PERSON_NAME]" at bounding box center [263, 122] width 185 height 16
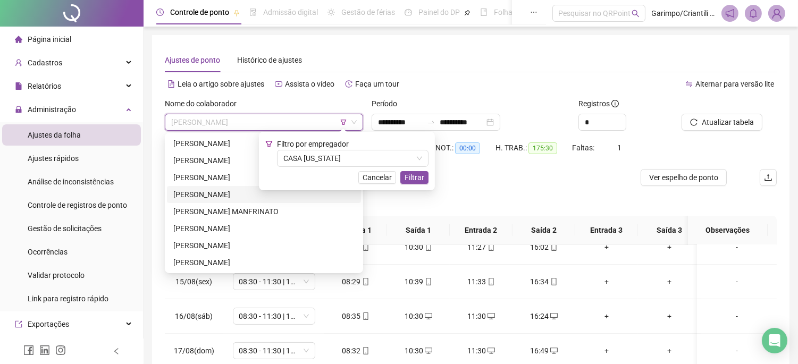
click at [209, 191] on div "[PERSON_NAME]" at bounding box center [263, 195] width 181 height 12
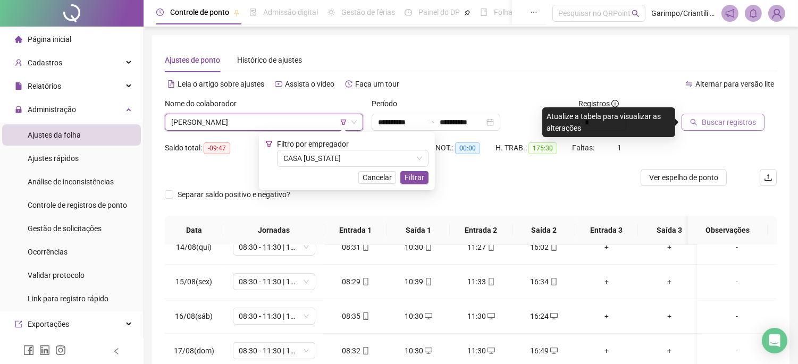
click at [711, 119] on span "Buscar registros" at bounding box center [728, 122] width 54 height 12
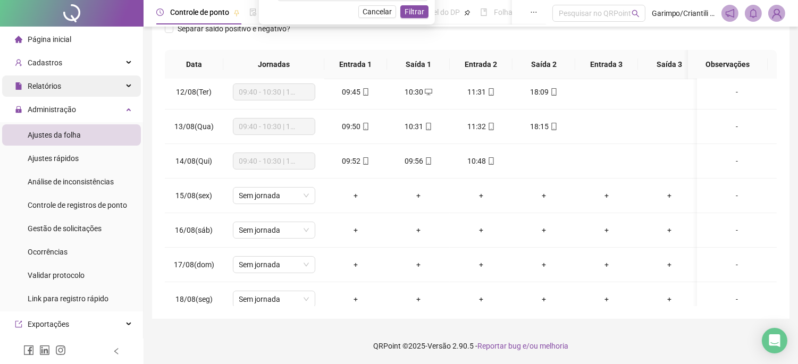
scroll to position [107, 0]
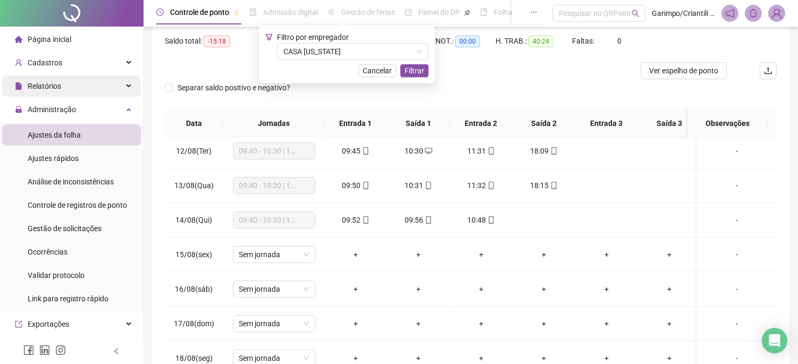
click at [86, 92] on div "Relatórios" at bounding box center [71, 85] width 139 height 21
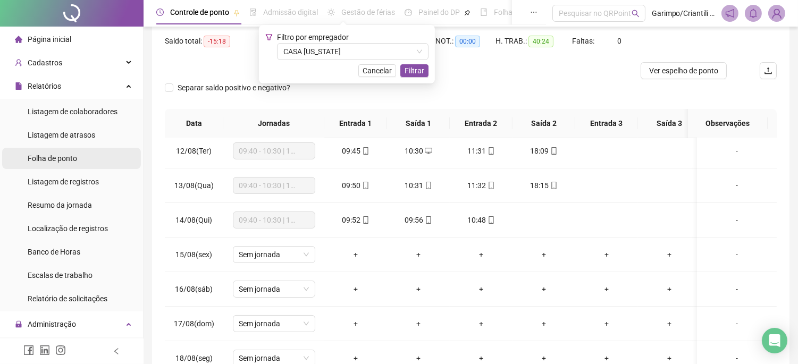
click at [54, 160] on span "Folha de ponto" at bounding box center [52, 158] width 49 height 9
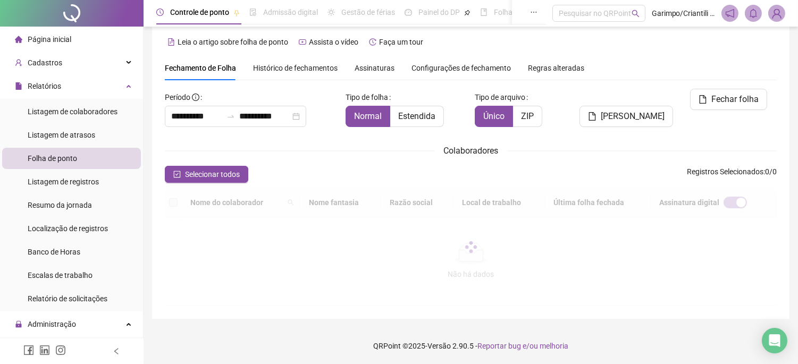
type input "**********"
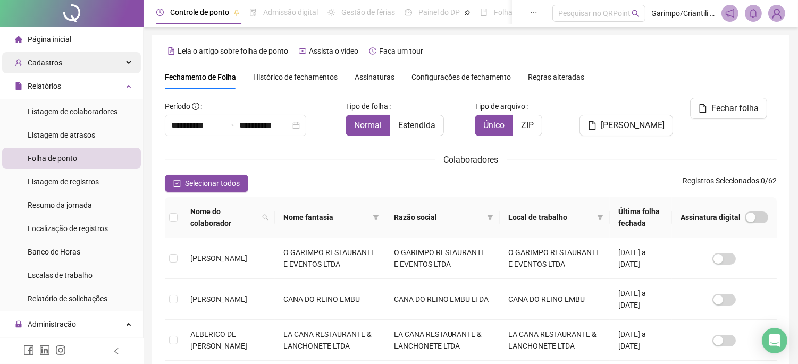
click at [98, 55] on div "Cadastros" at bounding box center [71, 62] width 139 height 21
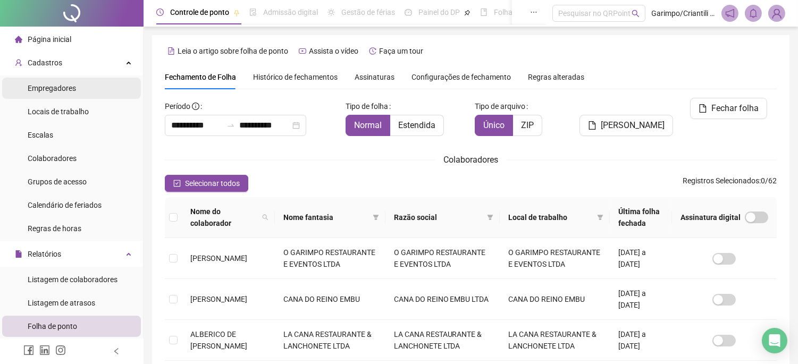
click at [78, 94] on li "Empregadores" at bounding box center [71, 88] width 139 height 21
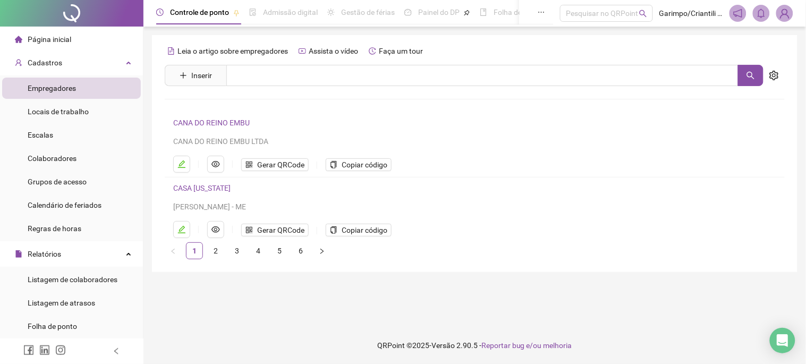
click at [285, 63] on div "Leia o artigo sobre empregadores Assista o vídeo Faça um tour Inserir Nenhum re…" at bounding box center [475, 151] width 620 height 217
click at [94, 111] on li "Locais de trabalho" at bounding box center [71, 111] width 139 height 21
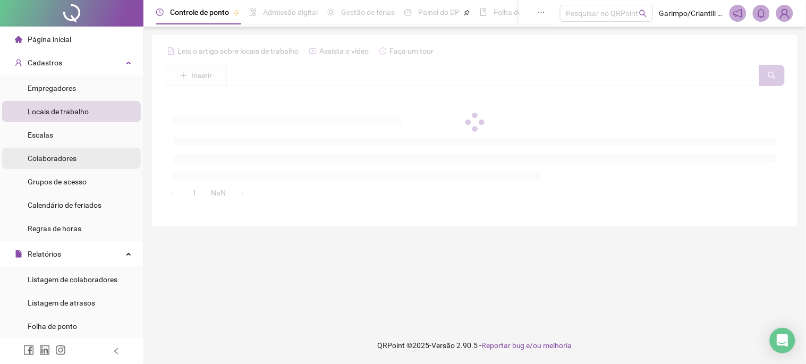
click at [81, 154] on li "Colaboradores" at bounding box center [71, 158] width 139 height 21
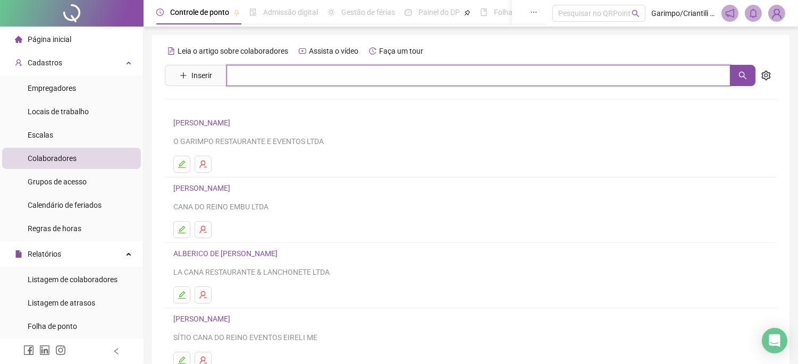
click at [347, 75] on input "text" at bounding box center [478, 75] width 504 height 21
type input "*"
type input "*******"
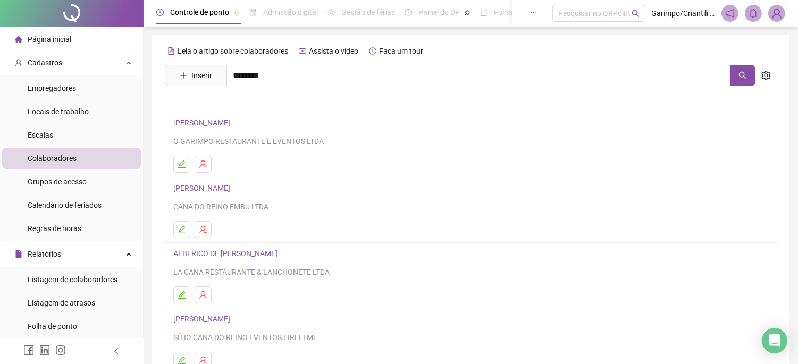
click at [241, 129] on link "[PERSON_NAME]" at bounding box center [212, 130] width 57 height 9
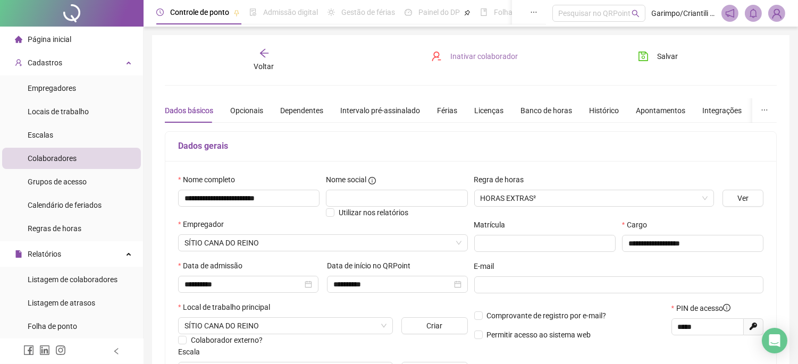
click at [478, 56] on span "Inativar colaborador" at bounding box center [483, 56] width 67 height 12
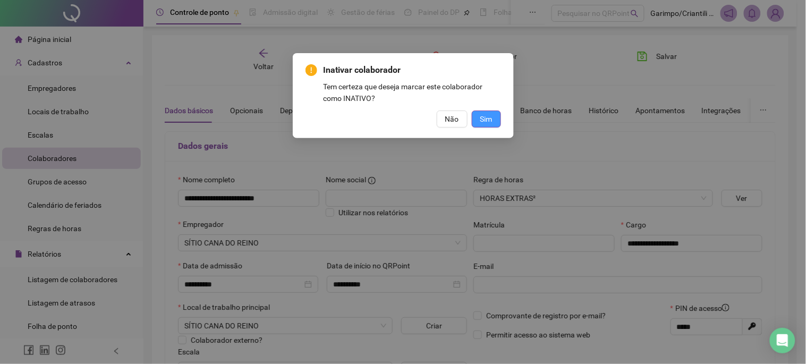
click at [495, 117] on button "Sim" at bounding box center [486, 119] width 29 height 17
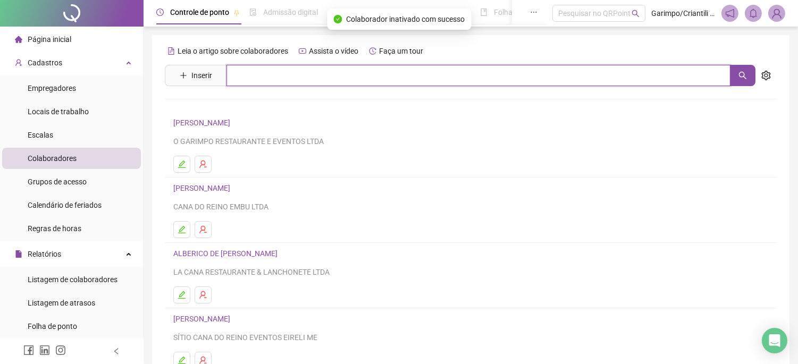
click at [325, 77] on input "text" at bounding box center [478, 75] width 504 height 21
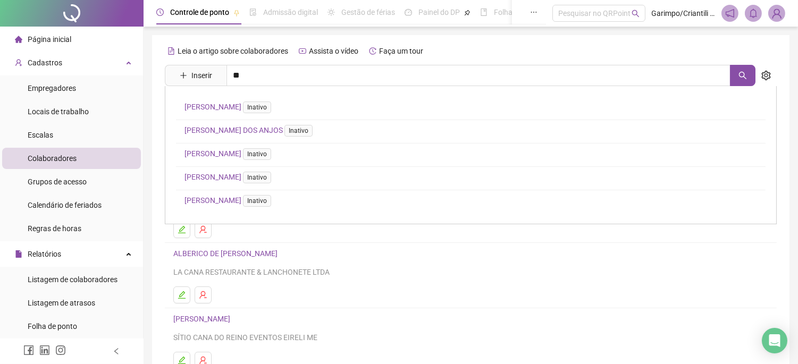
click at [611, 35] on div "Leia o artigo sobre colaboradores Assista o vídeo Faça um tour Inserir ** [PERS…" at bounding box center [470, 251] width 637 height 433
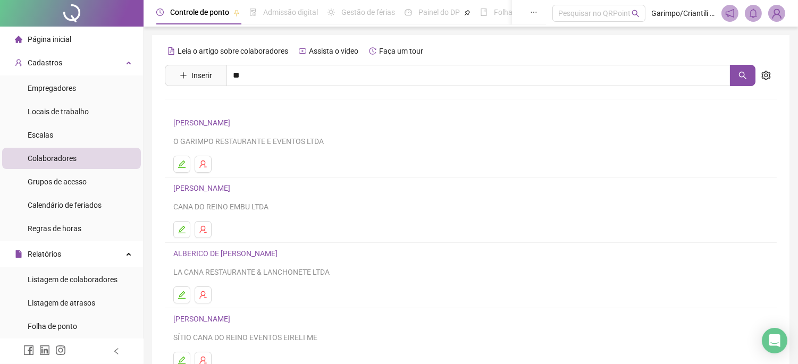
click at [380, 88] on div "Leia o artigo sobre colaboradores Assista o vídeo Faça um tour Inserir ** [PERS…" at bounding box center [471, 249] width 612 height 413
click at [380, 87] on div "Leia o artigo sobre colaboradores Assista o vídeo Faça um tour Inserir ** [PERS…" at bounding box center [471, 249] width 612 height 413
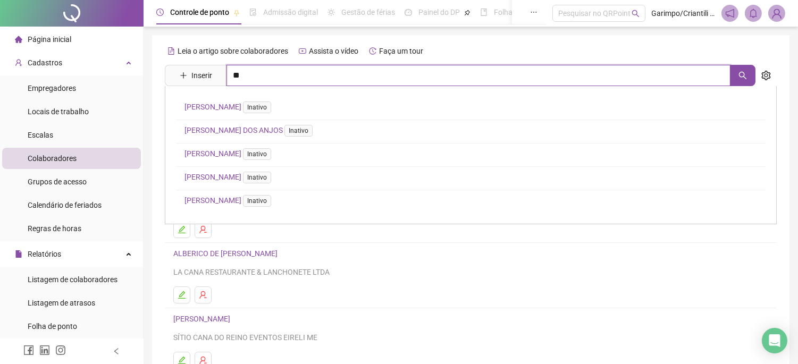
click at [380, 83] on input "**" at bounding box center [478, 75] width 504 height 21
type input "********"
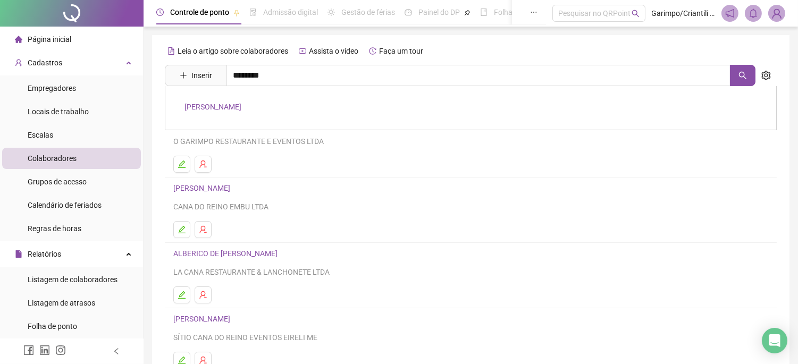
click at [269, 112] on div "[PERSON_NAME]" at bounding box center [471, 108] width 612 height 44
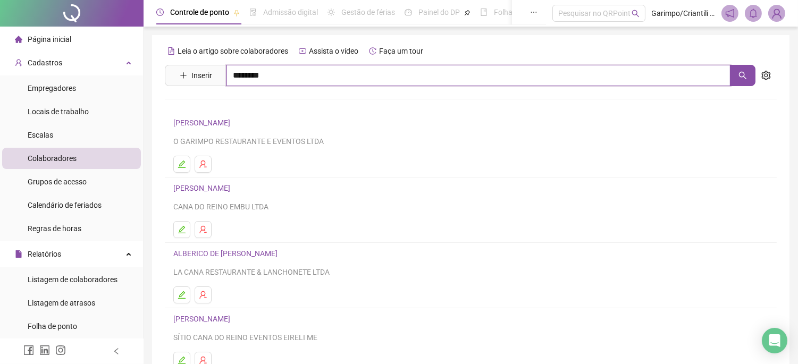
click at [276, 75] on input "********" at bounding box center [478, 75] width 504 height 21
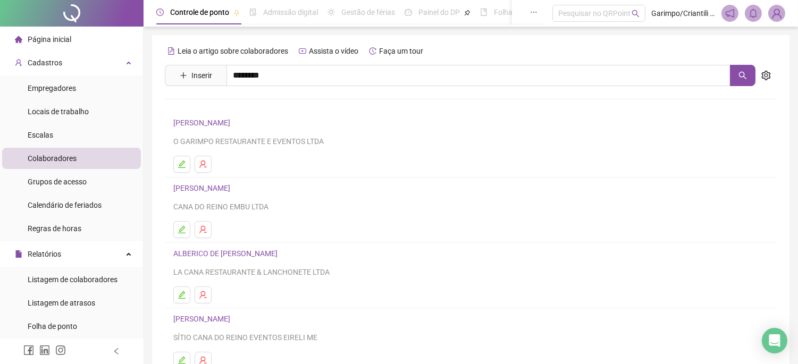
click at [241, 107] on link "[PERSON_NAME]" at bounding box center [212, 107] width 57 height 9
